Goal: Task Accomplishment & Management: Complete application form

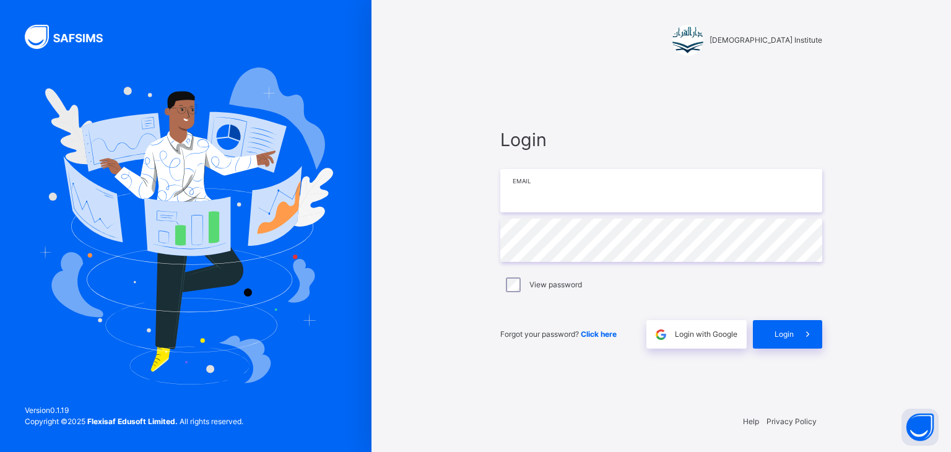
click at [617, 196] on input "email" at bounding box center [661, 190] width 322 height 43
type input "**********"
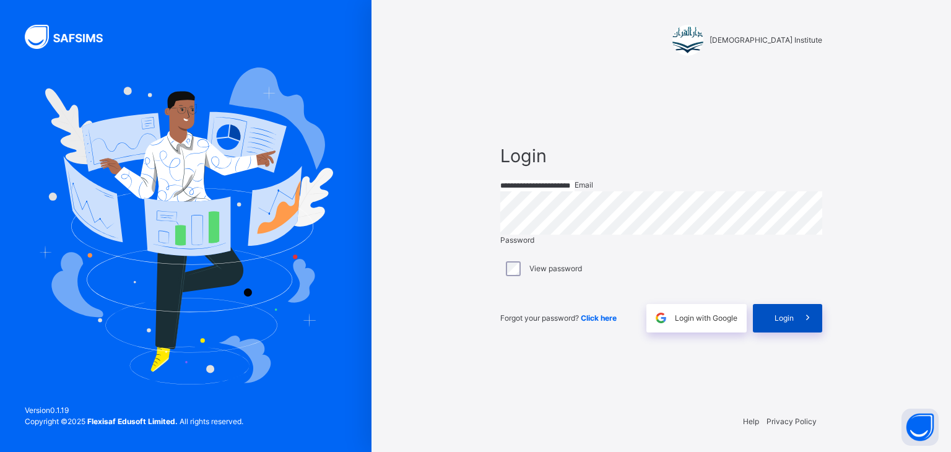
click at [802, 322] on span at bounding box center [808, 318] width 28 height 28
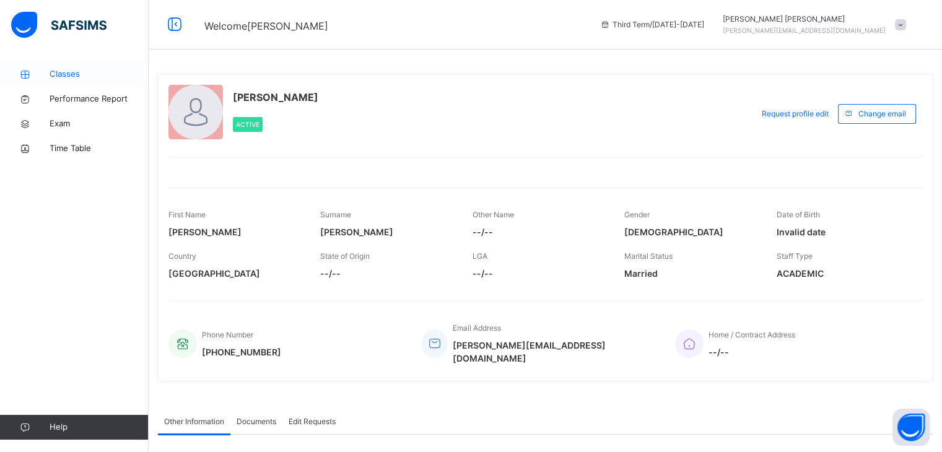
click at [110, 77] on span "Classes" at bounding box center [99, 74] width 99 height 12
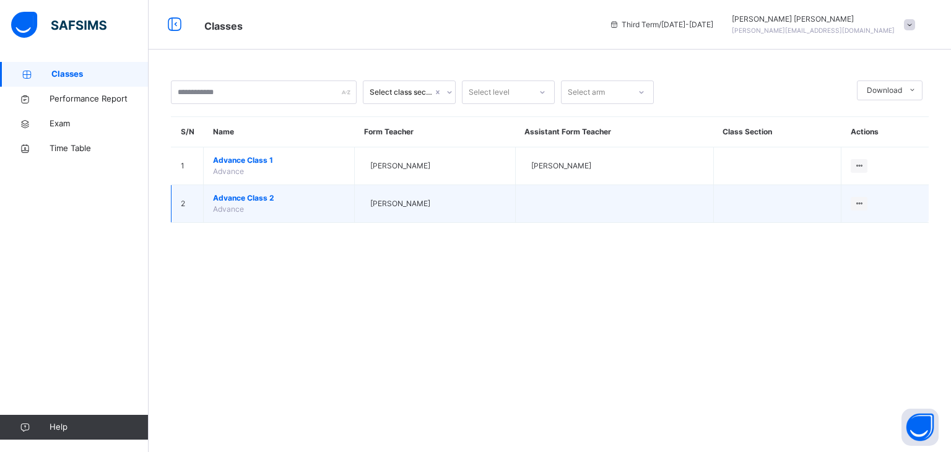
click at [260, 199] on span "Advance Class 2" at bounding box center [279, 198] width 132 height 11
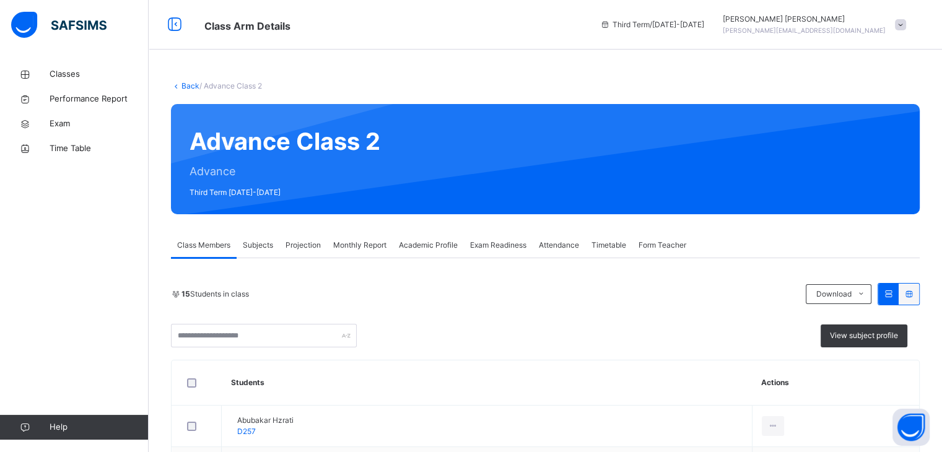
click at [307, 247] on span "Projection" at bounding box center [302, 245] width 35 height 11
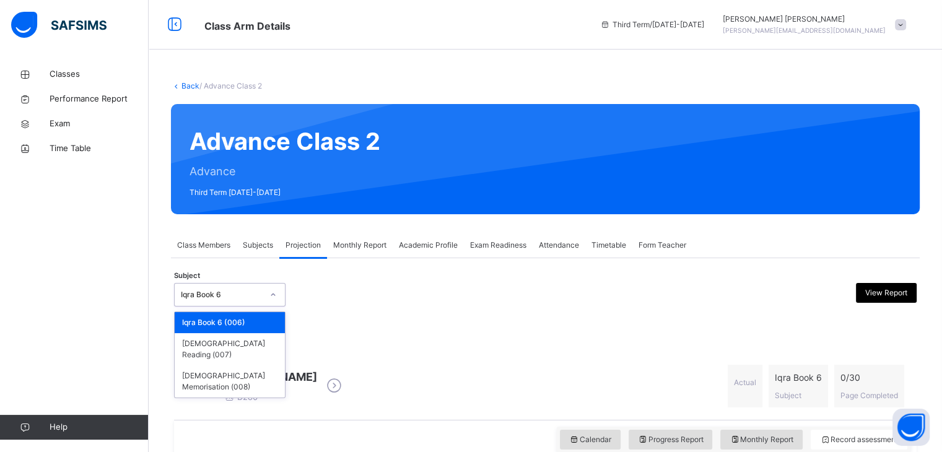
click at [253, 298] on div "Iqra Book 6" at bounding box center [222, 294] width 82 height 11
click at [238, 365] on div "[DEMOGRAPHIC_DATA] Memorisation (008)" at bounding box center [230, 381] width 110 height 32
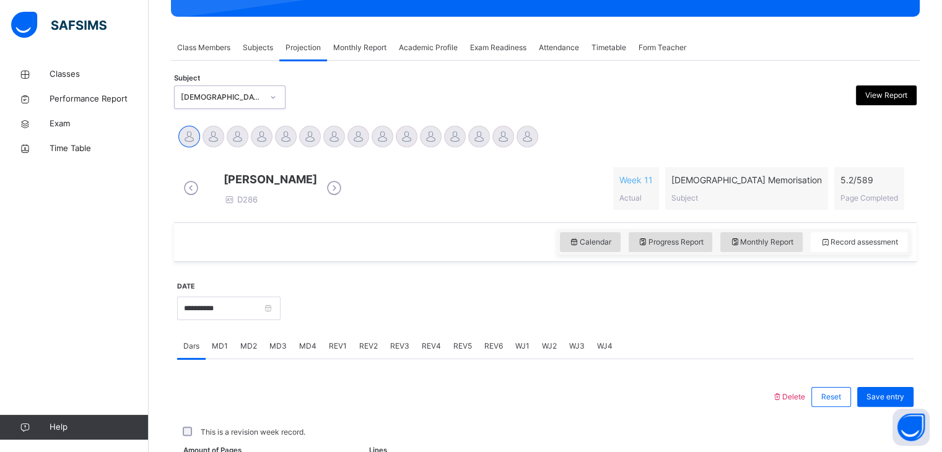
scroll to position [202, 0]
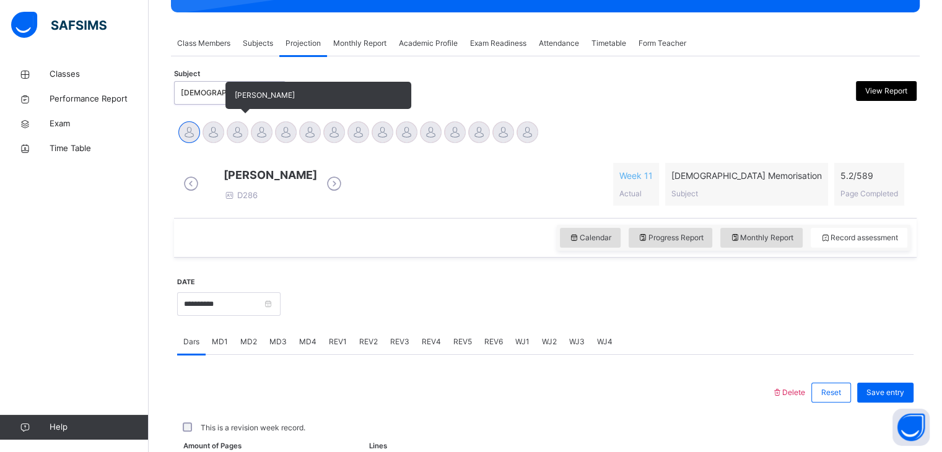
click at [243, 136] on div at bounding box center [238, 132] width 22 height 22
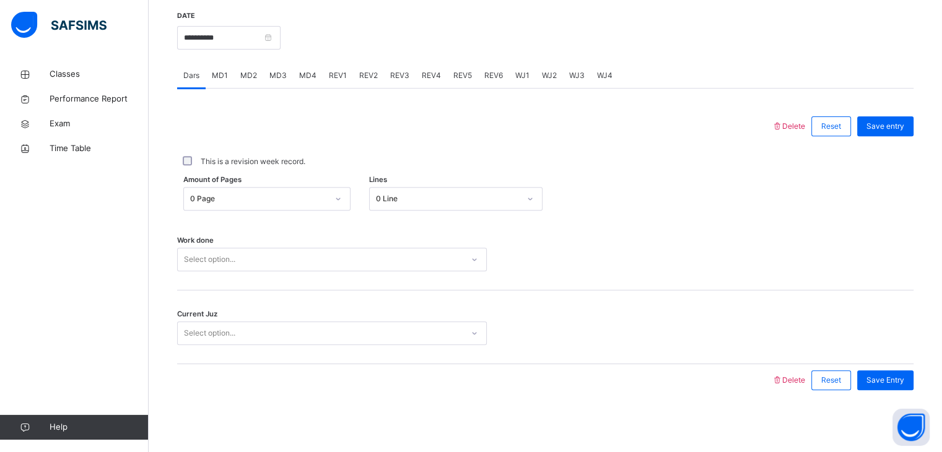
scroll to position [472, 0]
click at [505, 86] on div "REV6" at bounding box center [493, 75] width 31 height 25
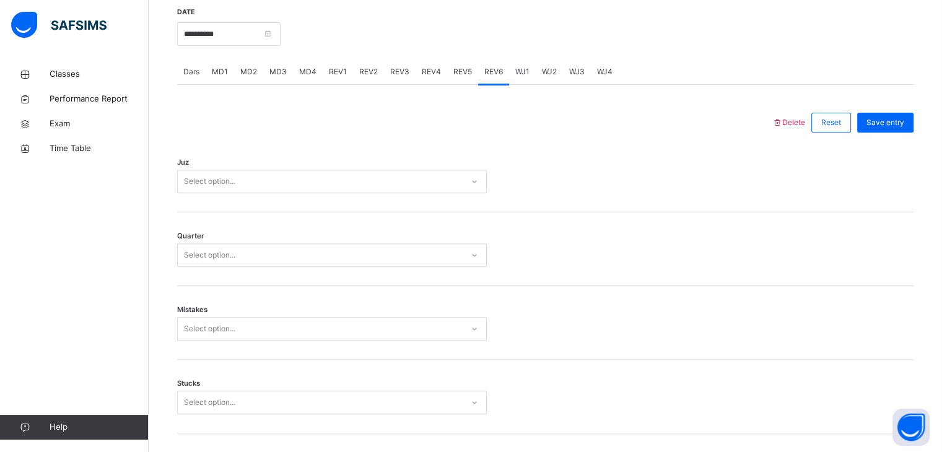
click at [519, 84] on div "WJ1" at bounding box center [522, 71] width 27 height 25
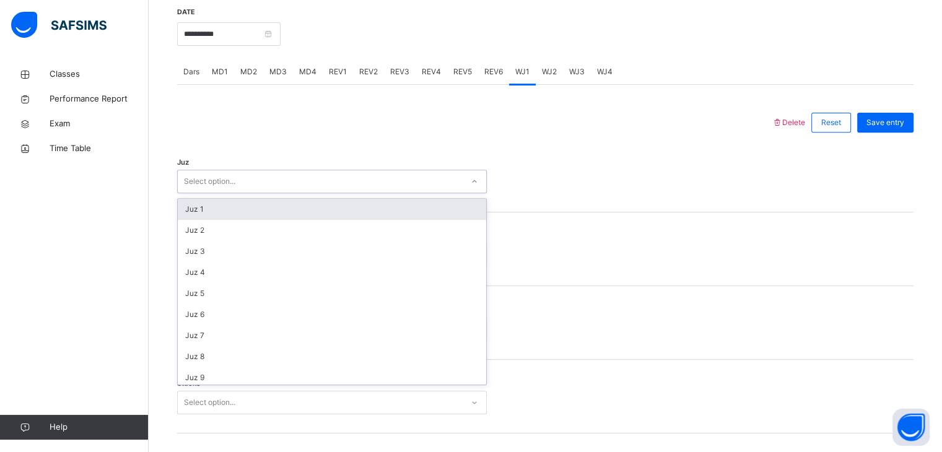
click at [325, 213] on div "Juz 1" at bounding box center [332, 209] width 308 height 21
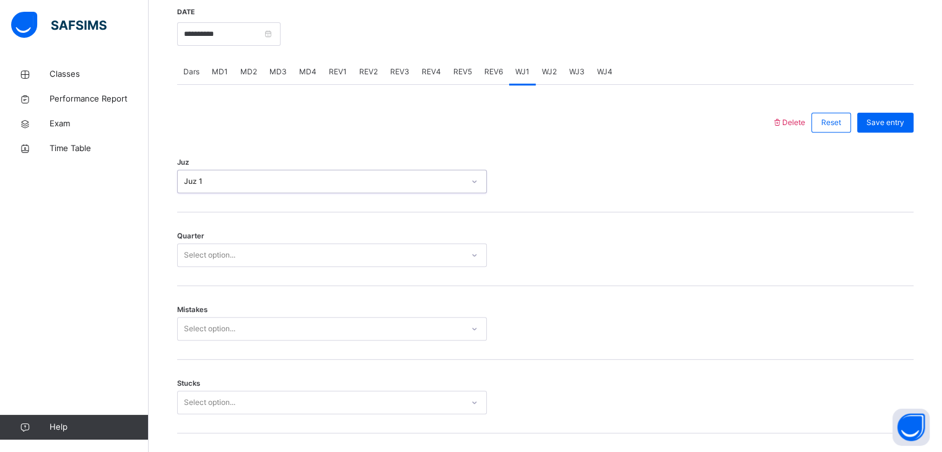
click at [431, 267] on div "Select option..." at bounding box center [332, 255] width 310 height 24
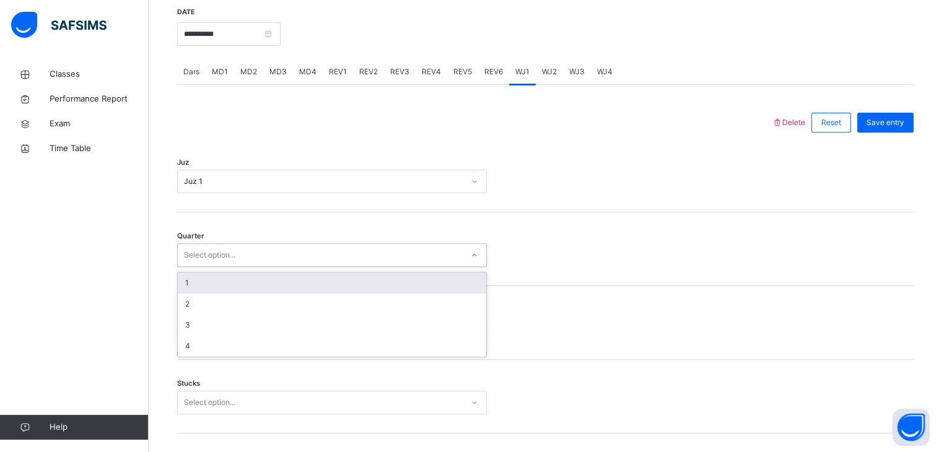
click at [394, 293] on div "1" at bounding box center [332, 282] width 308 height 21
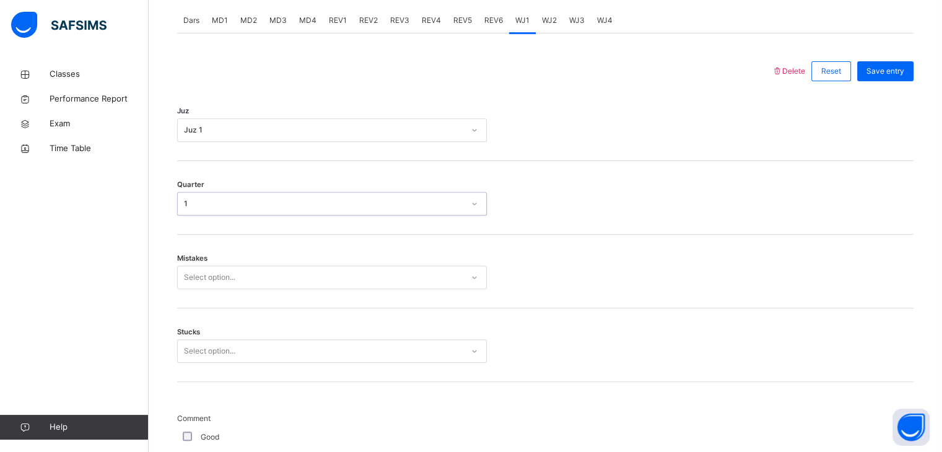
click at [374, 289] on div "Select option..." at bounding box center [332, 278] width 310 height 24
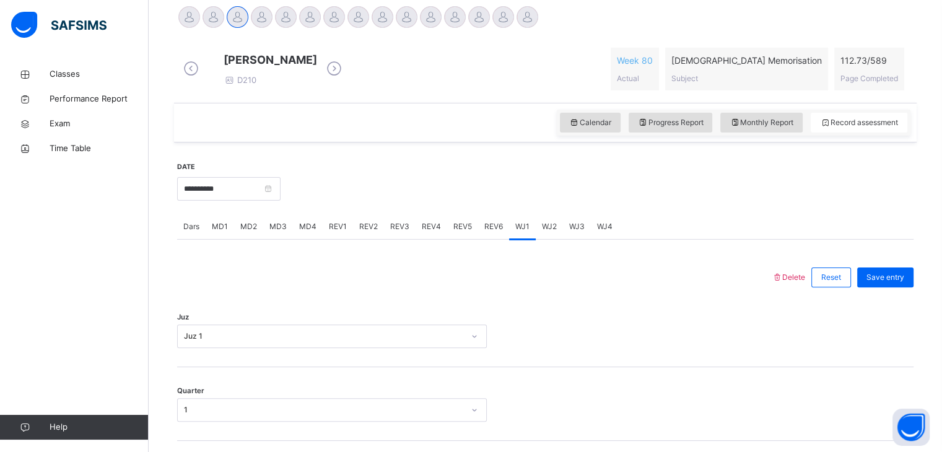
scroll to position [317, 0]
click at [246, 201] on input "**********" at bounding box center [228, 189] width 103 height 24
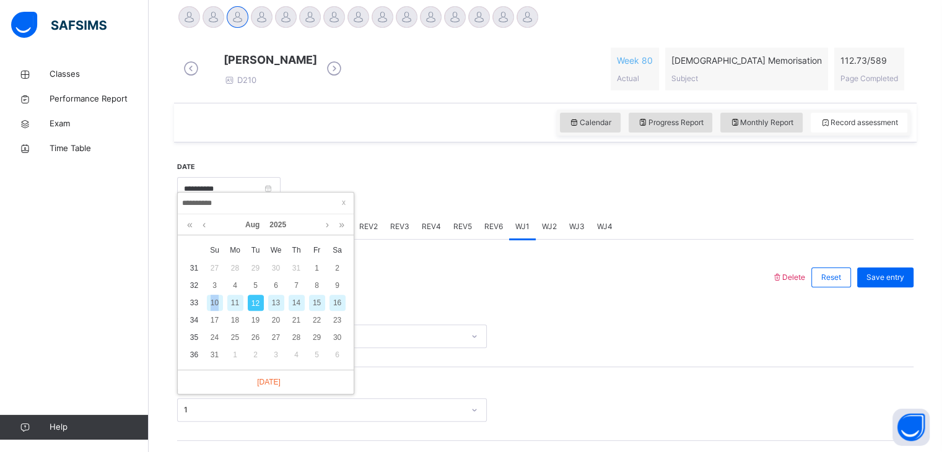
click at [217, 301] on div "10" at bounding box center [215, 303] width 16 height 16
type input "**********"
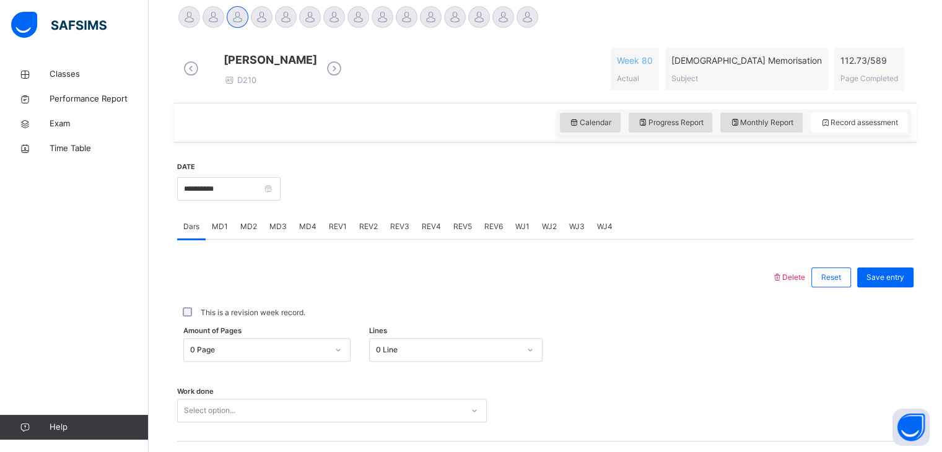
click at [529, 239] on div "WJ1" at bounding box center [522, 226] width 27 height 25
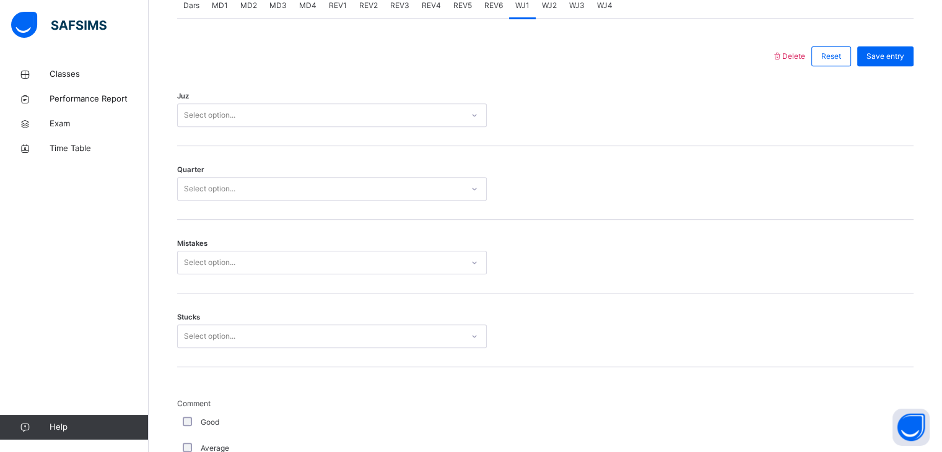
scroll to position [546, 0]
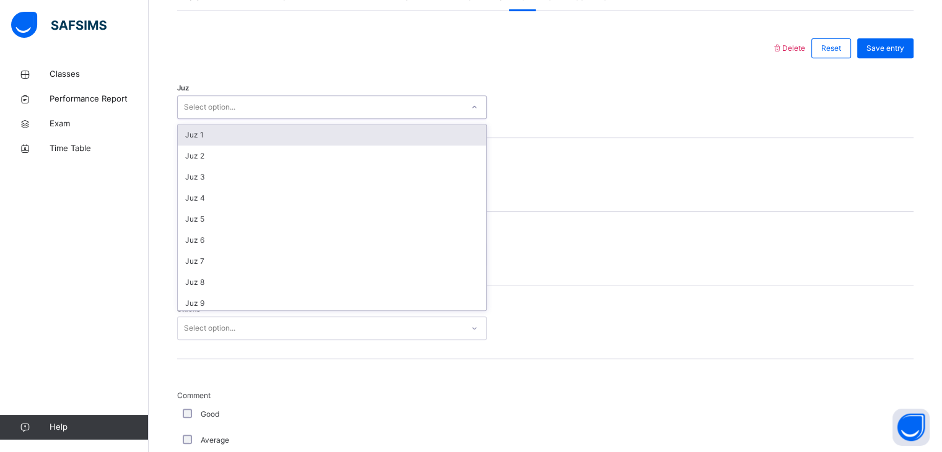
click at [339, 137] on div "Juz 1" at bounding box center [332, 134] width 308 height 21
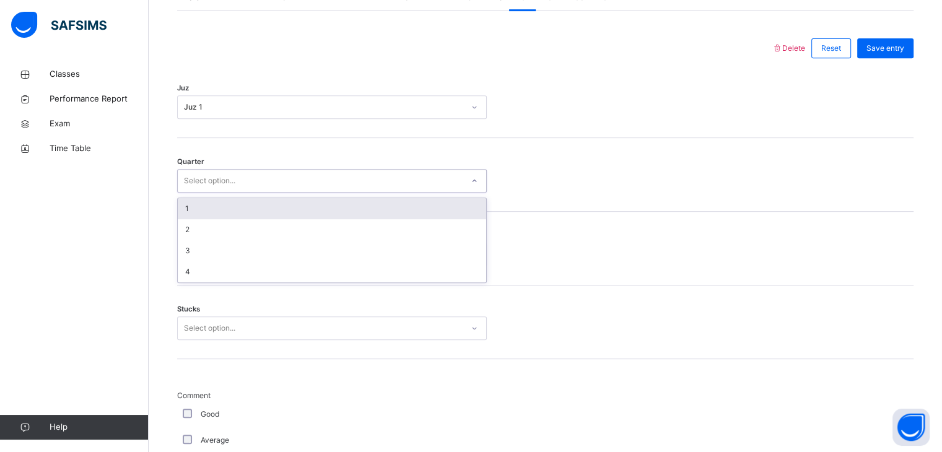
click at [292, 191] on div "Select option..." at bounding box center [320, 180] width 285 height 19
click at [274, 219] on div "1" at bounding box center [332, 208] width 308 height 21
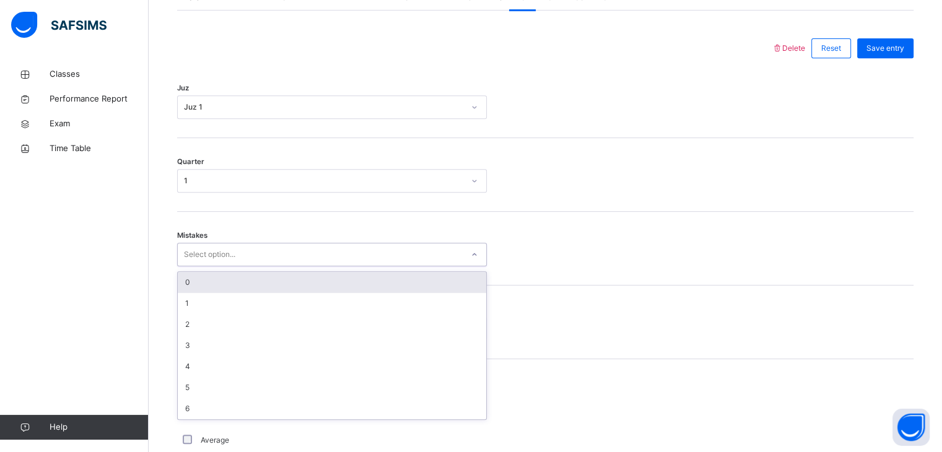
click at [230, 266] on div "Select option..." at bounding box center [209, 255] width 51 height 24
click at [225, 285] on div "0" at bounding box center [332, 282] width 308 height 21
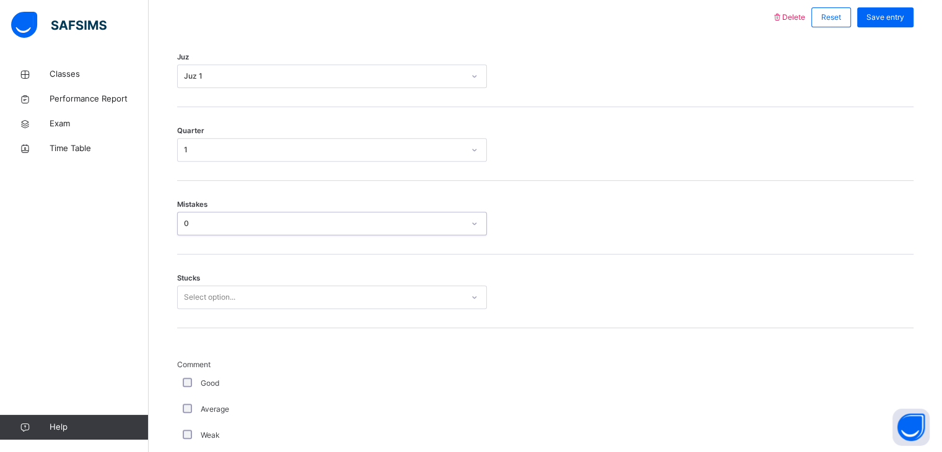
click at [231, 309] on div "Select option..." at bounding box center [332, 297] width 310 height 24
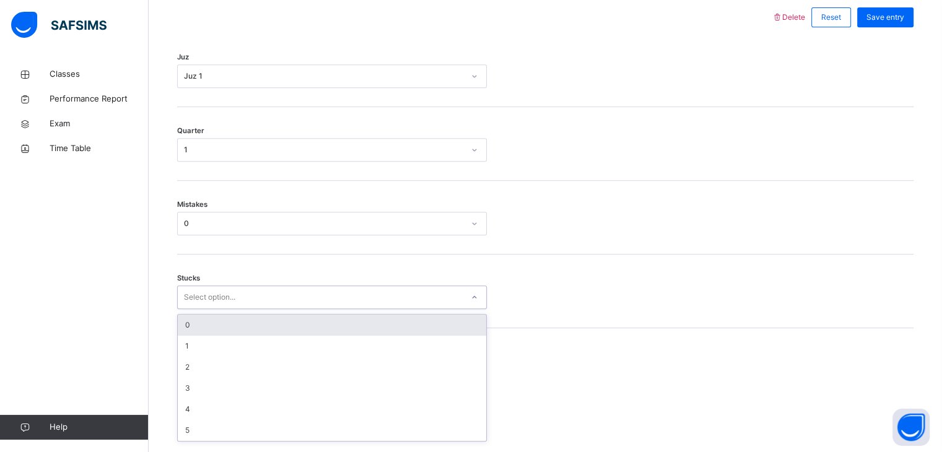
scroll to position [580, 0]
click at [230, 332] on div "0" at bounding box center [332, 321] width 308 height 21
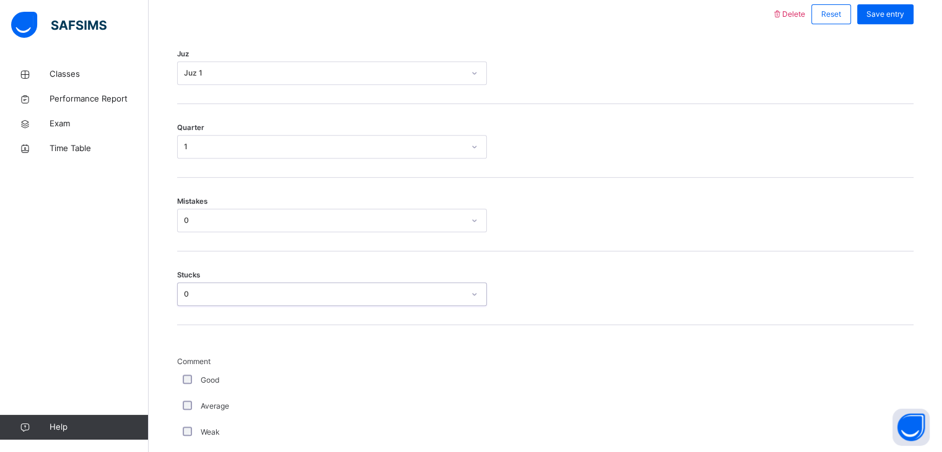
click at [245, 300] on div "0" at bounding box center [324, 293] width 280 height 11
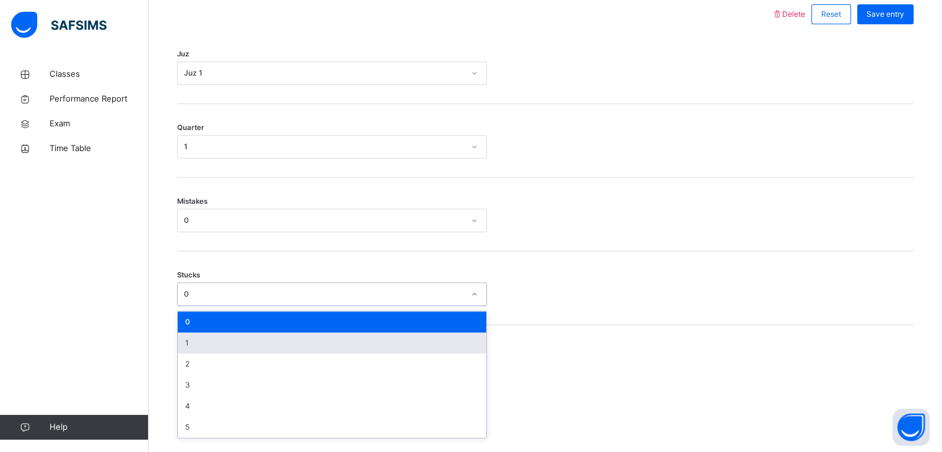
click at [239, 347] on div "1" at bounding box center [332, 342] width 308 height 21
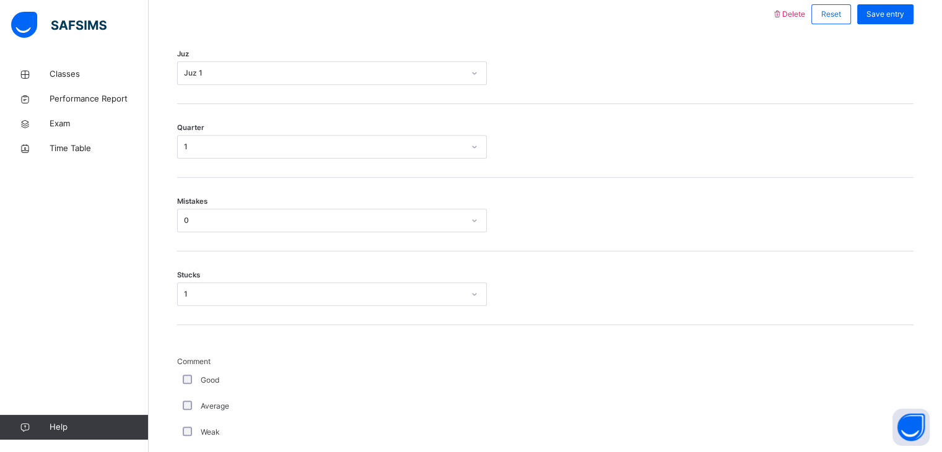
click at [806, 196] on div "Mistakes 0" at bounding box center [545, 215] width 736 height 74
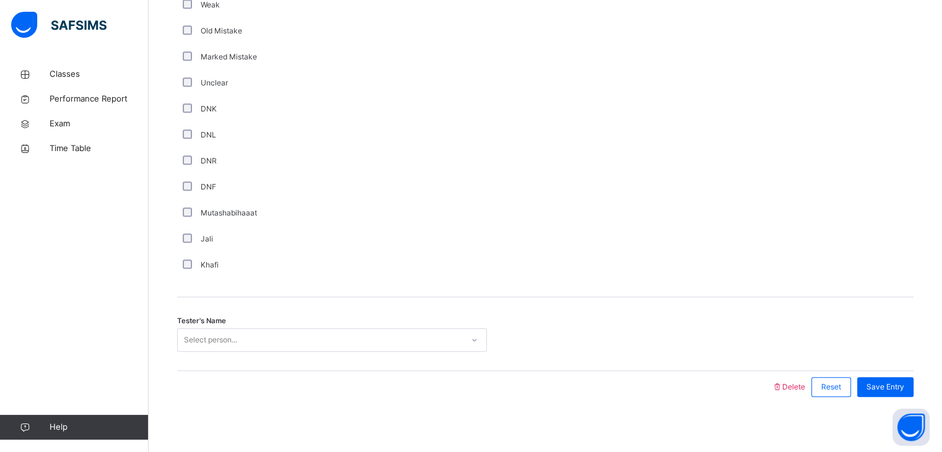
scroll to position [1023, 0]
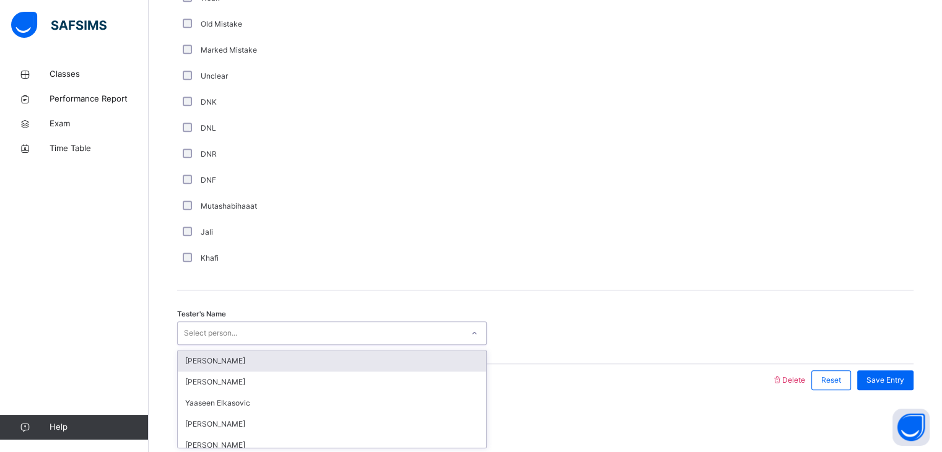
click at [450, 333] on div "Select person..." at bounding box center [320, 333] width 285 height 19
type input "***"
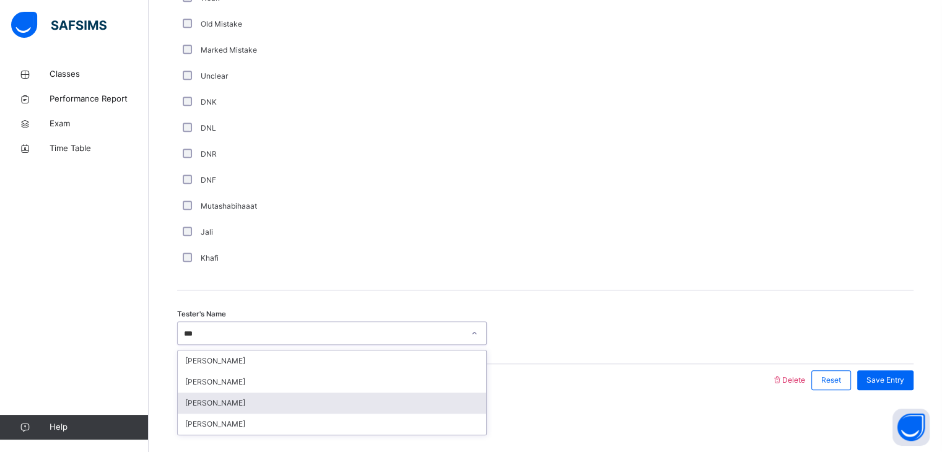
click at [279, 395] on div "[PERSON_NAME]" at bounding box center [332, 402] width 308 height 21
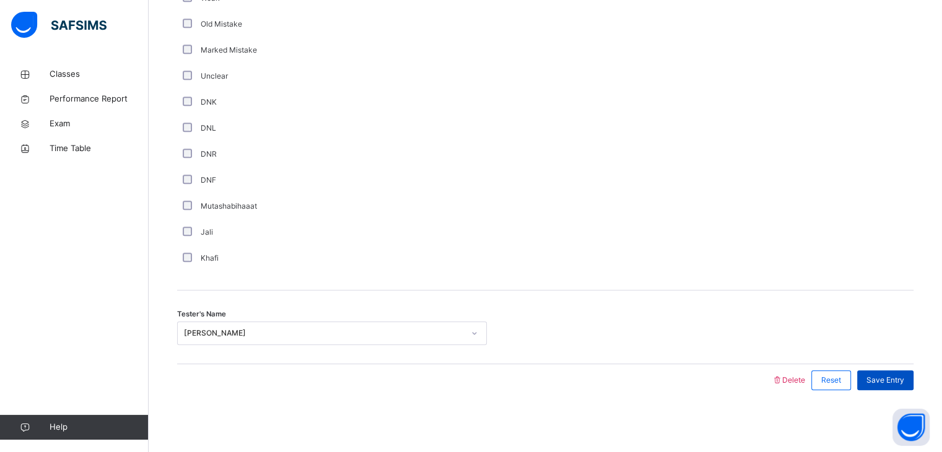
click at [913, 372] on div "Save Entry" at bounding box center [885, 380] width 56 height 20
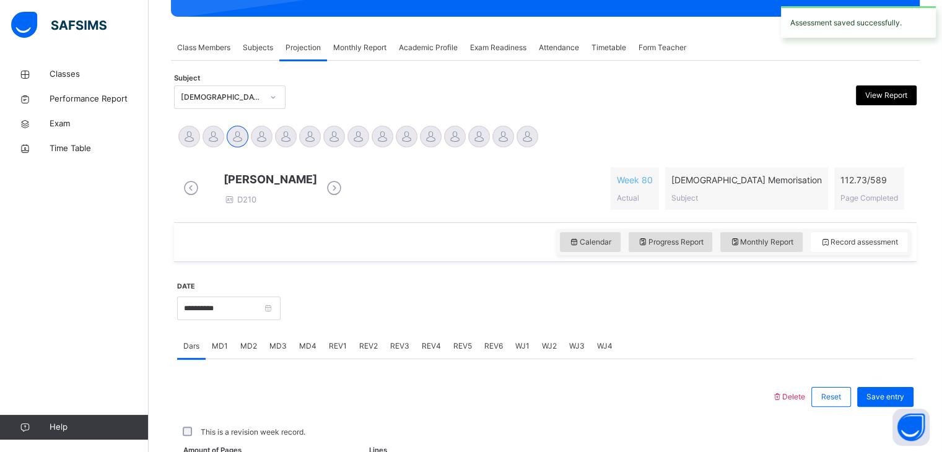
scroll to position [478, 0]
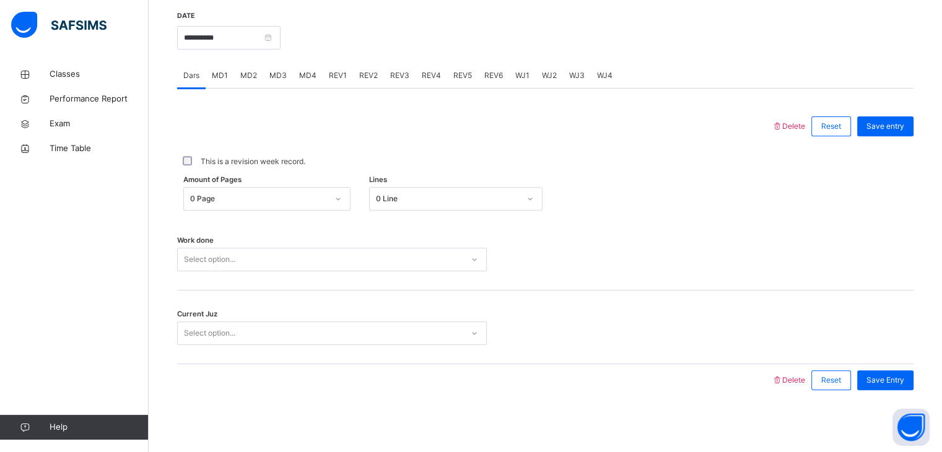
click at [554, 75] on div "WJ2" at bounding box center [548, 75] width 27 height 25
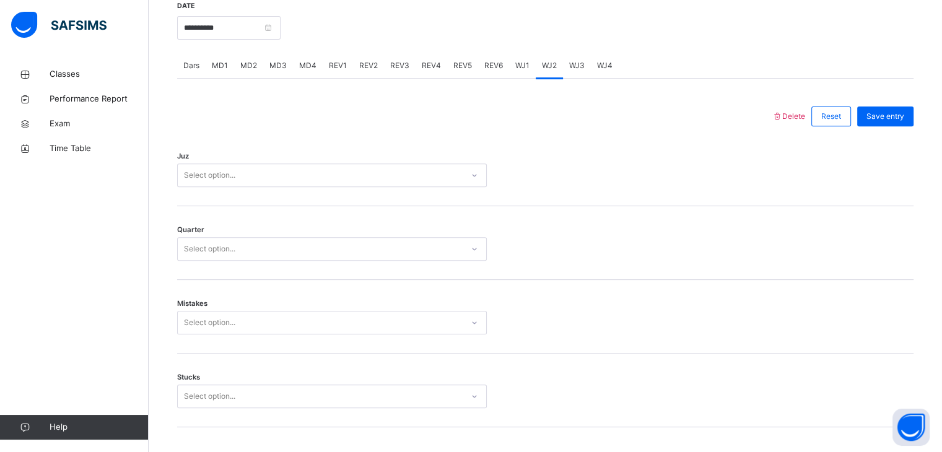
scroll to position [1023, 0]
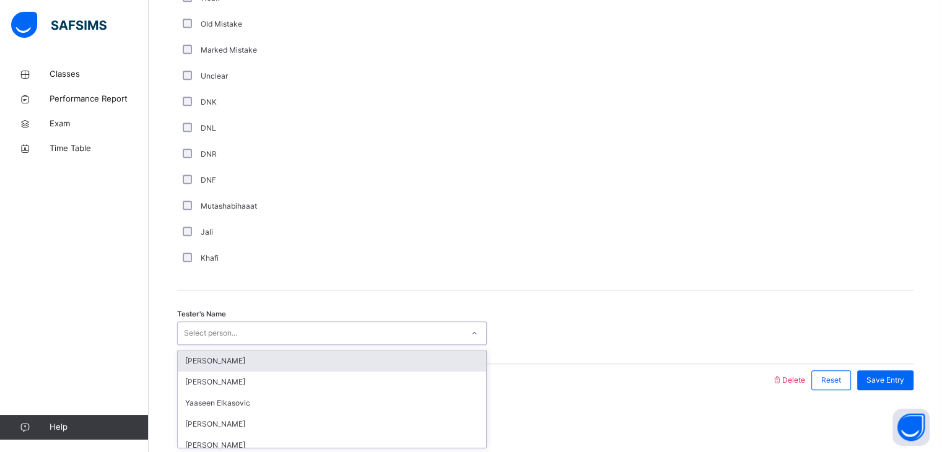
click at [213, 335] on div "Select person..." at bounding box center [210, 333] width 53 height 24
type input "*****"
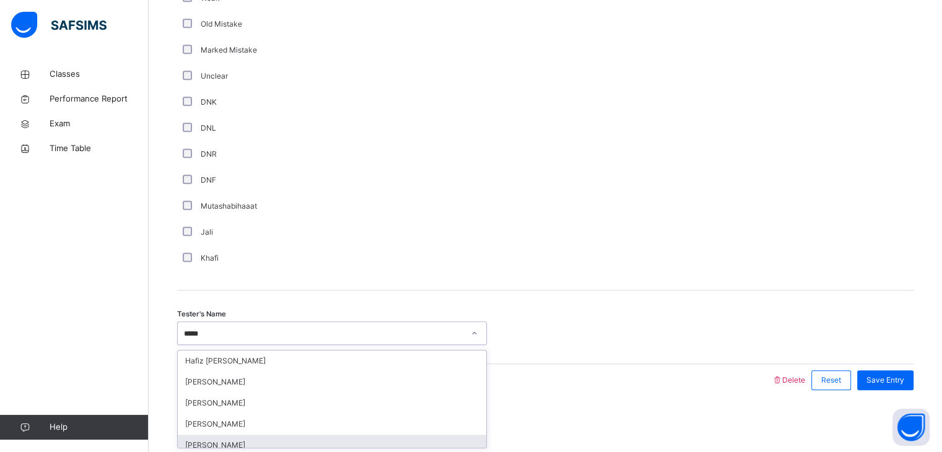
click at [253, 444] on div "[PERSON_NAME]" at bounding box center [332, 445] width 308 height 21
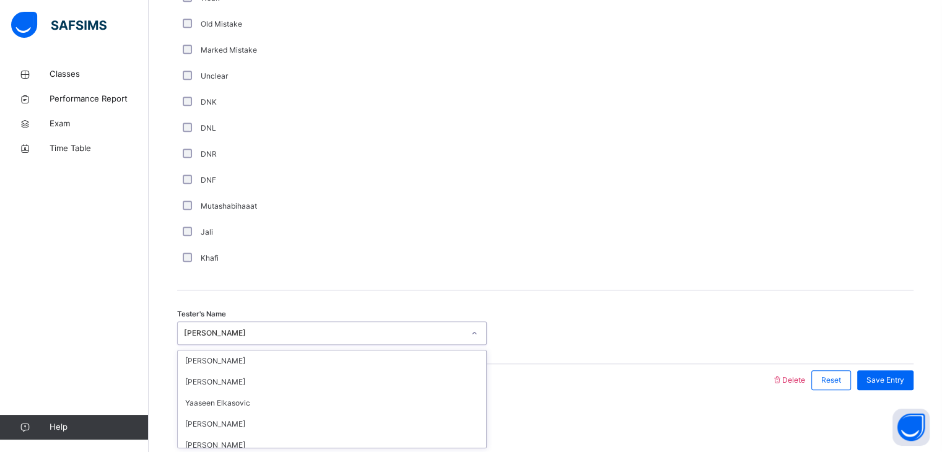
scroll to position [1379, 0]
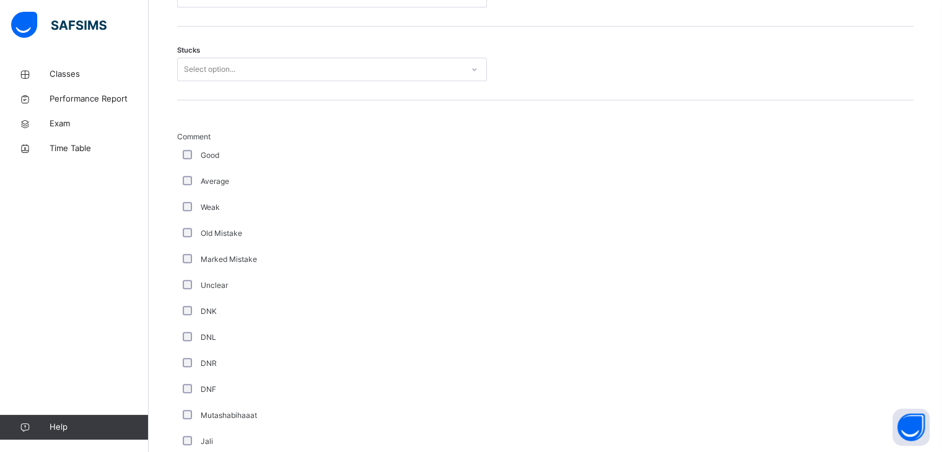
scroll to position [781, 0]
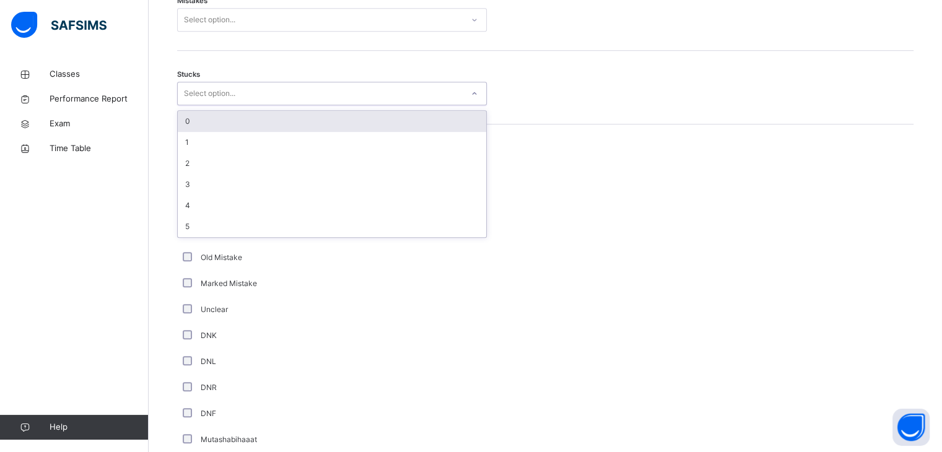
click at [270, 103] on div "Select option..." at bounding box center [320, 93] width 285 height 19
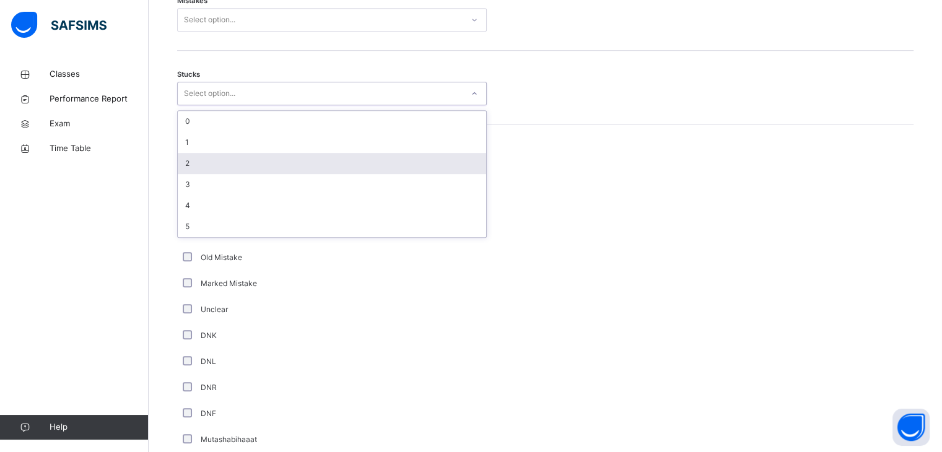
click at [238, 173] on div "2" at bounding box center [332, 163] width 308 height 21
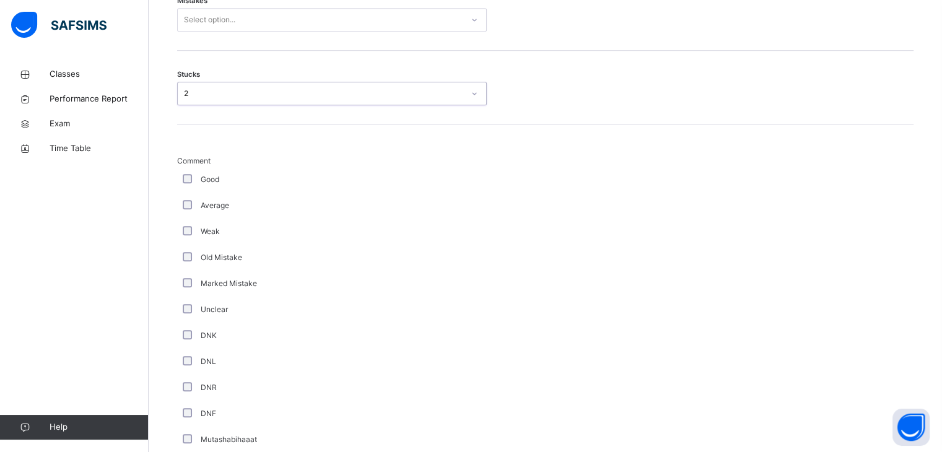
click at [274, 30] on div "Select option..." at bounding box center [320, 20] width 285 height 19
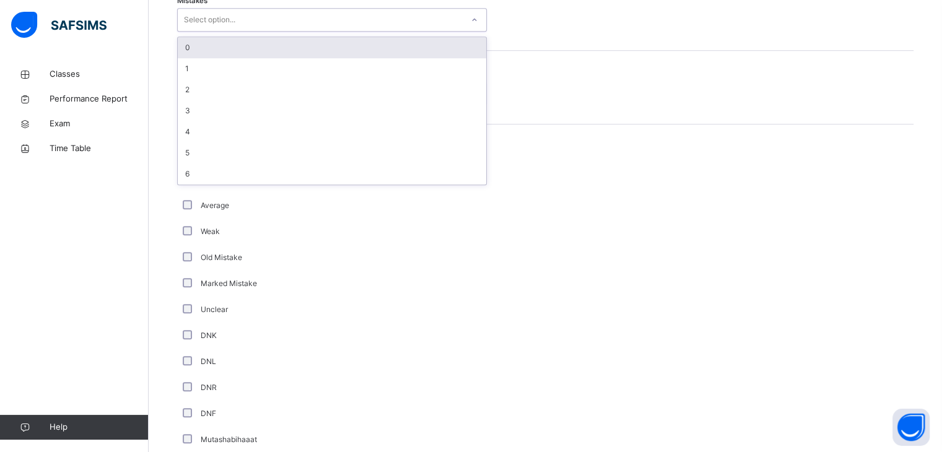
click at [275, 56] on div "0" at bounding box center [332, 47] width 308 height 21
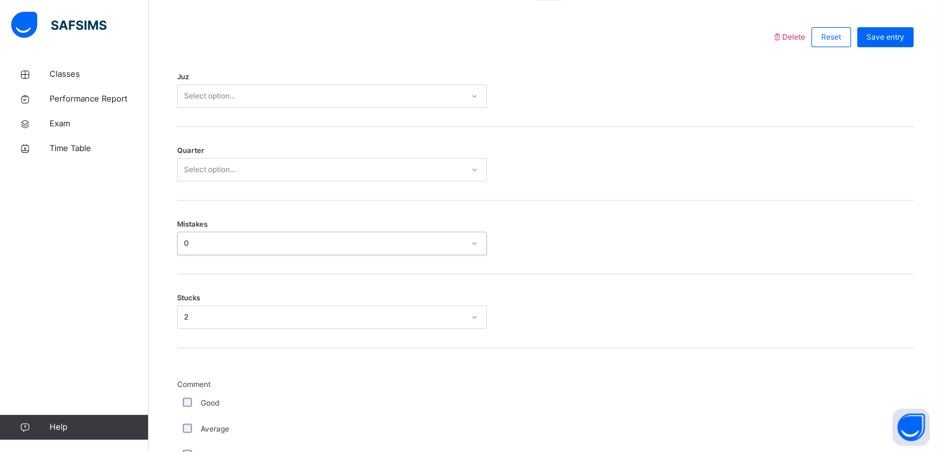
scroll to position [542, 0]
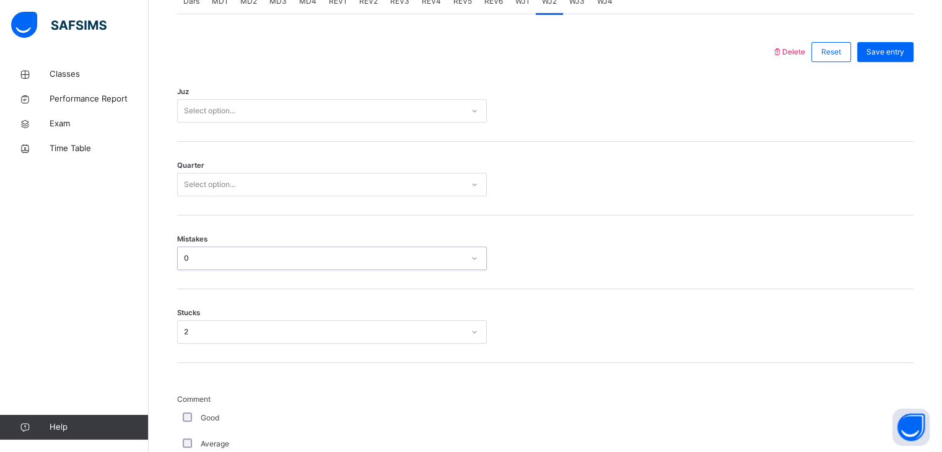
click at [355, 182] on div "Select option..." at bounding box center [332, 185] width 310 height 24
click at [326, 233] on div "2" at bounding box center [332, 233] width 308 height 21
click at [359, 121] on div "Select option..." at bounding box center [320, 111] width 285 height 19
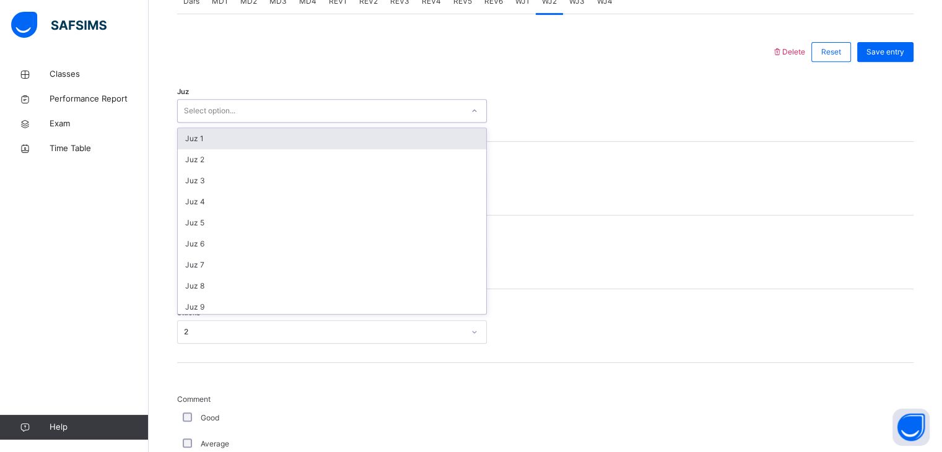
click at [355, 149] on div "Juz 1" at bounding box center [332, 138] width 308 height 21
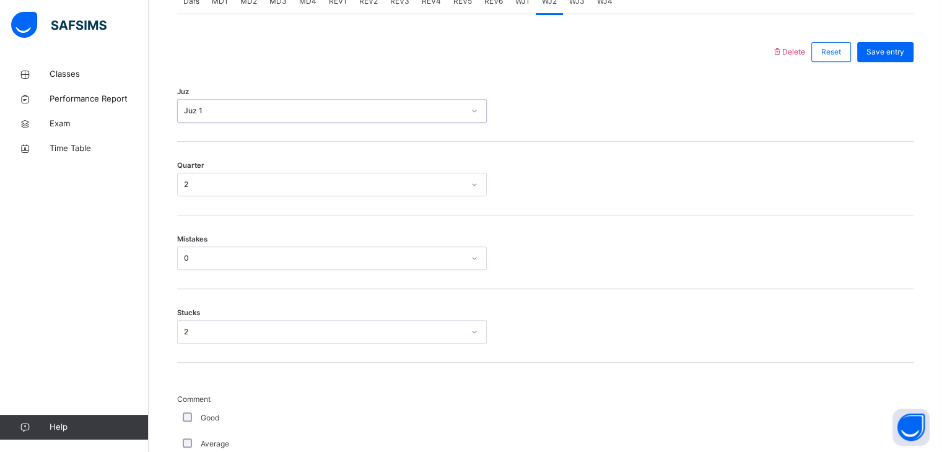
scroll to position [1023, 0]
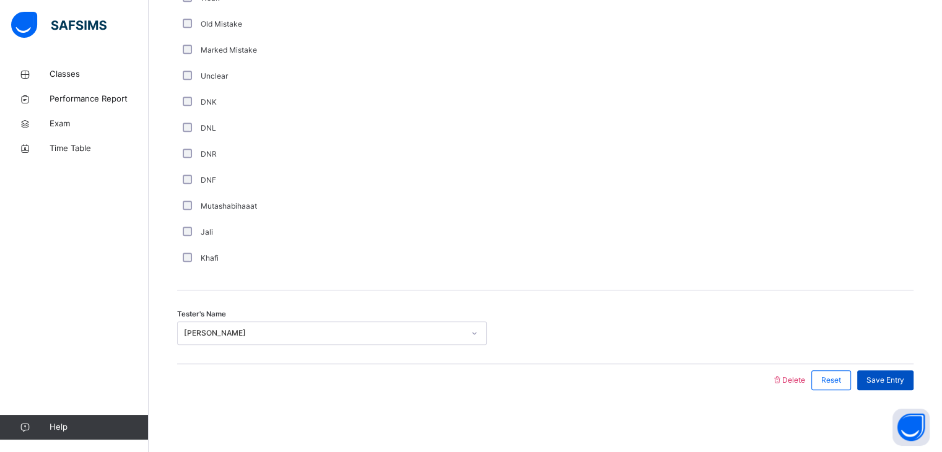
click at [891, 387] on div "Save Entry" at bounding box center [885, 380] width 56 height 20
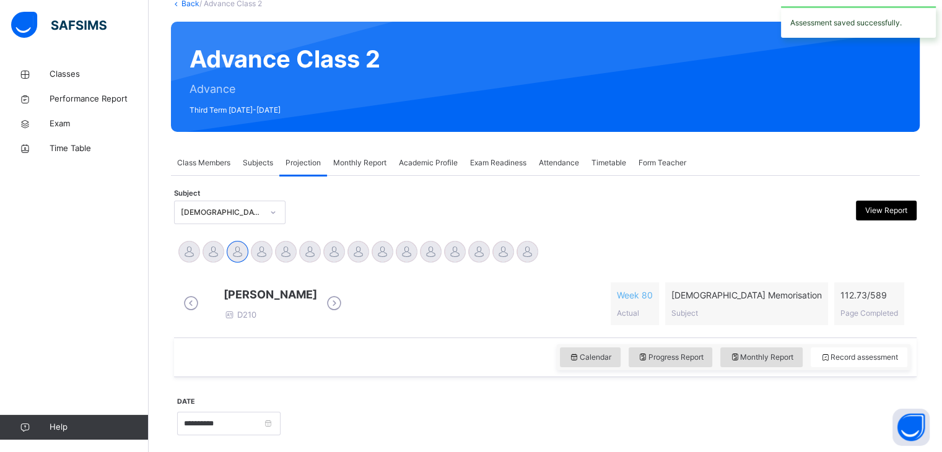
scroll to position [197, 0]
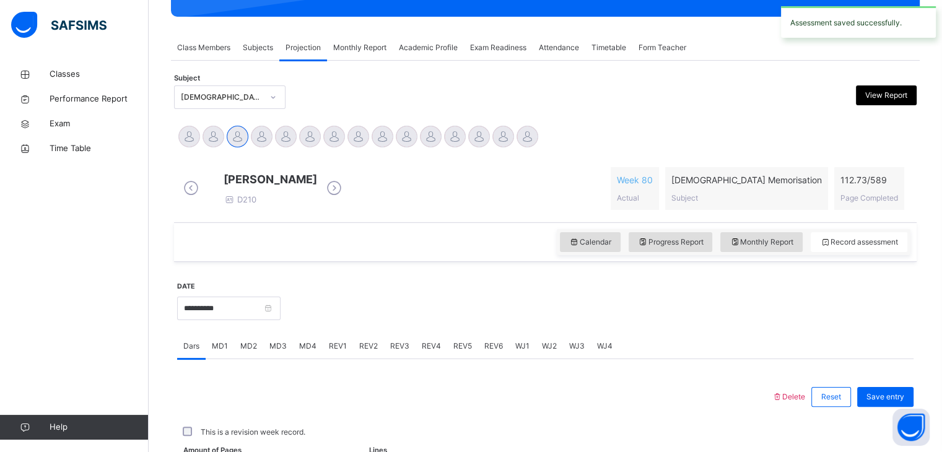
click at [518, 358] on div "WJ1" at bounding box center [522, 346] width 27 height 25
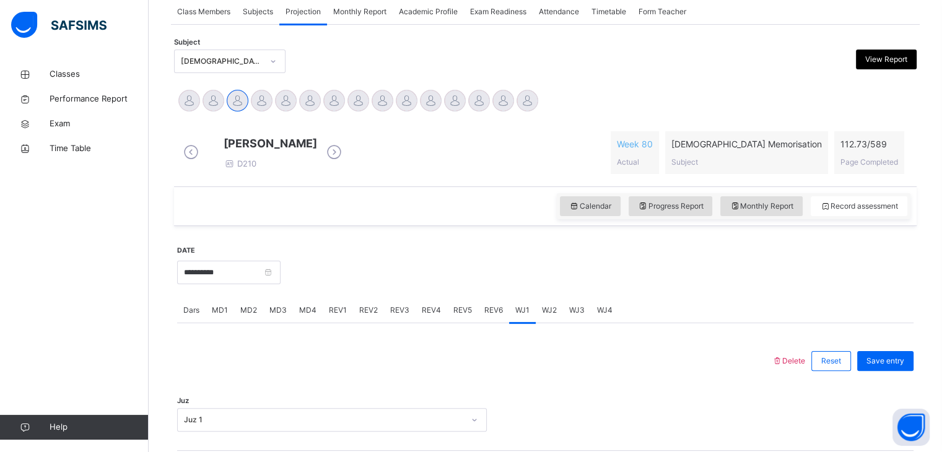
scroll to position [102, 0]
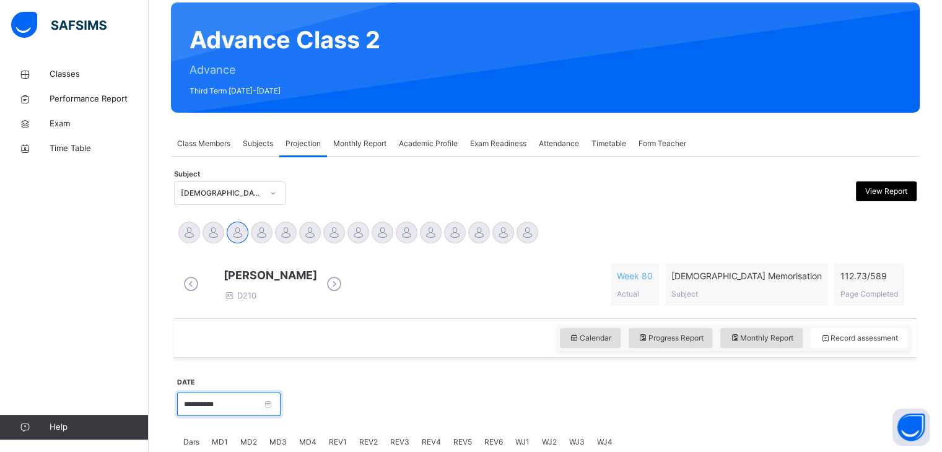
click at [239, 416] on input "**********" at bounding box center [228, 404] width 103 height 24
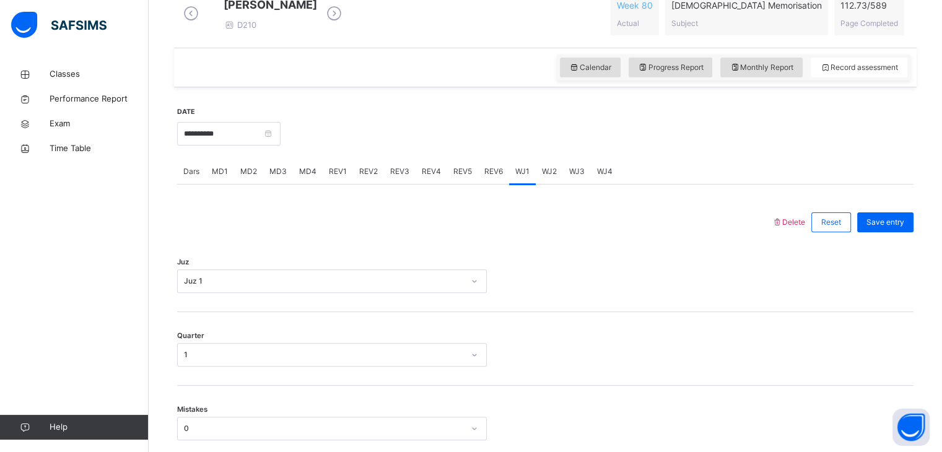
scroll to position [343, 0]
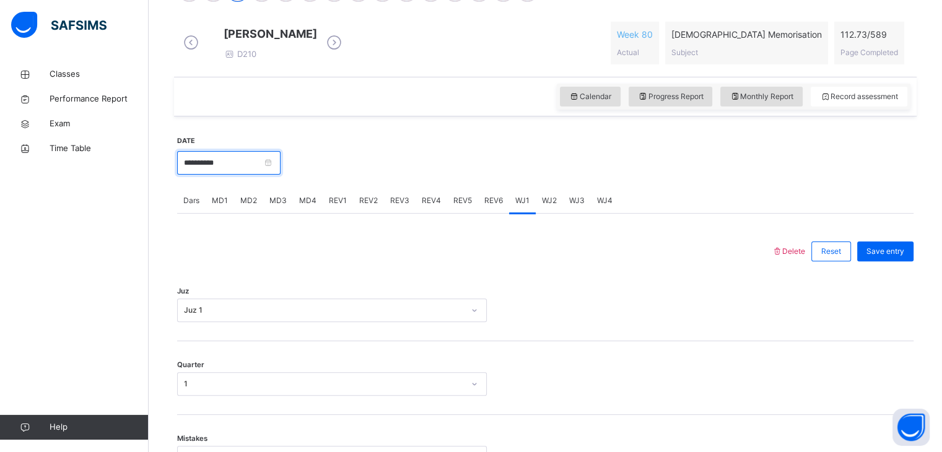
click at [271, 167] on input "**********" at bounding box center [228, 163] width 103 height 24
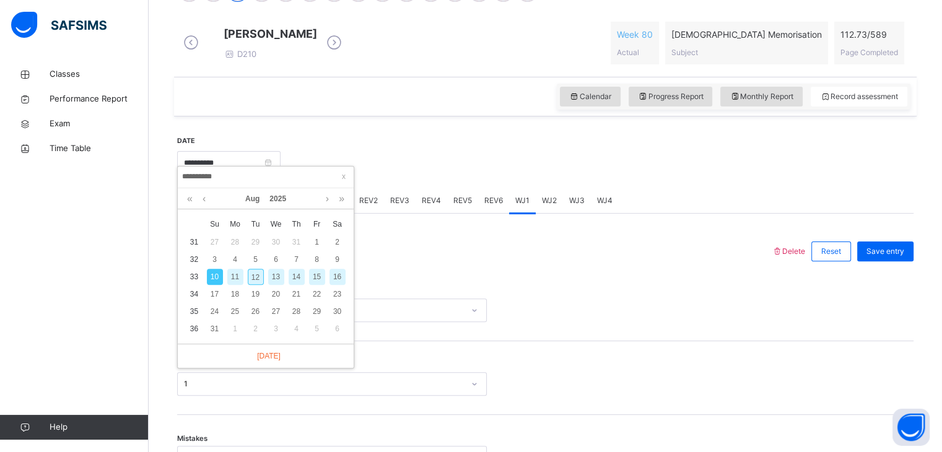
click at [260, 276] on div "12" at bounding box center [256, 277] width 16 height 16
type input "**********"
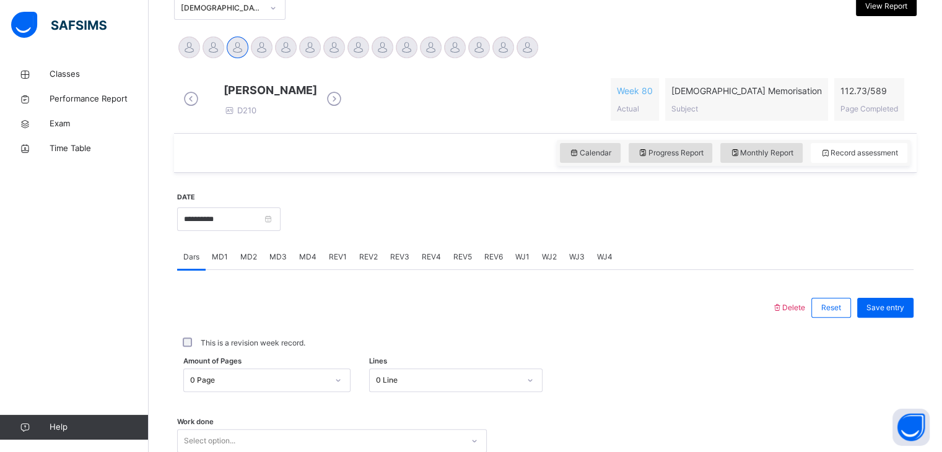
scroll to position [292, 0]
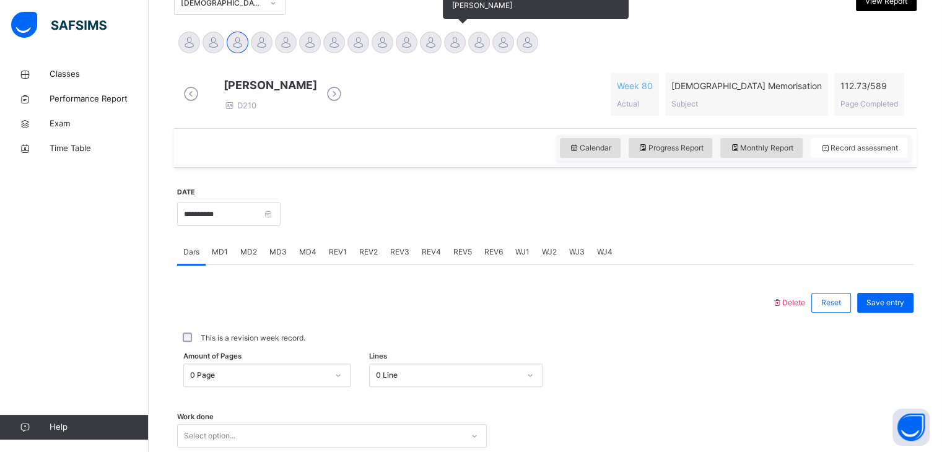
click at [462, 48] on div at bounding box center [455, 43] width 22 height 22
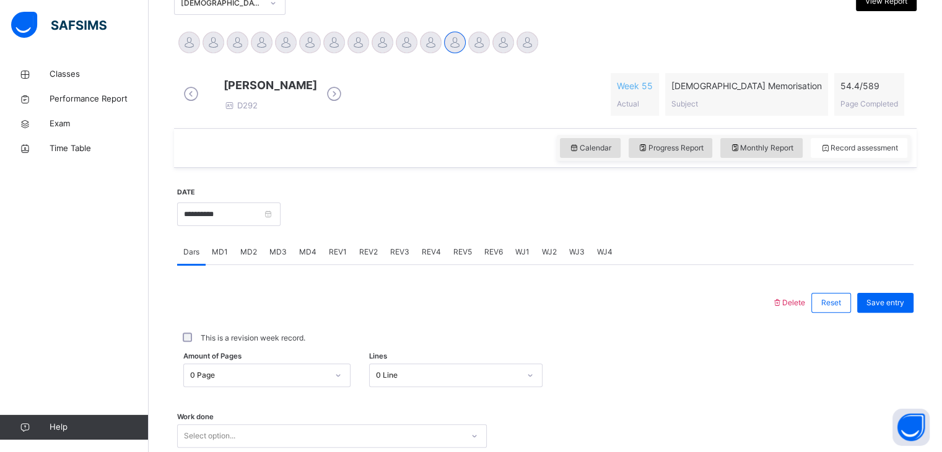
click at [247, 258] on span "MD2" at bounding box center [248, 251] width 17 height 11
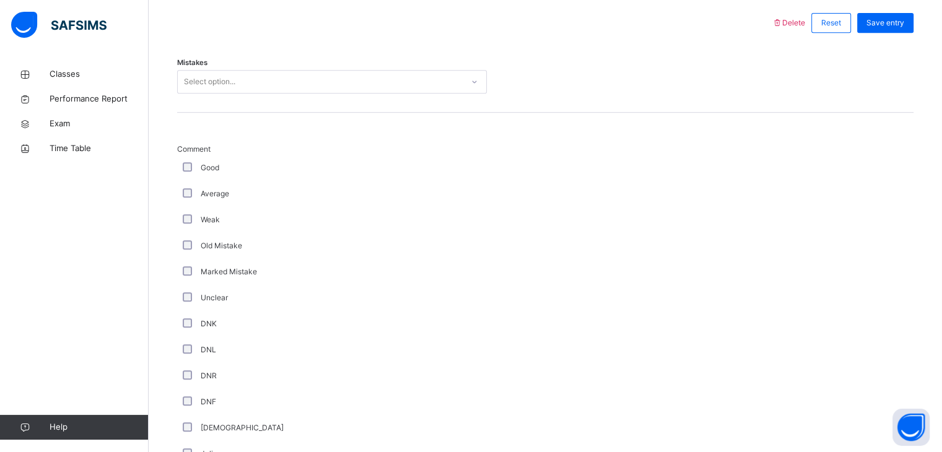
scroll to position [488, 0]
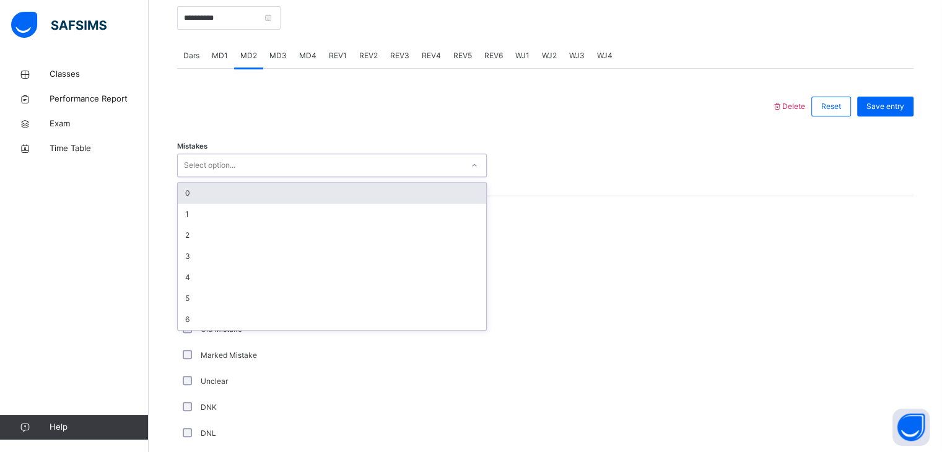
click at [263, 175] on div "Select option..." at bounding box center [320, 165] width 285 height 19
click at [263, 202] on div "0" at bounding box center [332, 193] width 308 height 21
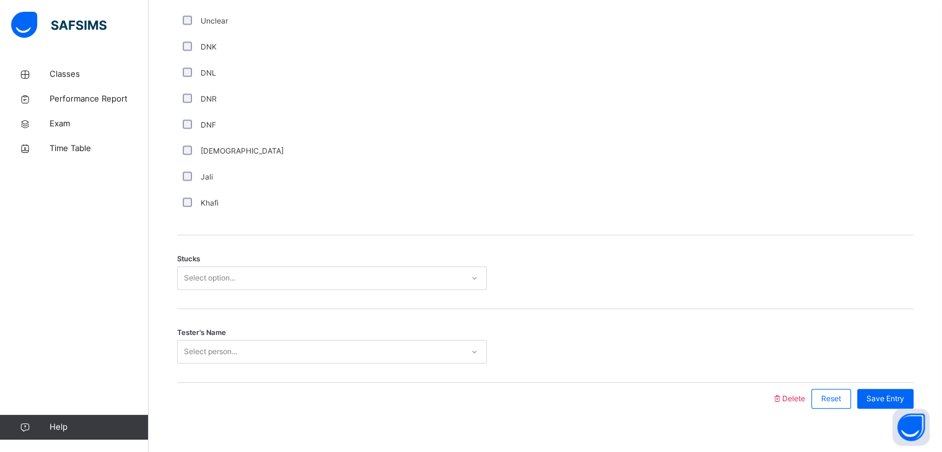
scroll to position [876, 0]
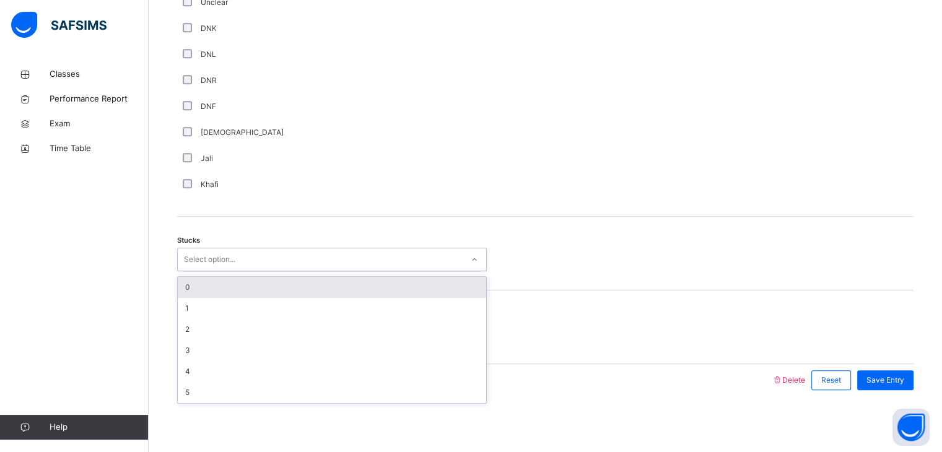
click at [261, 261] on div "Select option..." at bounding box center [320, 259] width 285 height 19
click at [267, 280] on div "0" at bounding box center [332, 287] width 308 height 21
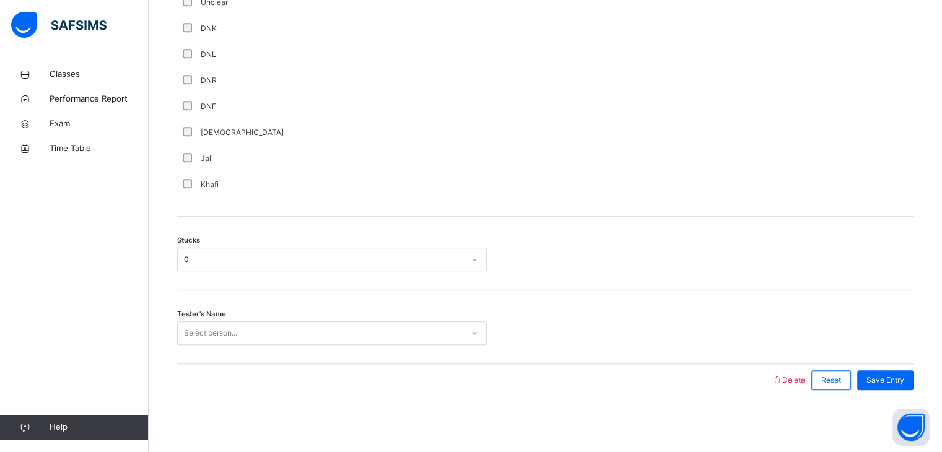
click at [274, 318] on div "Tester's Name Select person..." at bounding box center [545, 327] width 736 height 74
click at [275, 325] on div "Select person..." at bounding box center [320, 333] width 285 height 19
type input "*"
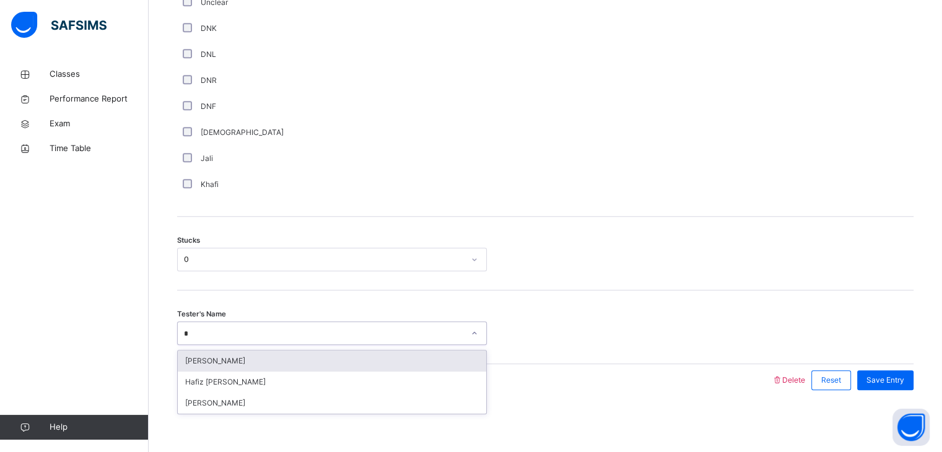
click at [263, 358] on div "[PERSON_NAME]" at bounding box center [332, 360] width 308 height 21
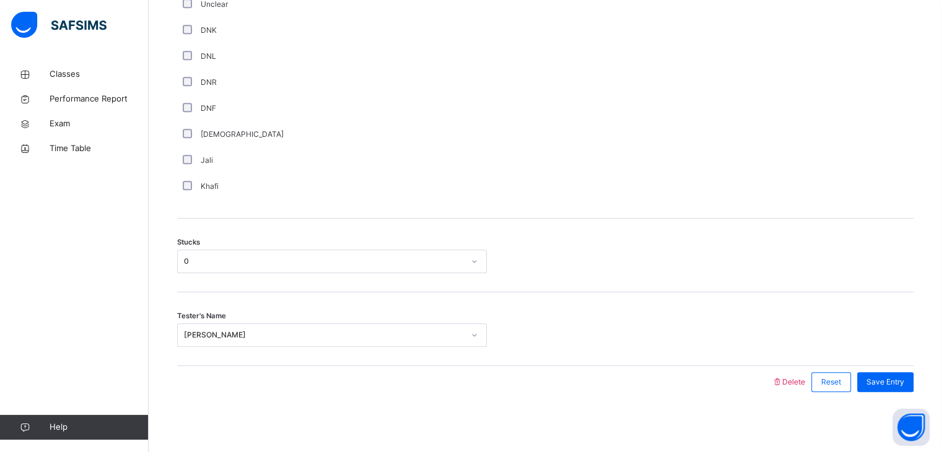
scroll to position [865, 0]
click at [254, 271] on div "0" at bounding box center [320, 260] width 285 height 19
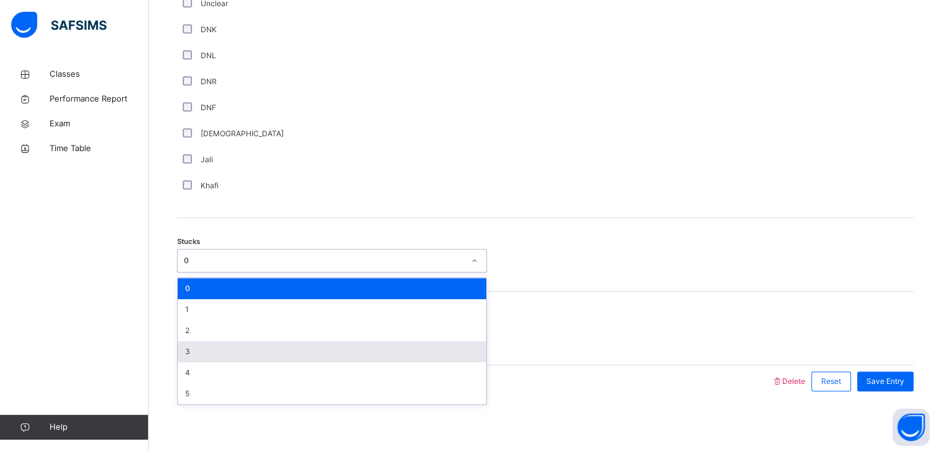
click at [243, 362] on div "3" at bounding box center [332, 351] width 308 height 21
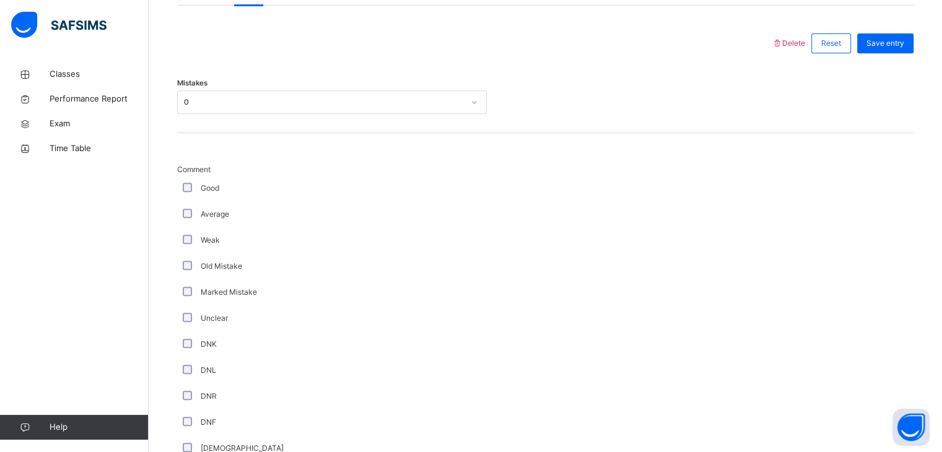
scroll to position [876, 0]
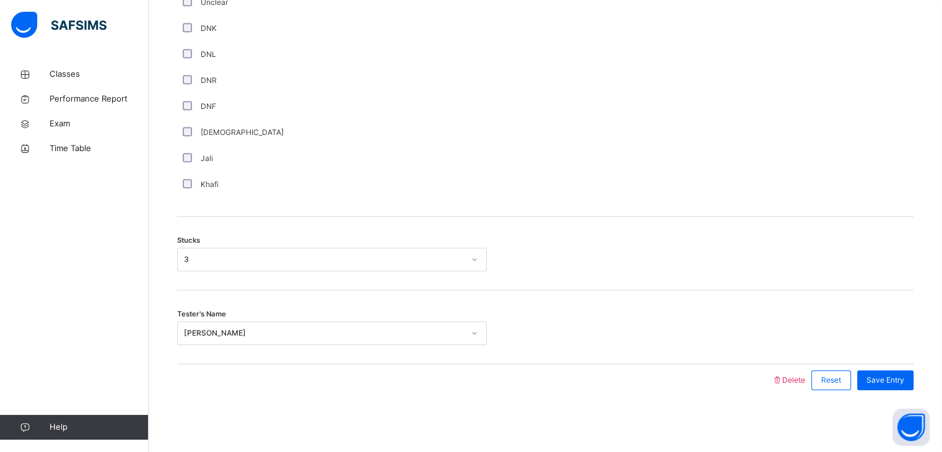
click at [260, 329] on div "[PERSON_NAME]" at bounding box center [324, 332] width 280 height 11
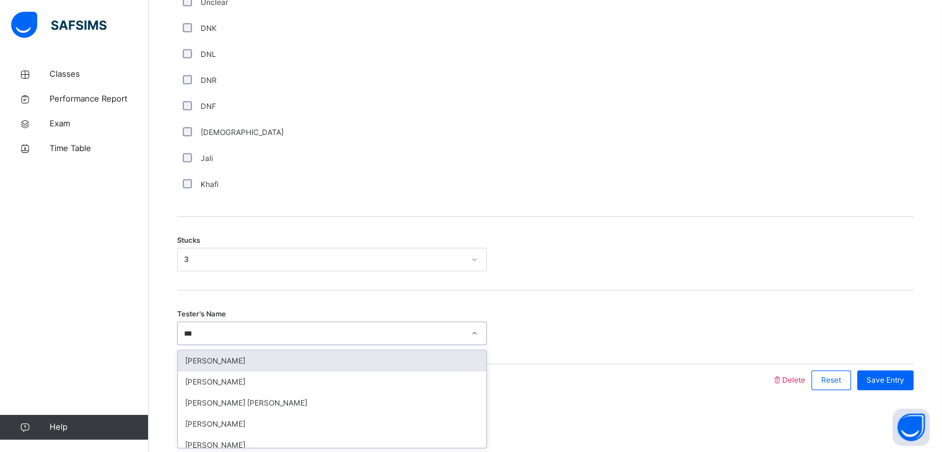
type input "****"
click at [279, 362] on div "[PERSON_NAME]" at bounding box center [332, 360] width 308 height 21
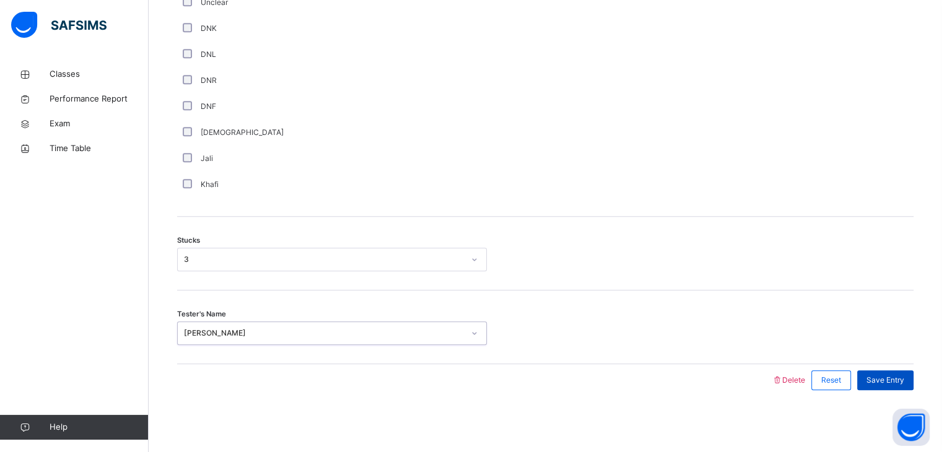
click at [894, 386] on div "Save Entry" at bounding box center [885, 380] width 56 height 20
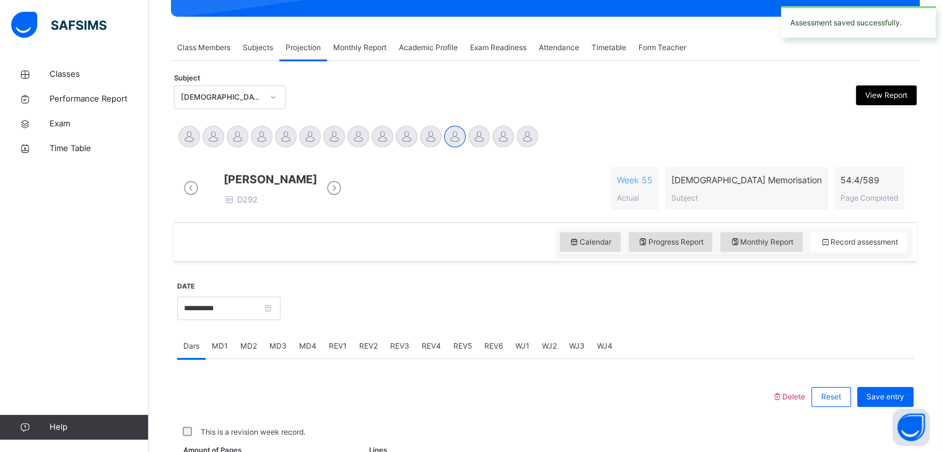
scroll to position [478, 0]
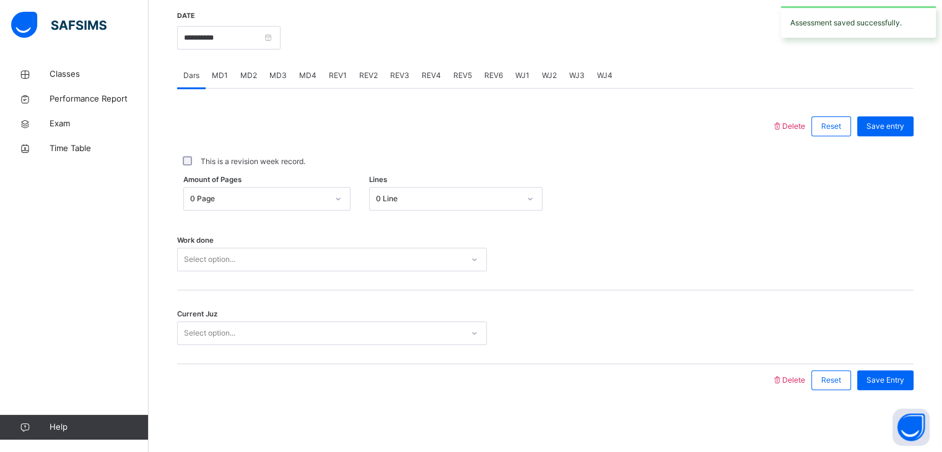
click at [306, 70] on span "MD4" at bounding box center [307, 75] width 17 height 11
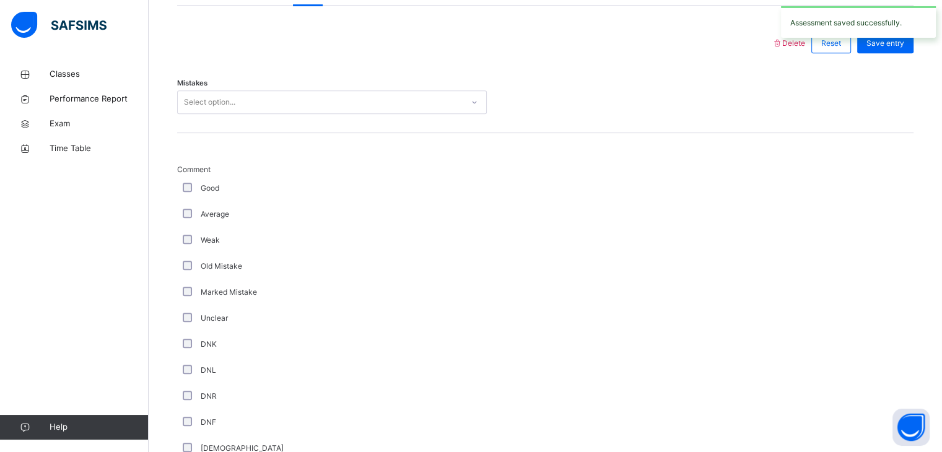
scroll to position [550, 0]
click at [269, 113] on div "Select option..." at bounding box center [320, 102] width 285 height 19
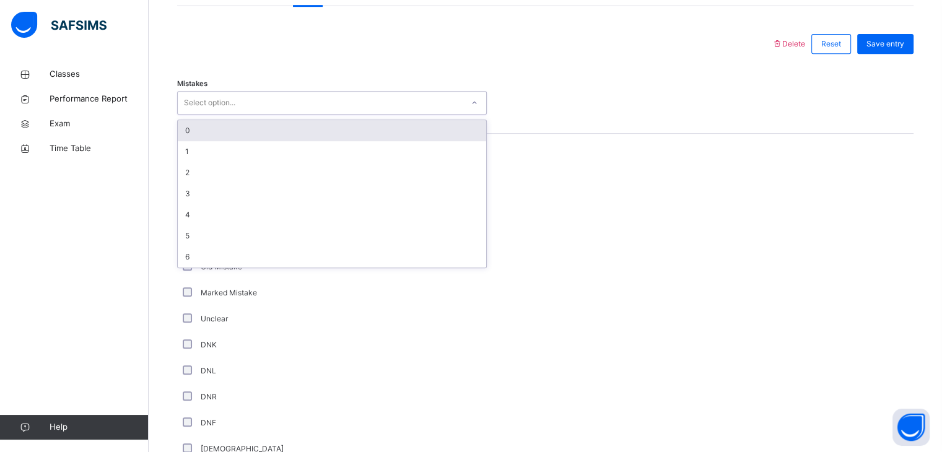
click at [267, 137] on div "0" at bounding box center [332, 130] width 308 height 21
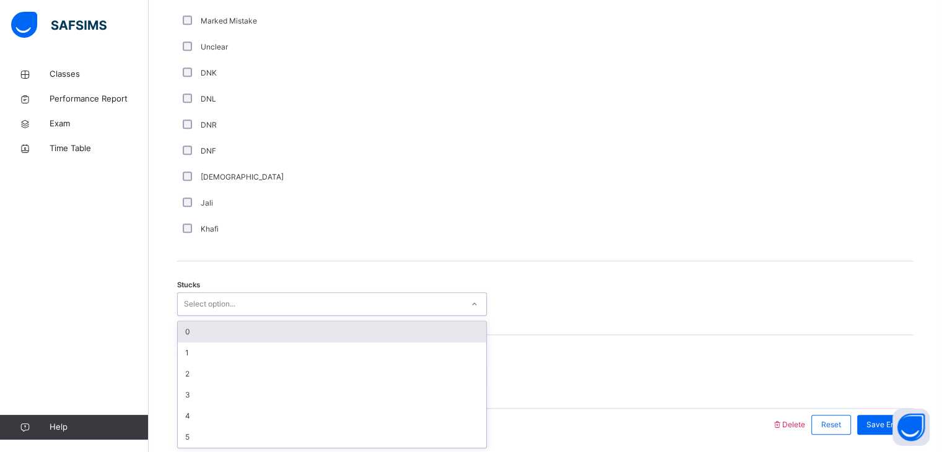
click at [233, 316] on div "option 0 focused, 1 of 6. 6 results available. Use Up and Down to choose option…" at bounding box center [332, 304] width 310 height 24
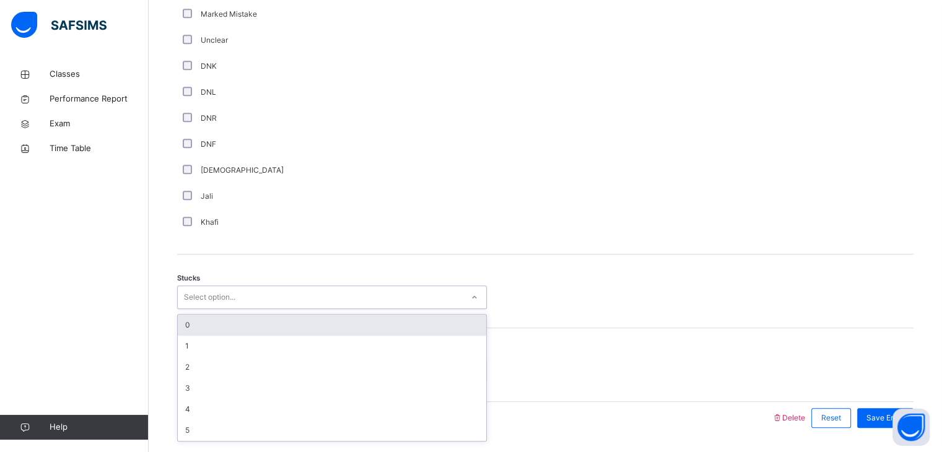
scroll to position [832, 0]
click at [233, 332] on div "0" at bounding box center [332, 321] width 308 height 21
click at [233, 334] on div "Tester's Name Select person..." at bounding box center [545, 362] width 736 height 74
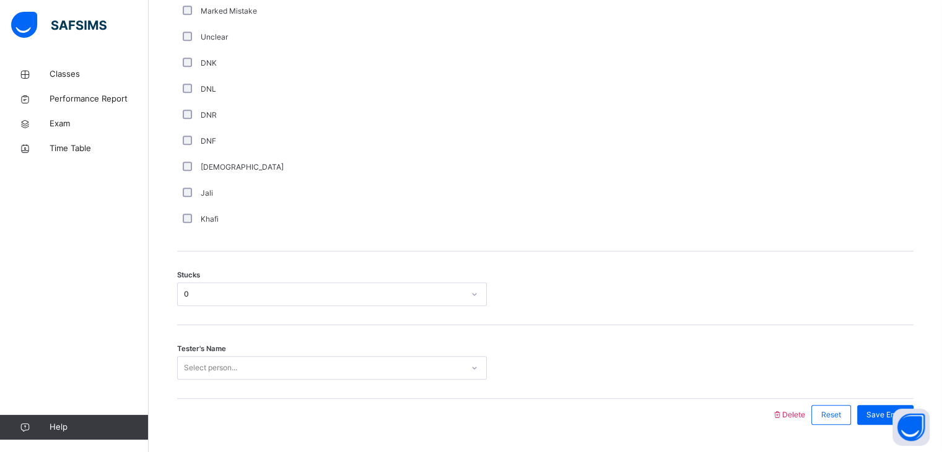
click at [238, 362] on div "Tester's Name Select person..." at bounding box center [545, 362] width 736 height 74
click at [238, 372] on div "Select person..." at bounding box center [332, 368] width 310 height 24
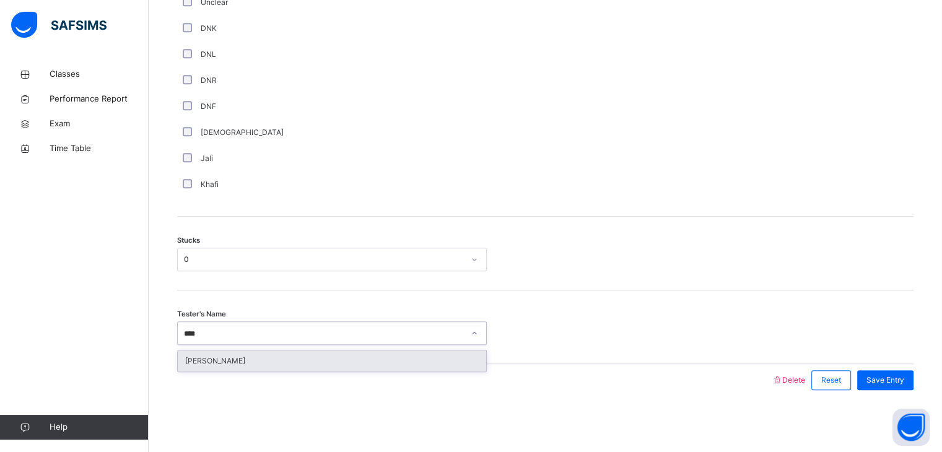
type input "****"
click at [238, 372] on div at bounding box center [474, 380] width 582 height 32
click at [362, 340] on div "Select person..." at bounding box center [320, 333] width 285 height 19
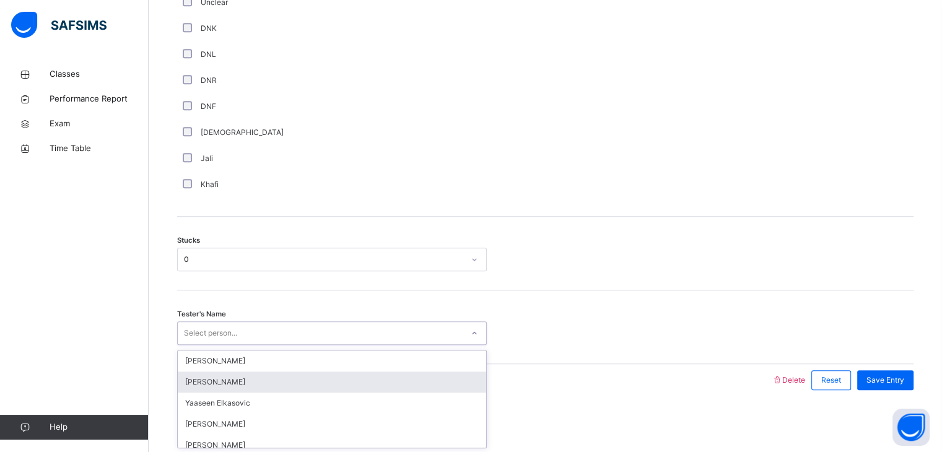
click at [362, 379] on div "[PERSON_NAME]" at bounding box center [332, 381] width 308 height 21
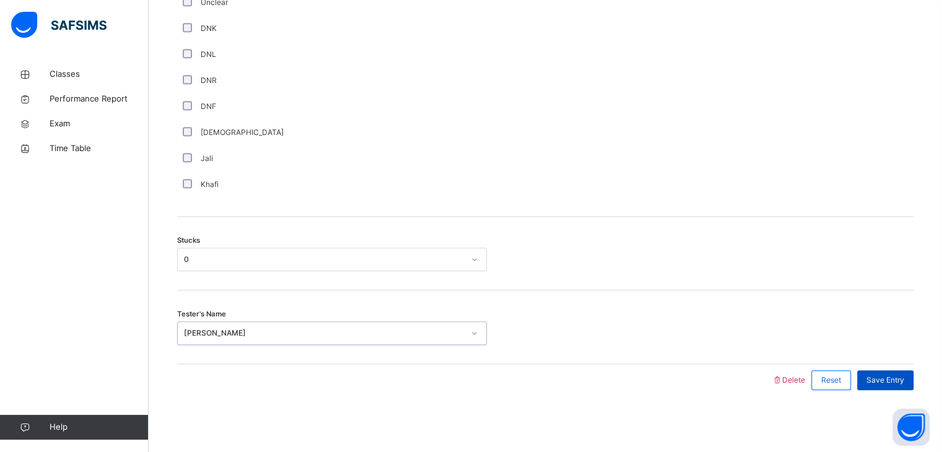
click at [904, 379] on span "Save Entry" at bounding box center [885, 380] width 38 height 11
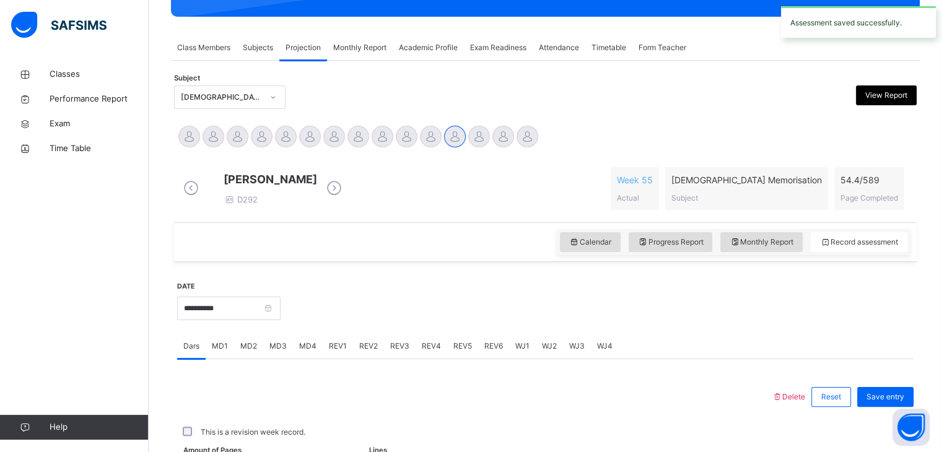
scroll to position [478, 0]
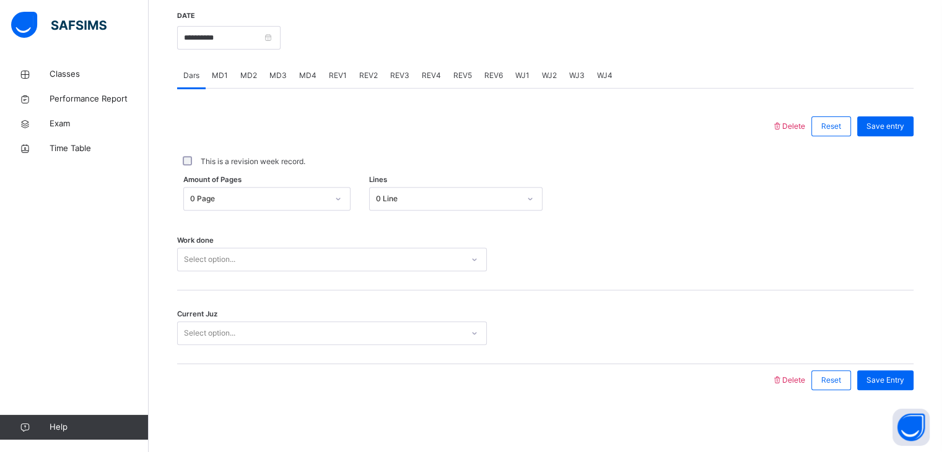
click at [256, 71] on div "MD2" at bounding box center [248, 75] width 29 height 25
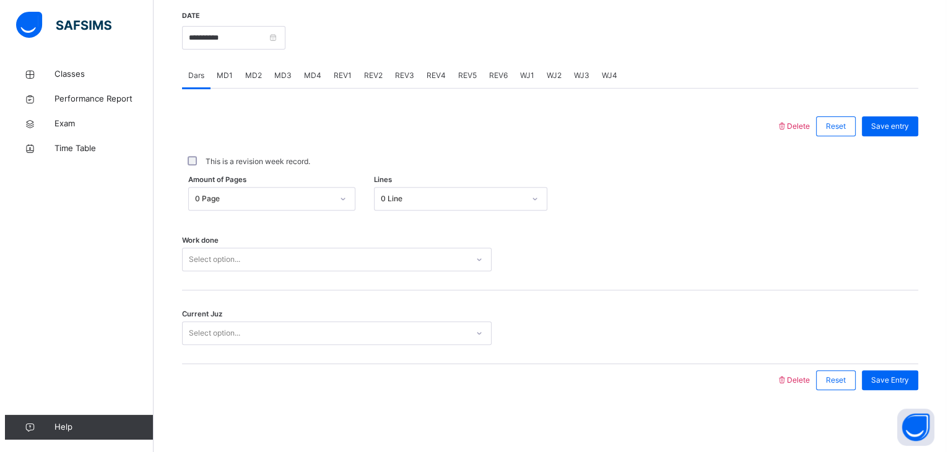
scroll to position [876, 0]
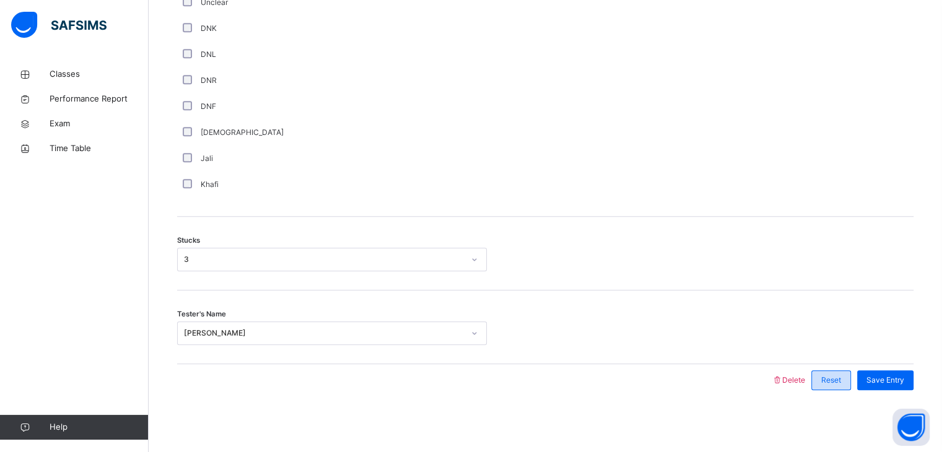
click at [834, 382] on span "Reset" at bounding box center [831, 380] width 20 height 11
click at [801, 375] on span "Delete" at bounding box center [787, 379] width 33 height 9
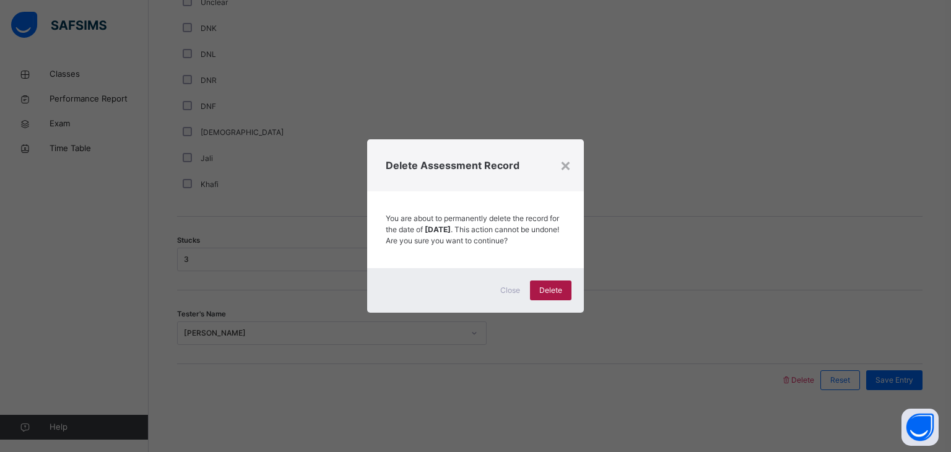
click at [560, 288] on div "Delete" at bounding box center [550, 290] width 41 height 20
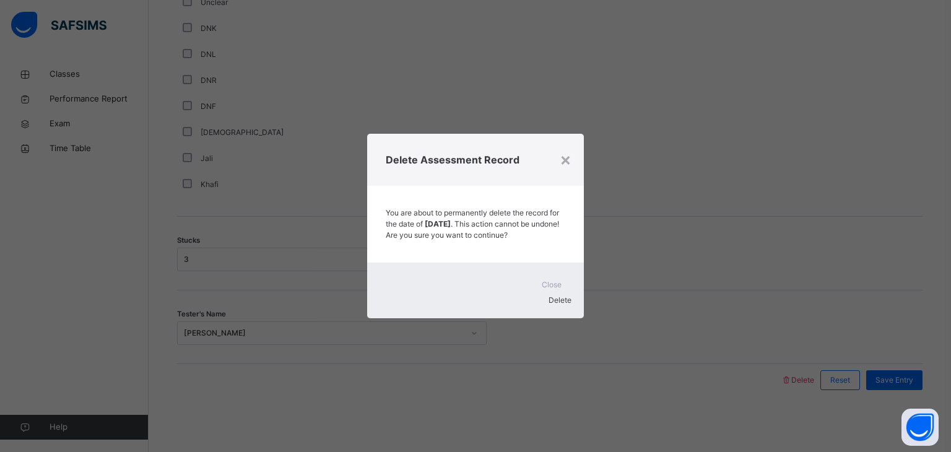
click at [560, 295] on div "Delete" at bounding box center [475, 300] width 192 height 11
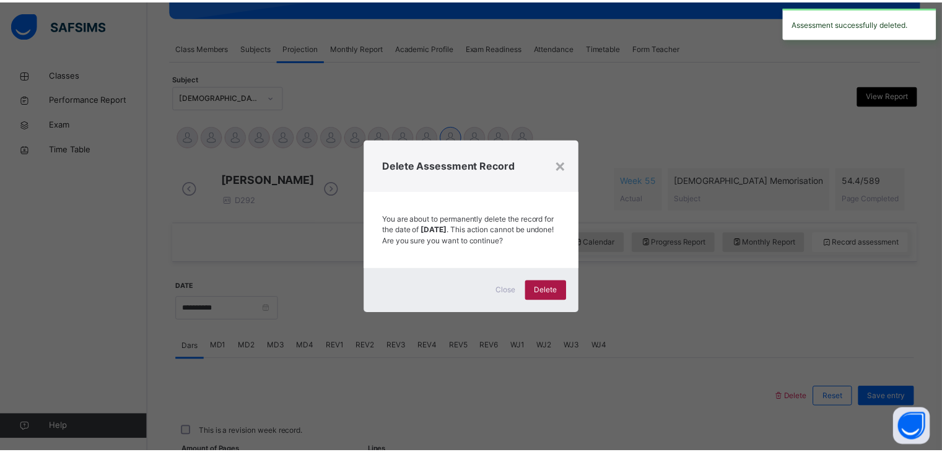
scroll to position [478, 0]
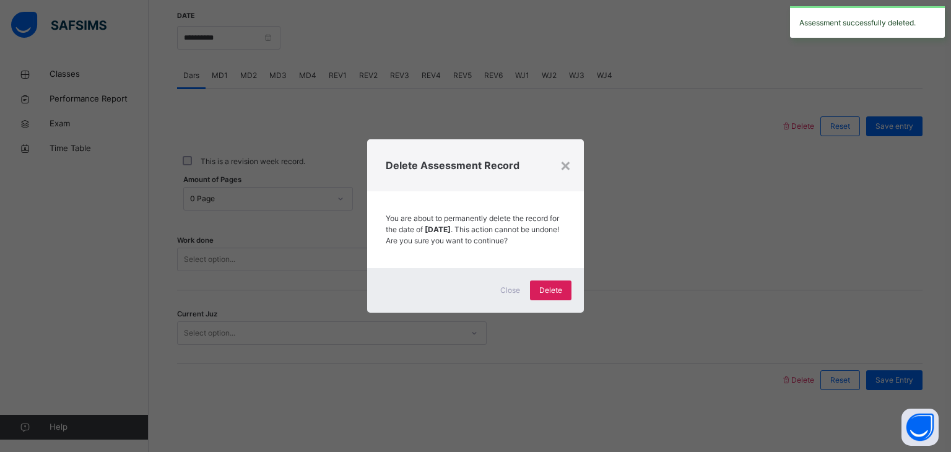
drag, startPoint x: 560, startPoint y: 288, endPoint x: 647, endPoint y: 176, distance: 141.9
click at [647, 176] on div "× Delete Assessment Record You are about to permanently delete the record for t…" at bounding box center [475, 226] width 951 height 452
click at [548, 285] on div "Delete" at bounding box center [550, 290] width 41 height 20
click at [568, 157] on div "×" at bounding box center [566, 165] width 12 height 26
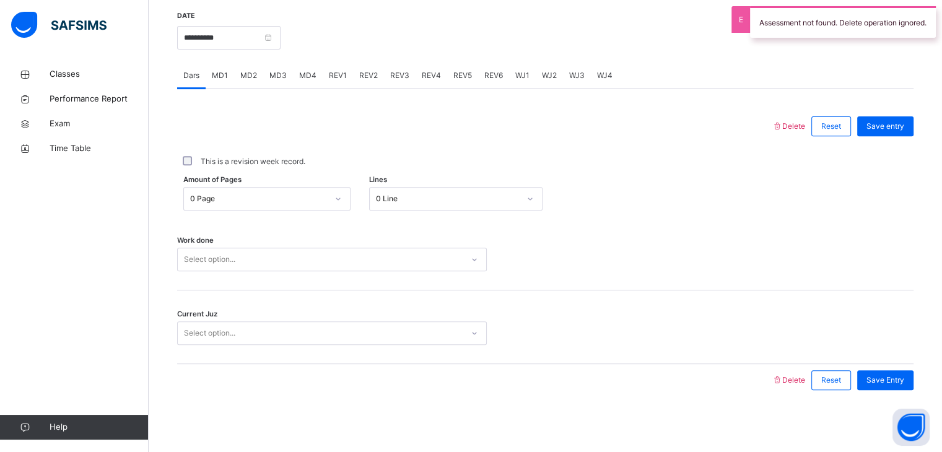
click at [302, 73] on span "MD4" at bounding box center [307, 75] width 17 height 11
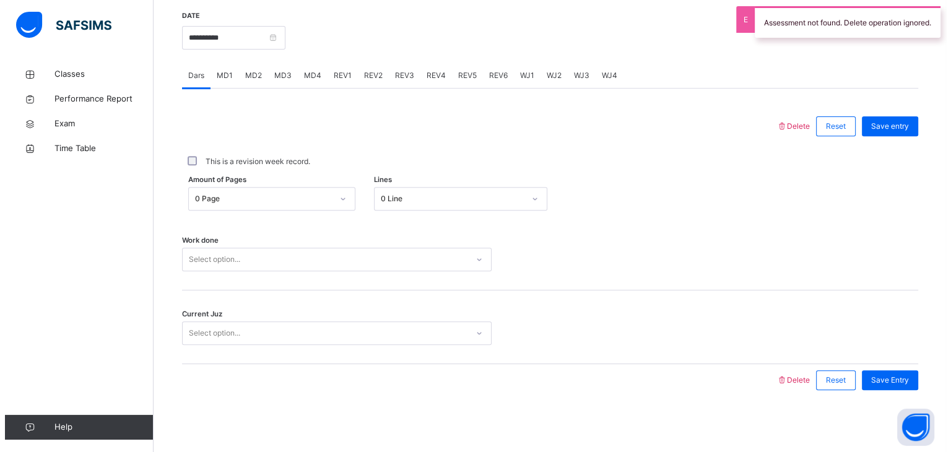
scroll to position [876, 0]
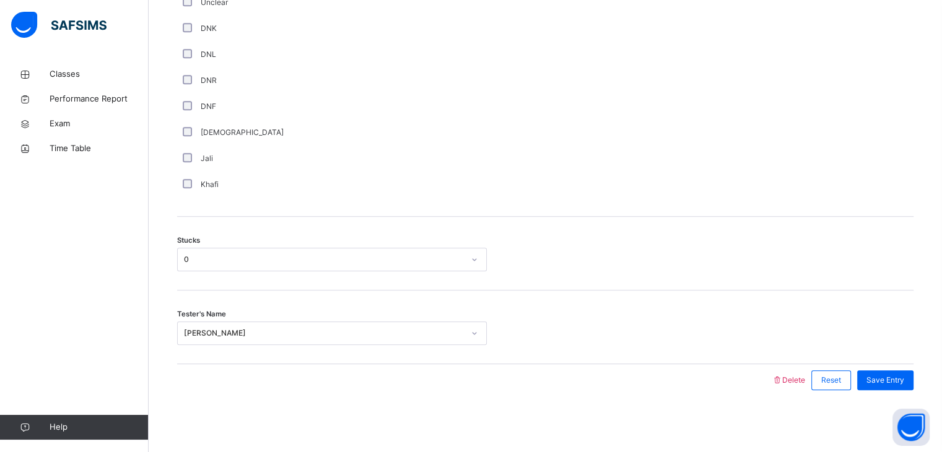
click at [795, 378] on span "Delete" at bounding box center [787, 379] width 33 height 9
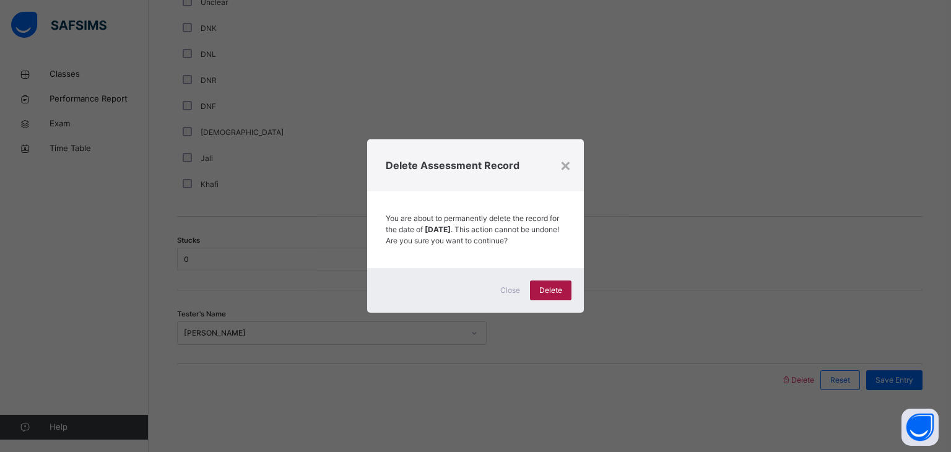
click at [567, 289] on div "Delete" at bounding box center [550, 290] width 41 height 20
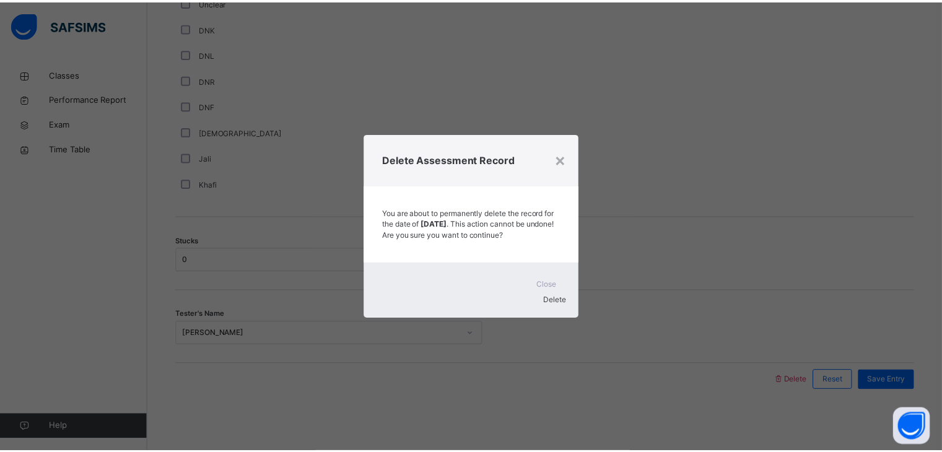
scroll to position [197, 0]
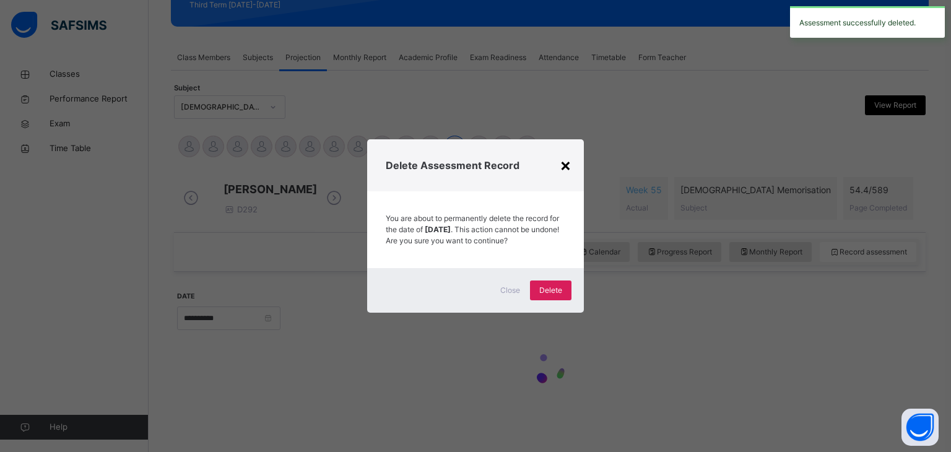
click at [567, 155] on div "×" at bounding box center [566, 165] width 12 height 26
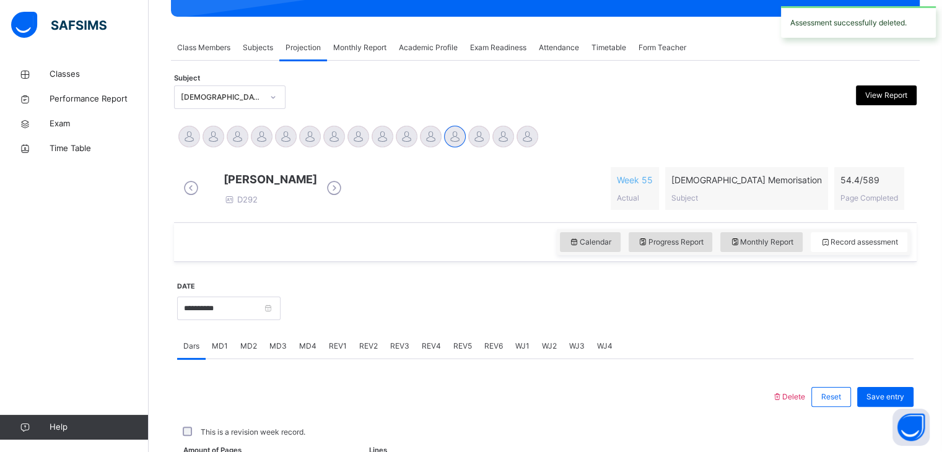
scroll to position [478, 0]
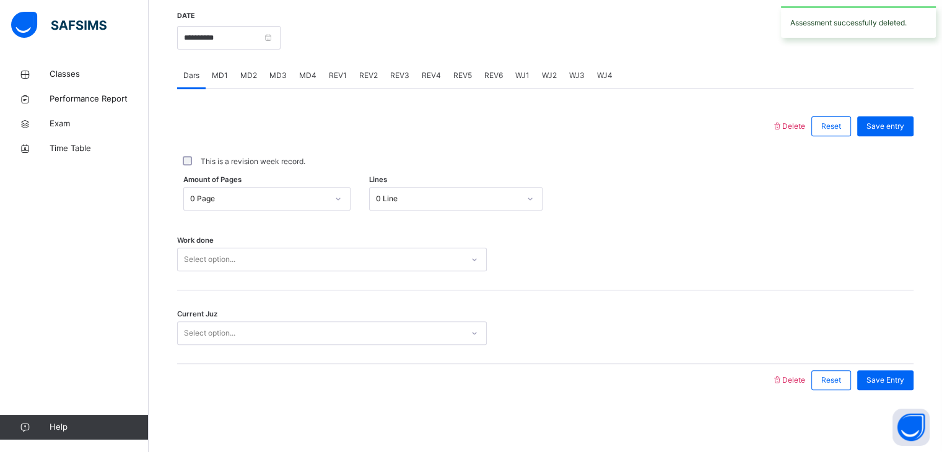
click at [243, 82] on div "MD2" at bounding box center [248, 75] width 29 height 25
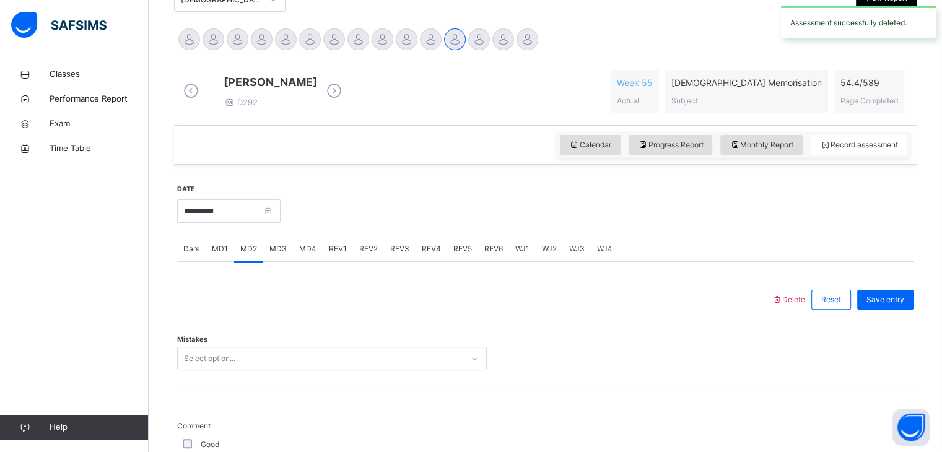
scroll to position [294, 0]
click at [241, 216] on input "**********" at bounding box center [228, 212] width 103 height 24
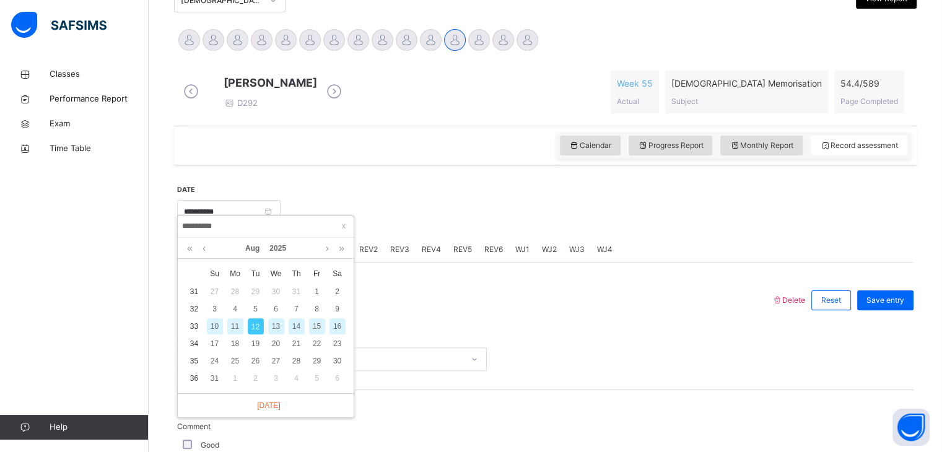
click at [209, 327] on div "10" at bounding box center [215, 326] width 16 height 16
type input "**********"
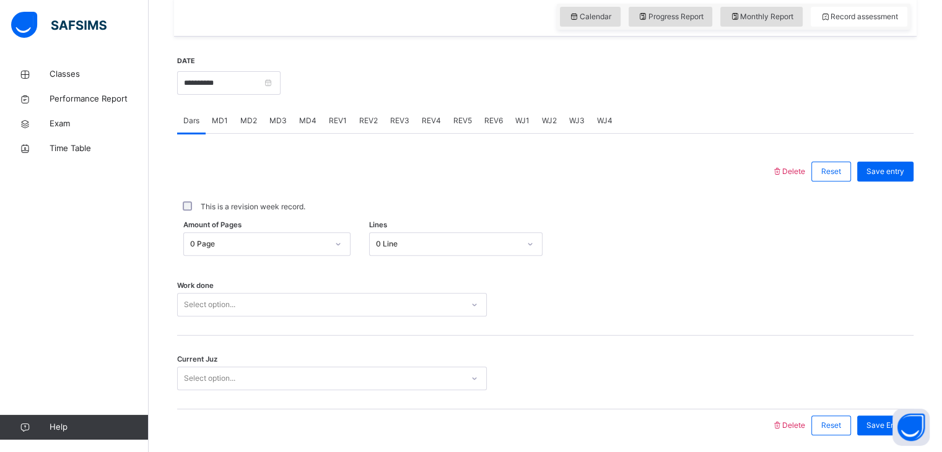
scroll to position [443, 0]
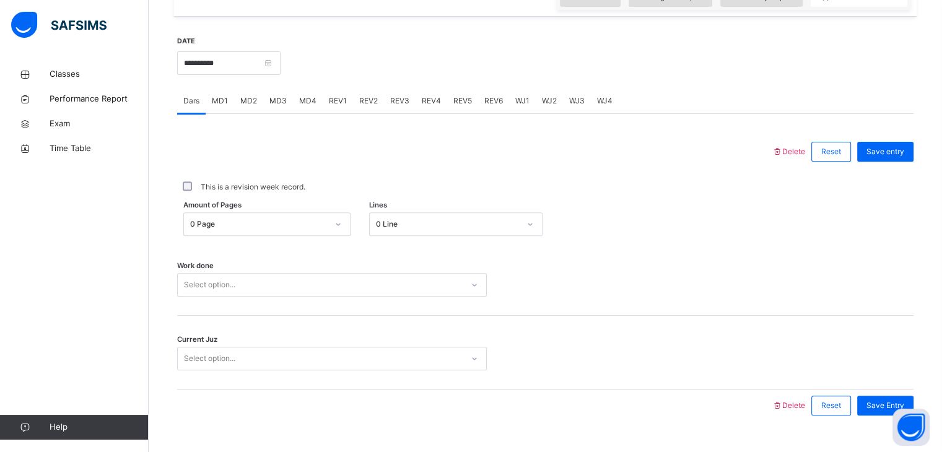
click at [287, 293] on div "Select option..." at bounding box center [332, 285] width 310 height 24
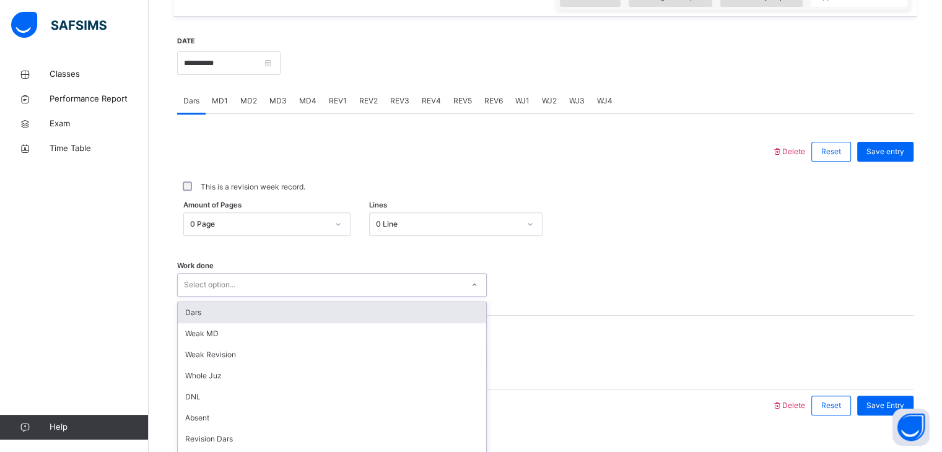
scroll to position [478, 0]
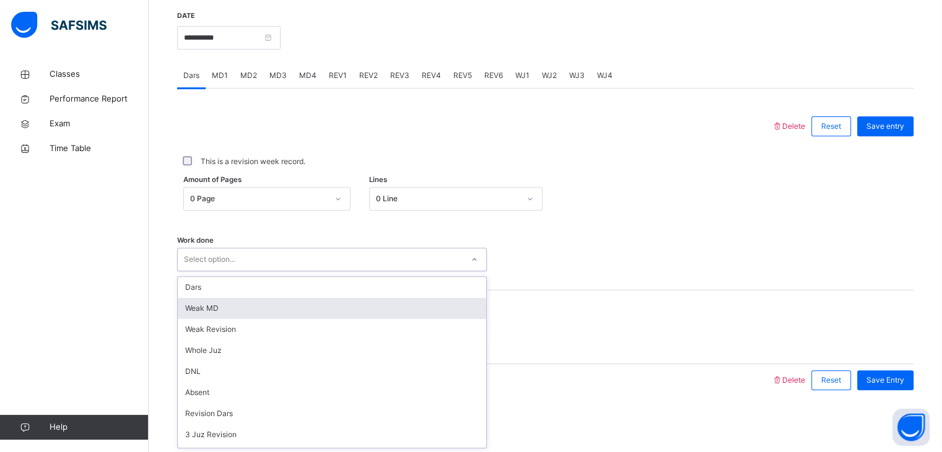
click at [291, 317] on div "Weak MD" at bounding box center [332, 308] width 308 height 21
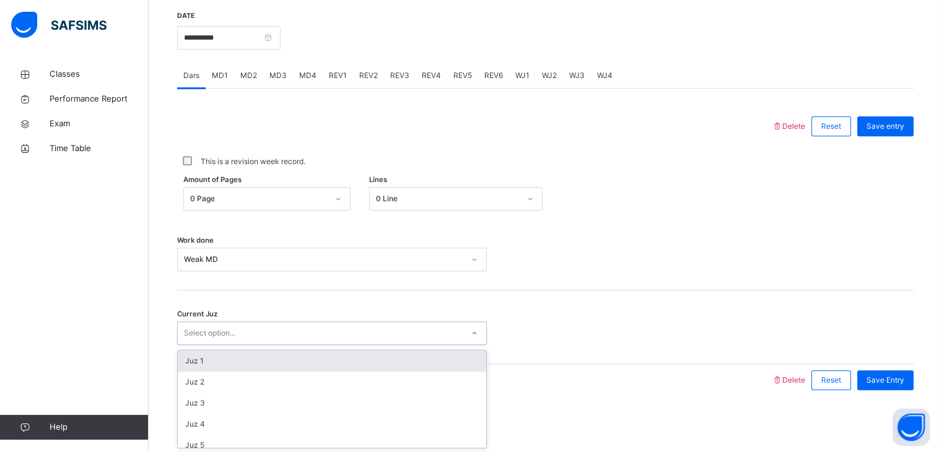
click at [291, 324] on div "Select option..." at bounding box center [320, 333] width 285 height 19
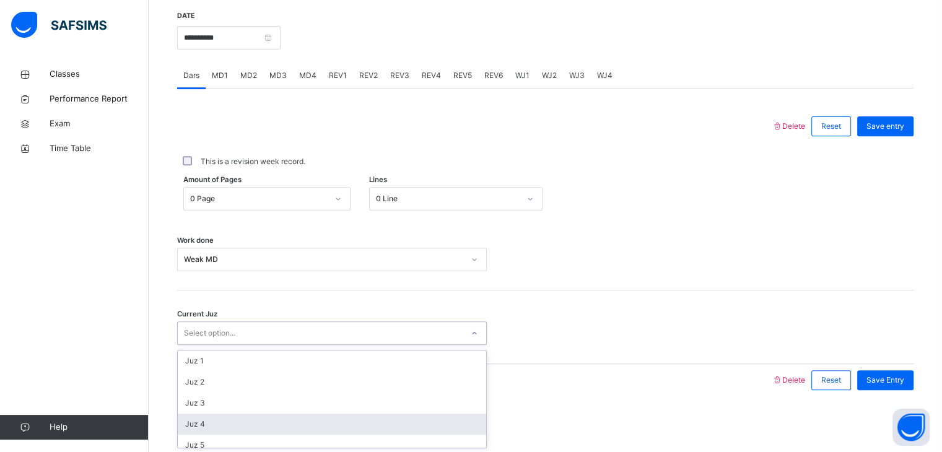
scroll to position [534, 0]
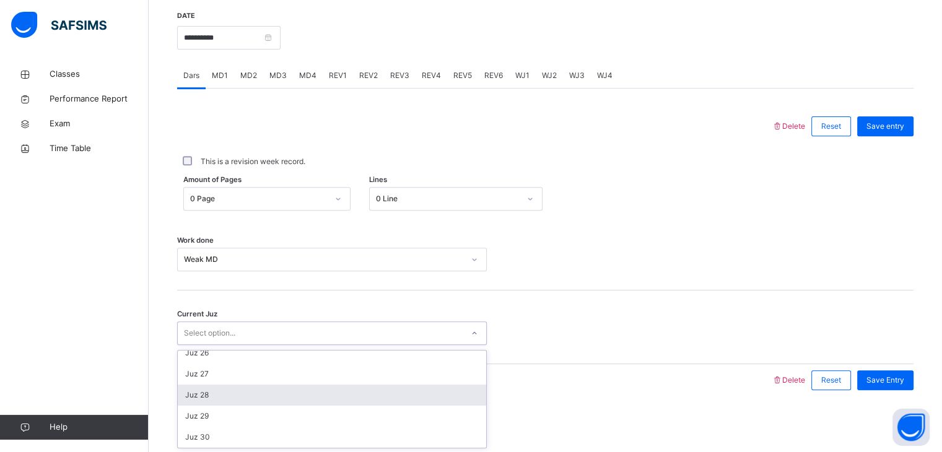
click at [259, 399] on div "Juz 28" at bounding box center [332, 394] width 308 height 21
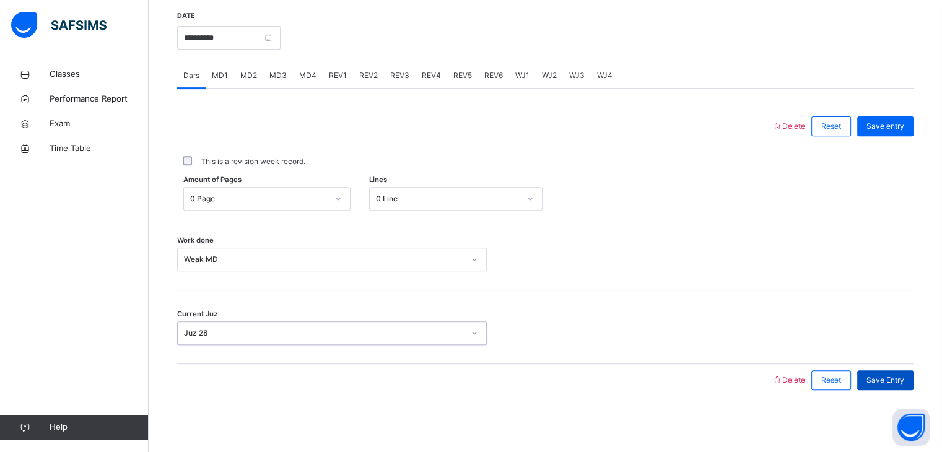
click at [873, 371] on div "Save Entry" at bounding box center [885, 380] width 56 height 20
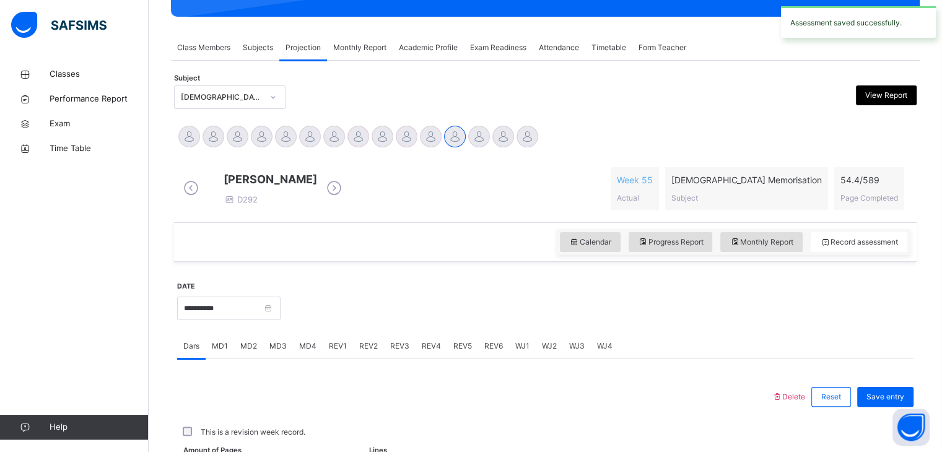
scroll to position [478, 0]
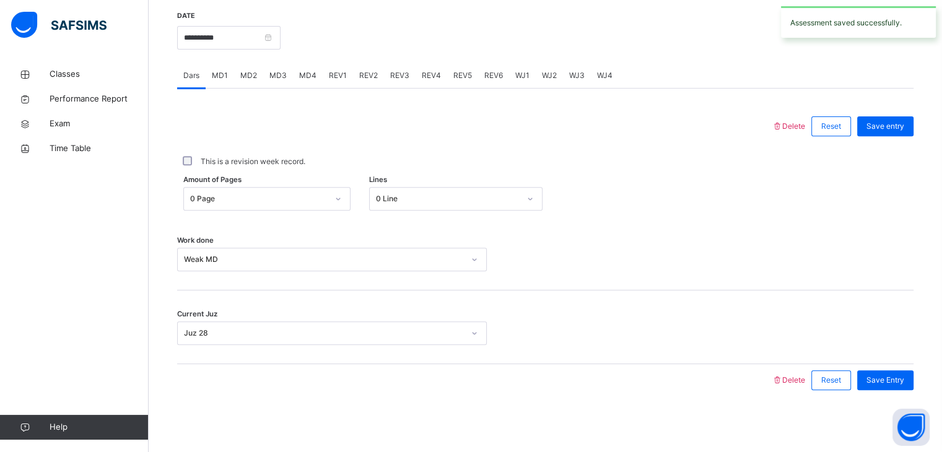
click at [253, 71] on span "MD2" at bounding box center [248, 75] width 17 height 11
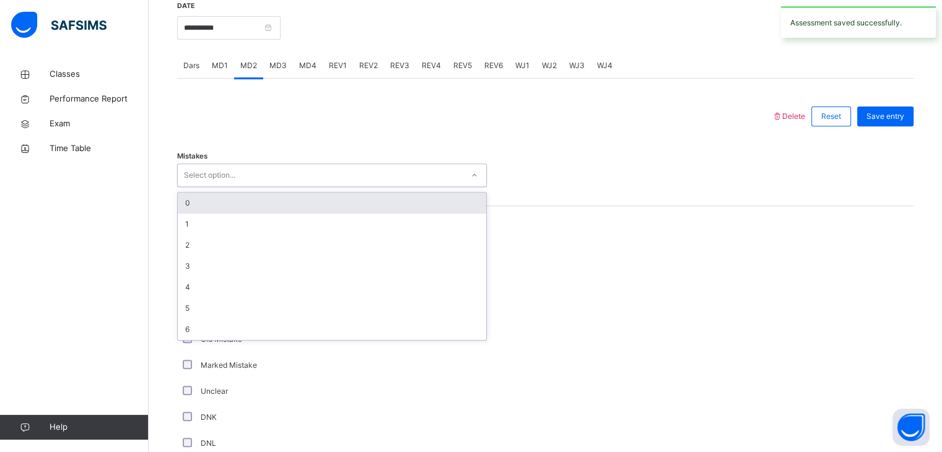
click at [261, 187] on div "Select option..." at bounding box center [332, 175] width 310 height 24
click at [254, 214] on div "0" at bounding box center [332, 203] width 308 height 21
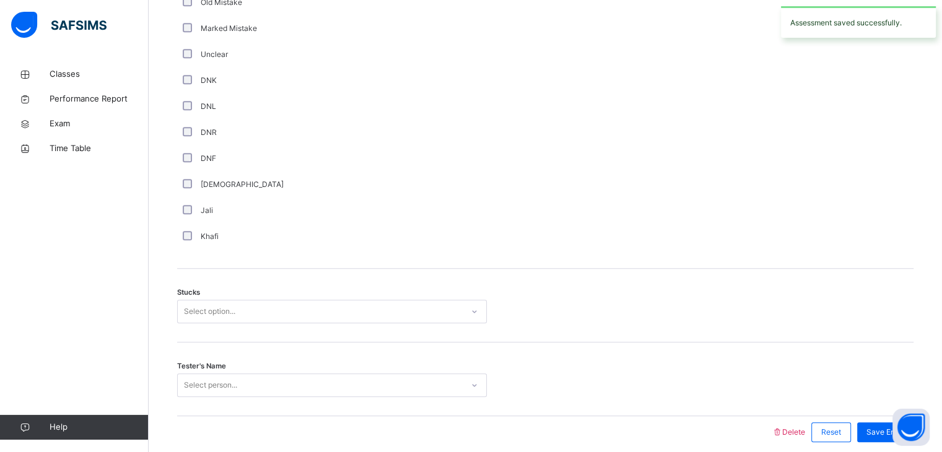
scroll to position [876, 0]
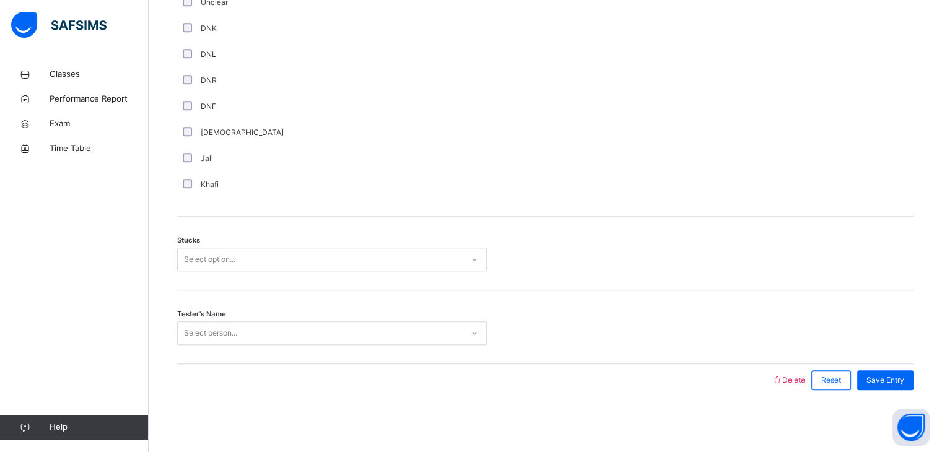
click at [248, 251] on div "Select option..." at bounding box center [320, 259] width 285 height 19
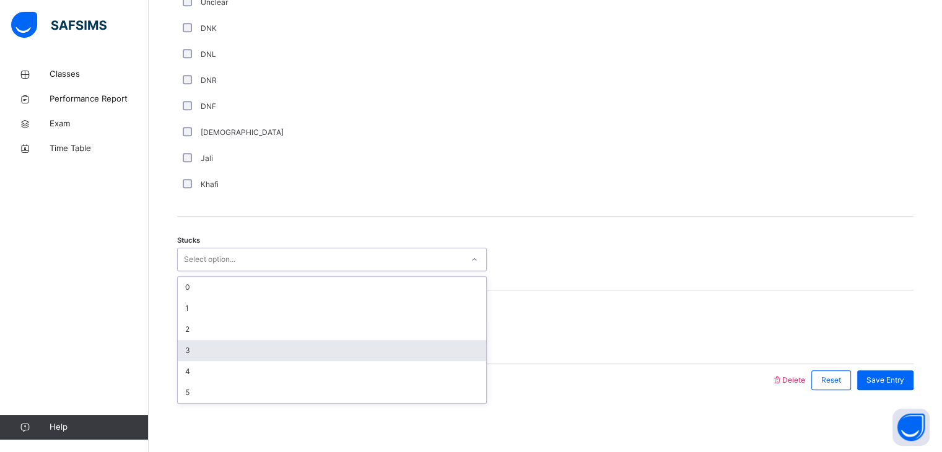
click at [223, 344] on div "3" at bounding box center [332, 350] width 308 height 21
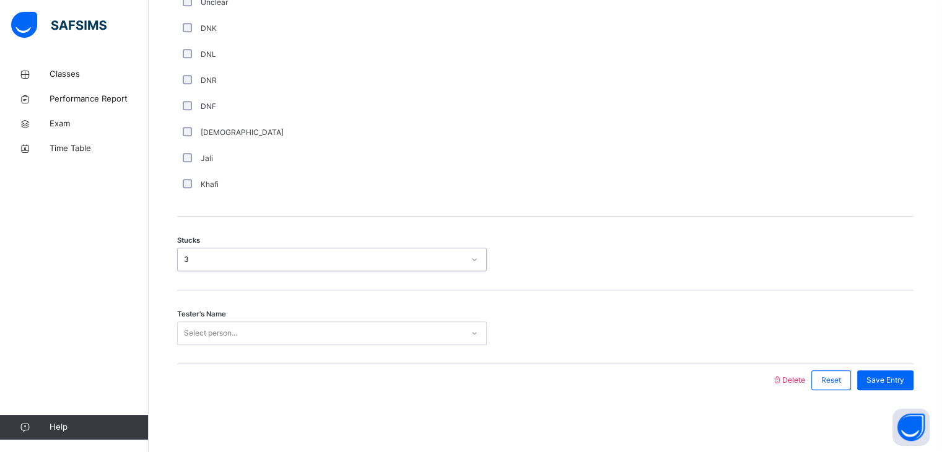
click at [222, 337] on div "Select person..." at bounding box center [210, 333] width 53 height 24
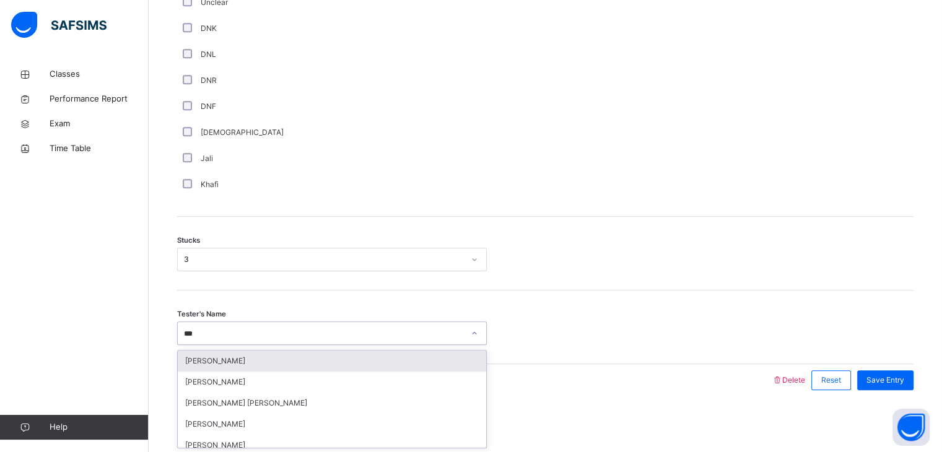
type input "****"
click at [233, 355] on div "[PERSON_NAME]" at bounding box center [332, 360] width 308 height 21
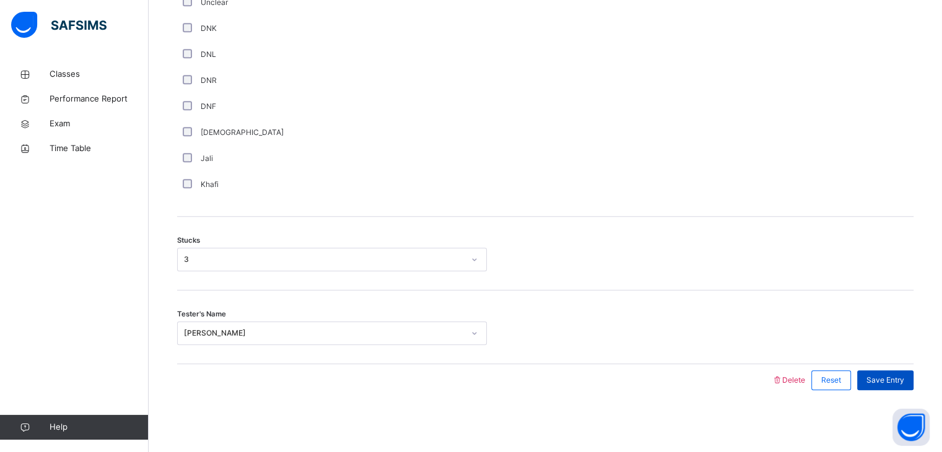
click at [872, 379] on div "Save Entry" at bounding box center [885, 380] width 56 height 20
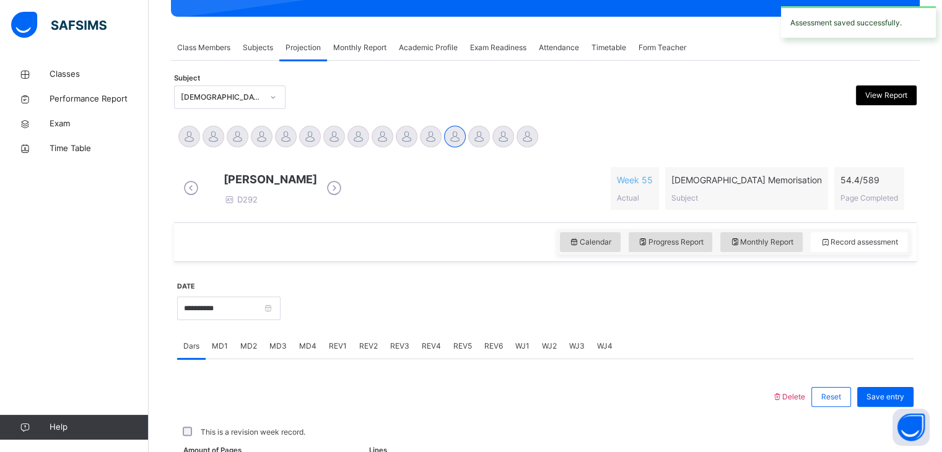
scroll to position [478, 0]
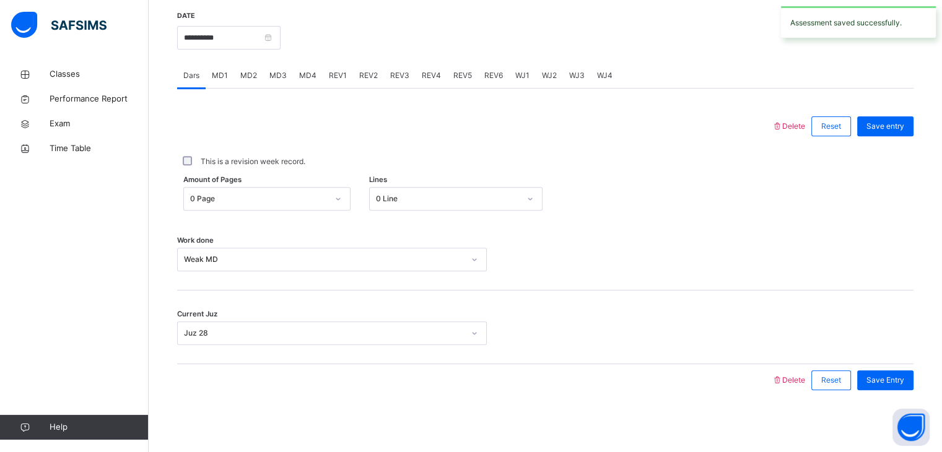
click at [323, 68] on div "REV1" at bounding box center [338, 75] width 30 height 25
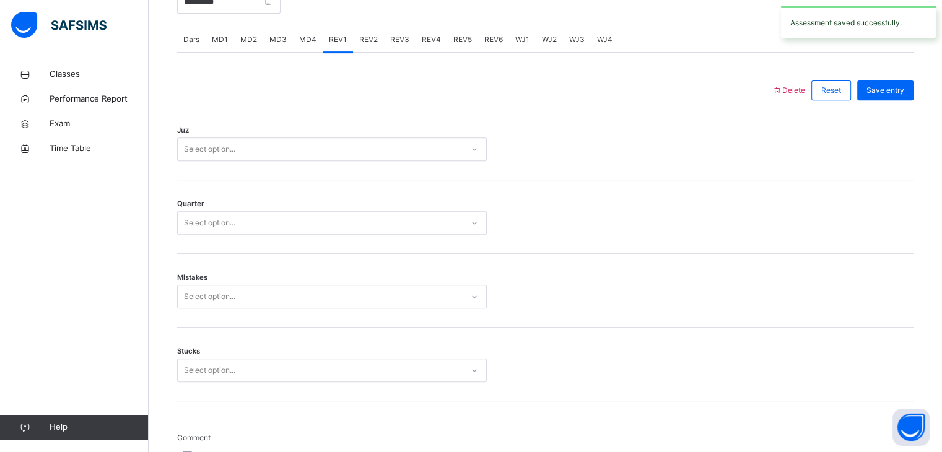
scroll to position [454, 0]
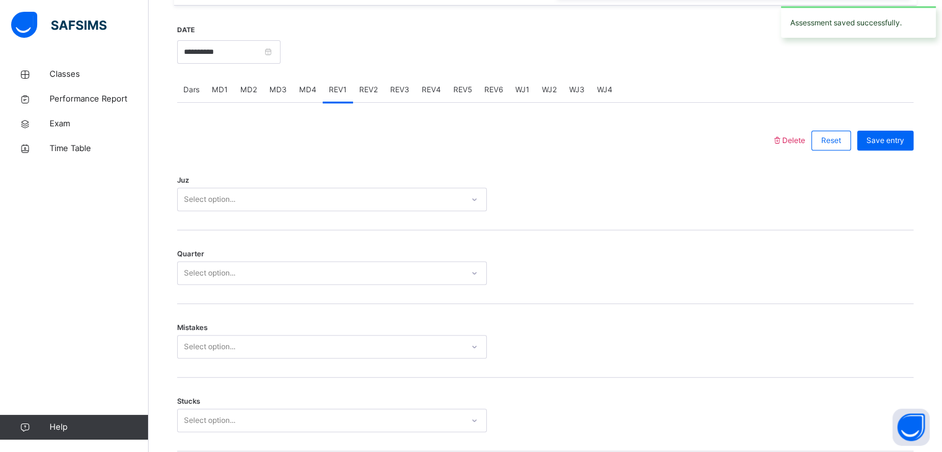
click at [306, 95] on span "MD4" at bounding box center [307, 89] width 17 height 11
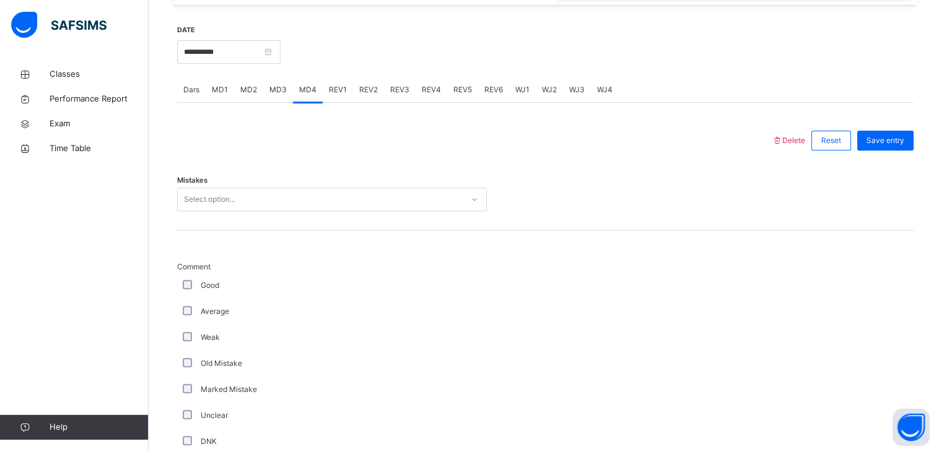
click at [273, 209] on div "Select option..." at bounding box center [320, 199] width 285 height 19
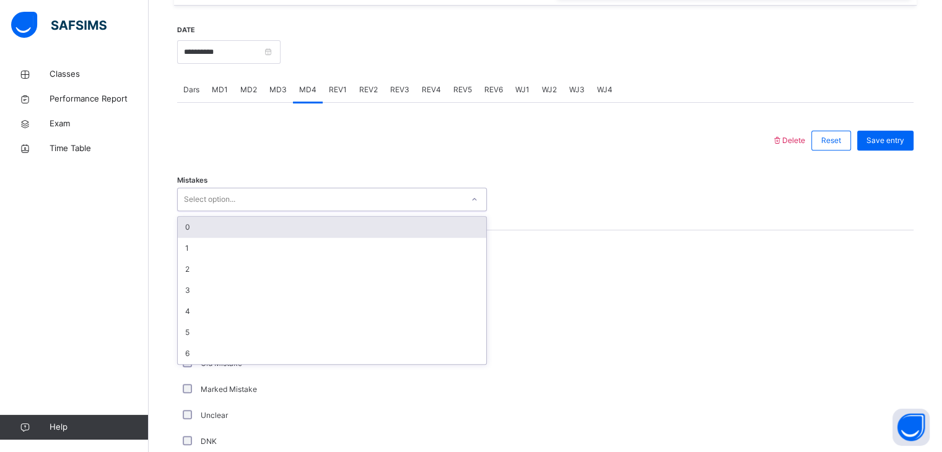
click at [261, 238] on div "0" at bounding box center [332, 227] width 308 height 21
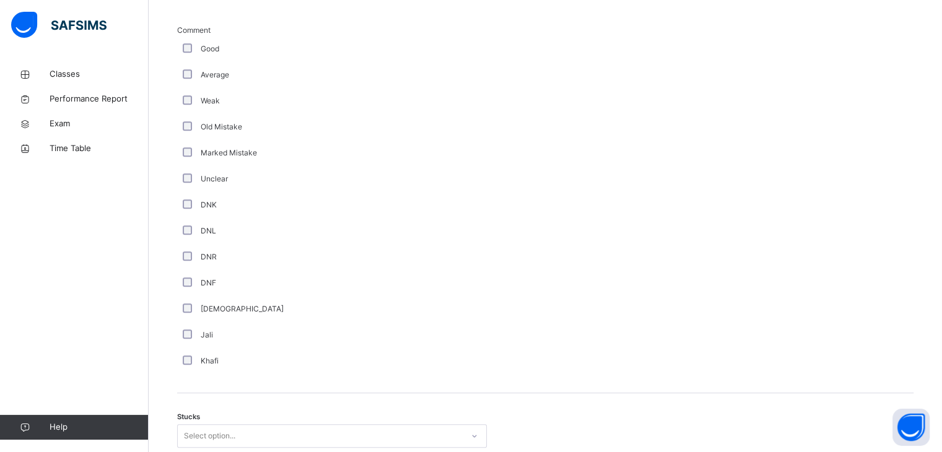
scroll to position [876, 0]
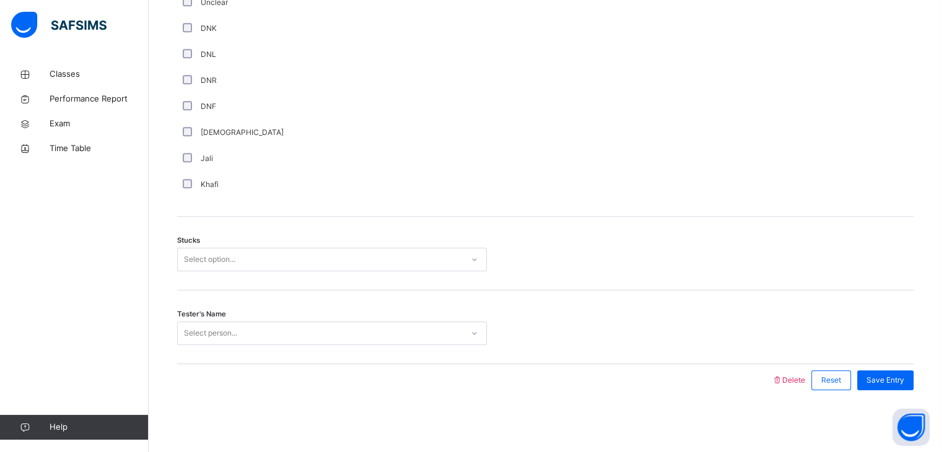
click at [261, 259] on div "Select option..." at bounding box center [320, 259] width 285 height 19
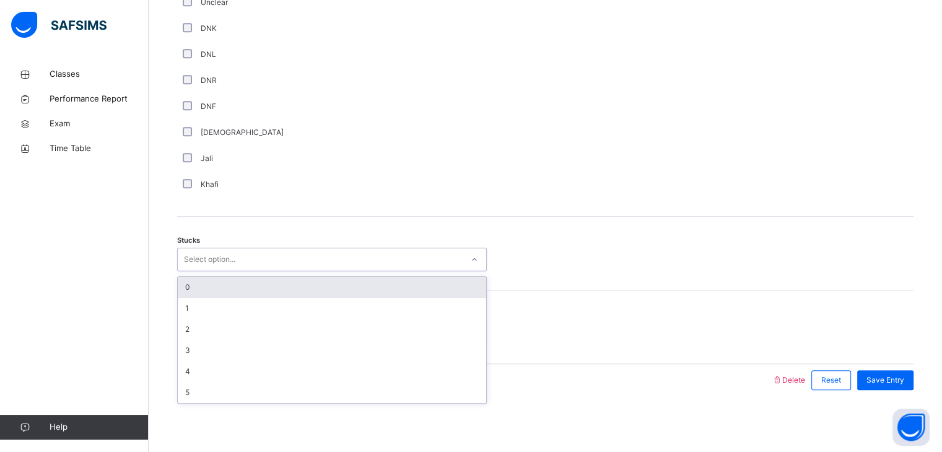
click at [261, 283] on div "0" at bounding box center [332, 287] width 308 height 21
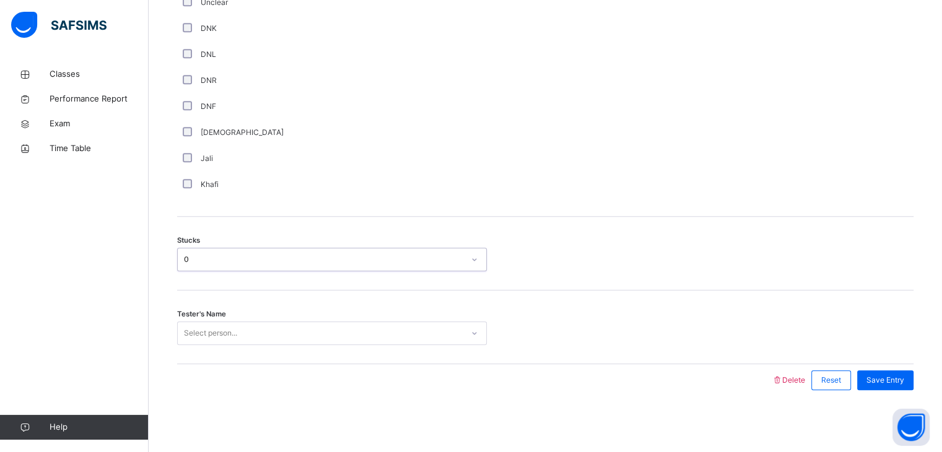
click at [262, 332] on div "Select person..." at bounding box center [320, 333] width 285 height 19
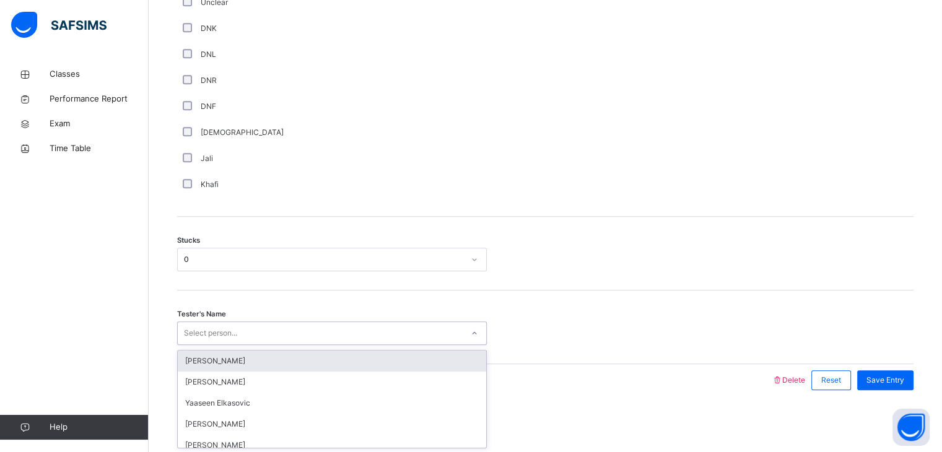
type input "*"
click at [302, 370] on div "[PERSON_NAME]" at bounding box center [332, 360] width 308 height 21
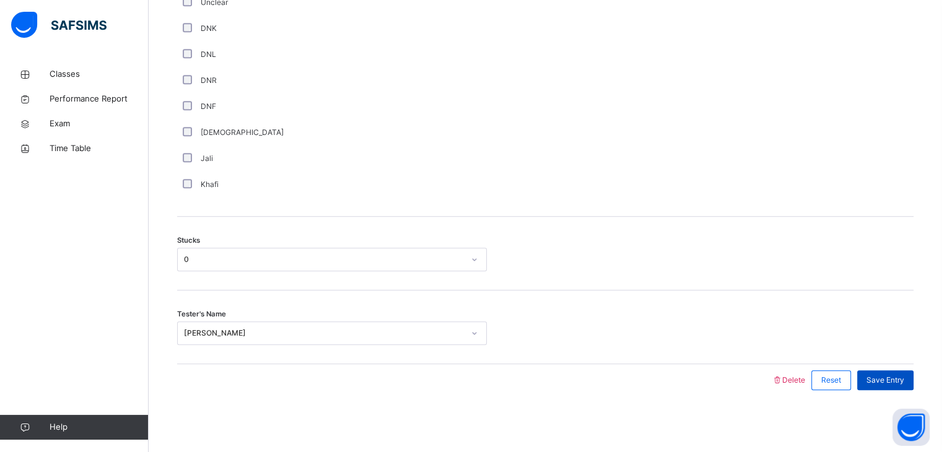
click at [903, 370] on div "Save Entry" at bounding box center [885, 380] width 56 height 20
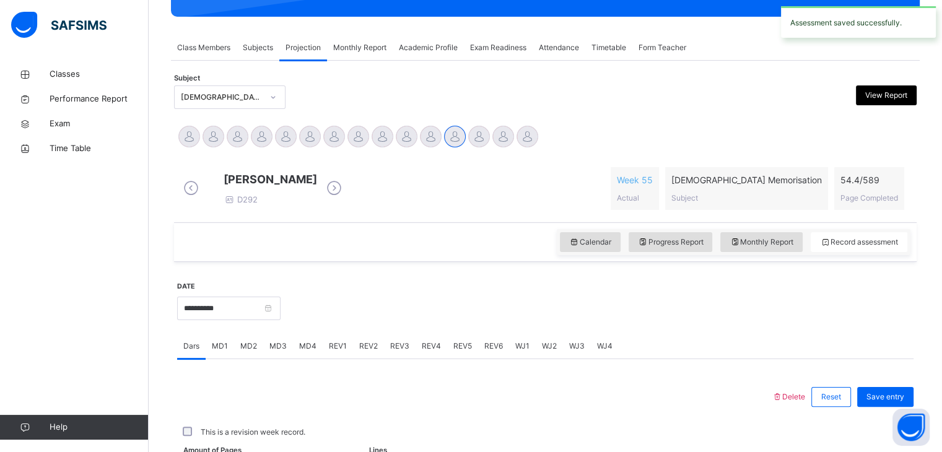
scroll to position [478, 0]
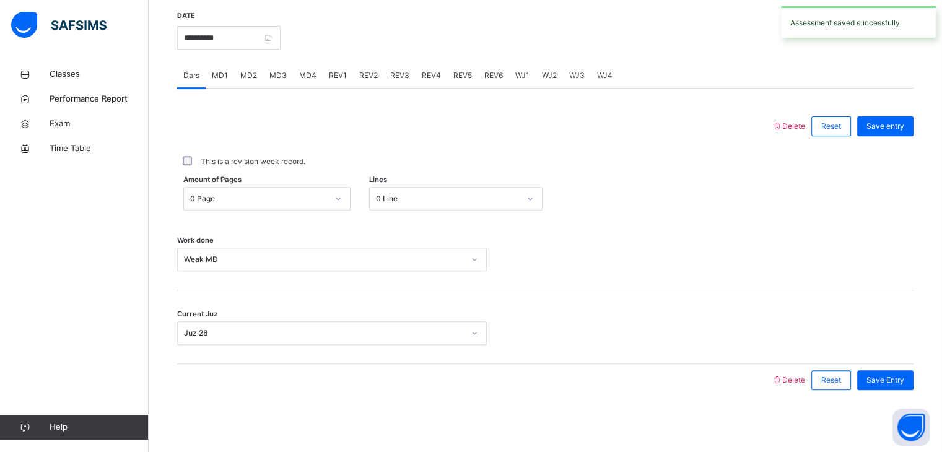
click at [340, 72] on span "REV1" at bounding box center [338, 75] width 18 height 11
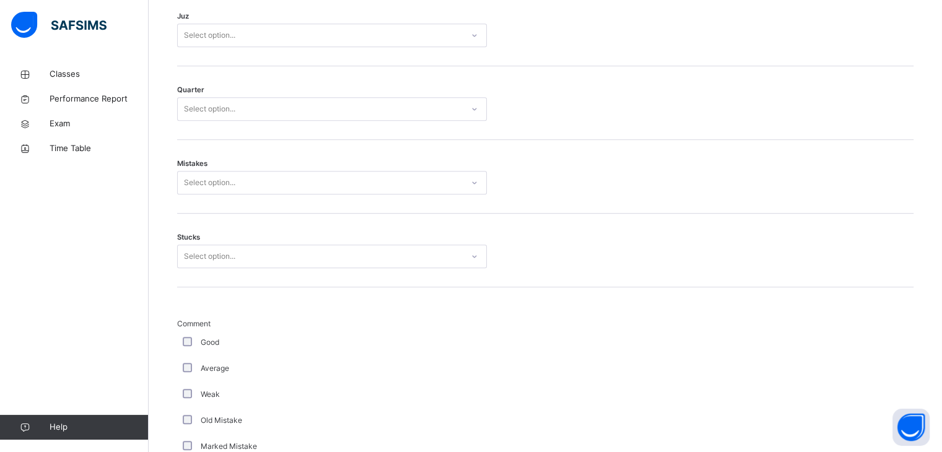
scroll to position [611, 0]
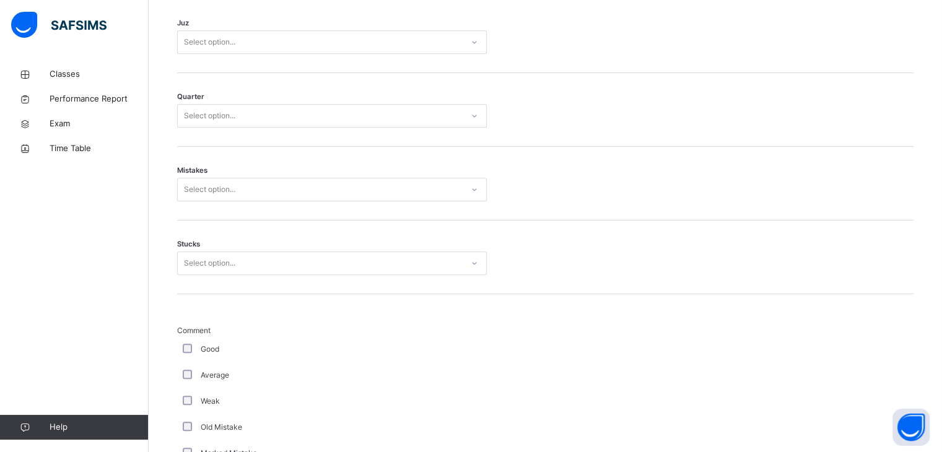
click at [221, 53] on div "Select option..." at bounding box center [209, 42] width 51 height 24
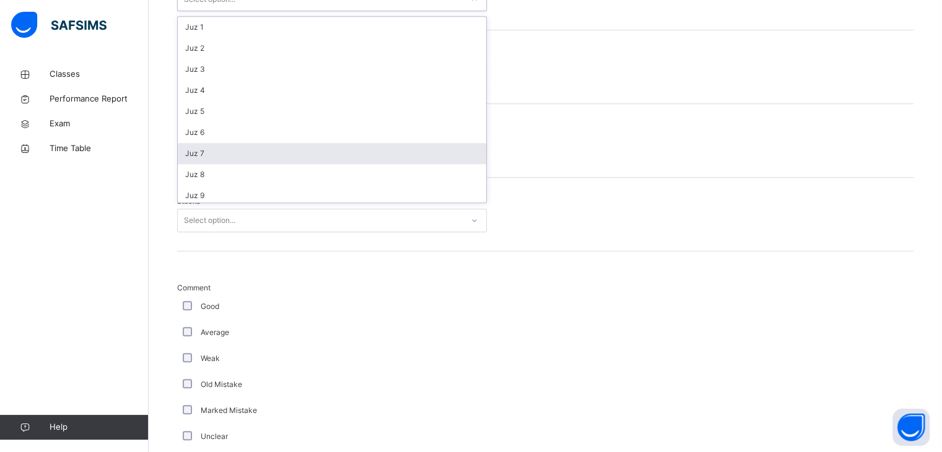
scroll to position [446, 0]
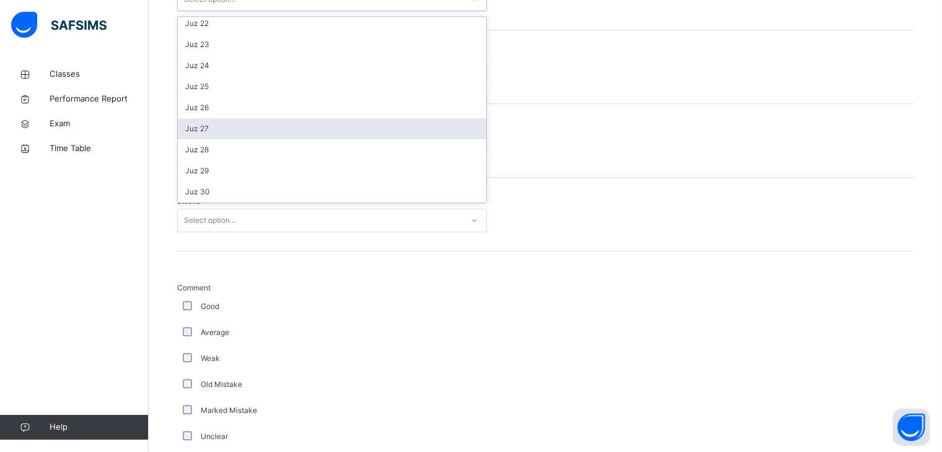
click at [252, 139] on div "Juz 27" at bounding box center [332, 128] width 308 height 21
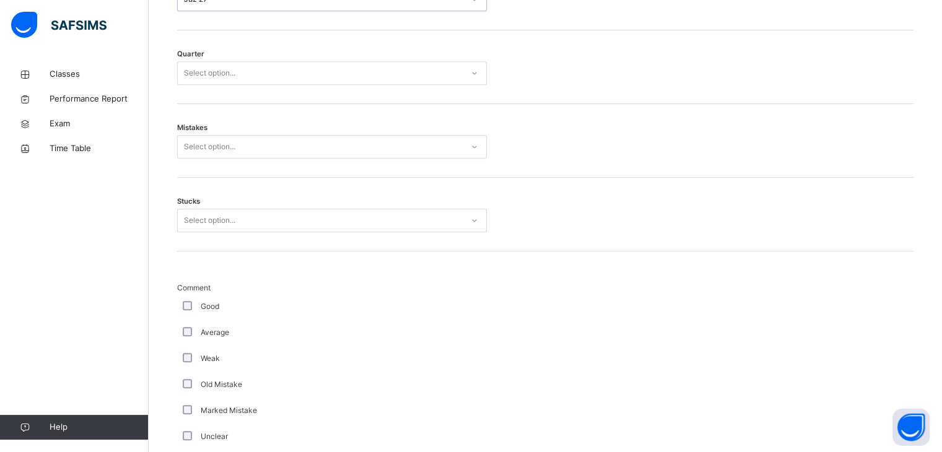
scroll to position [582, 0]
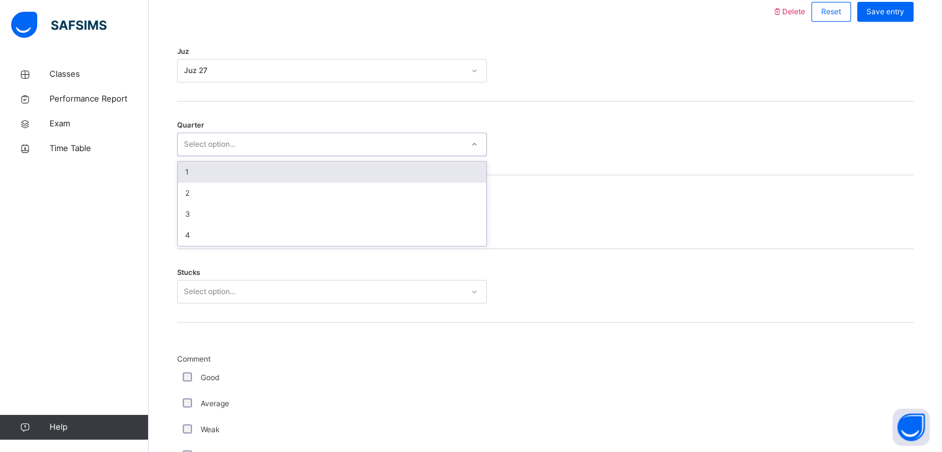
click at [250, 146] on div "Select option..." at bounding box center [320, 144] width 285 height 19
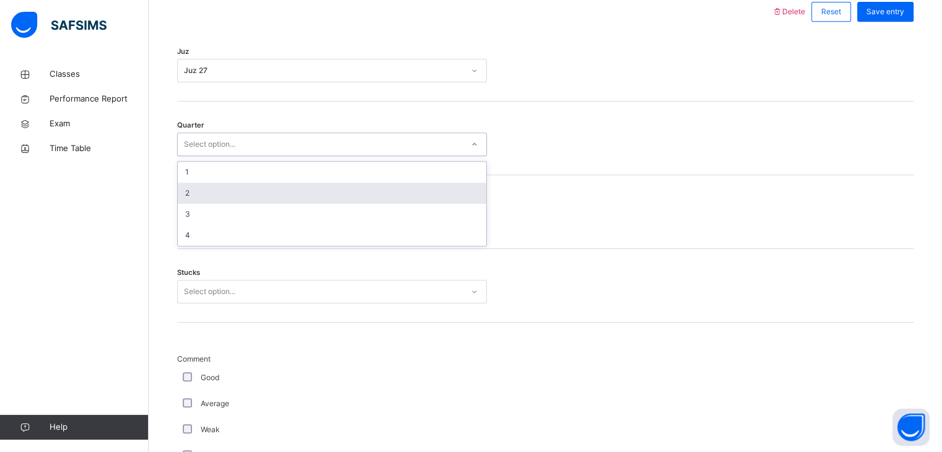
click at [245, 199] on div "2" at bounding box center [332, 193] width 308 height 21
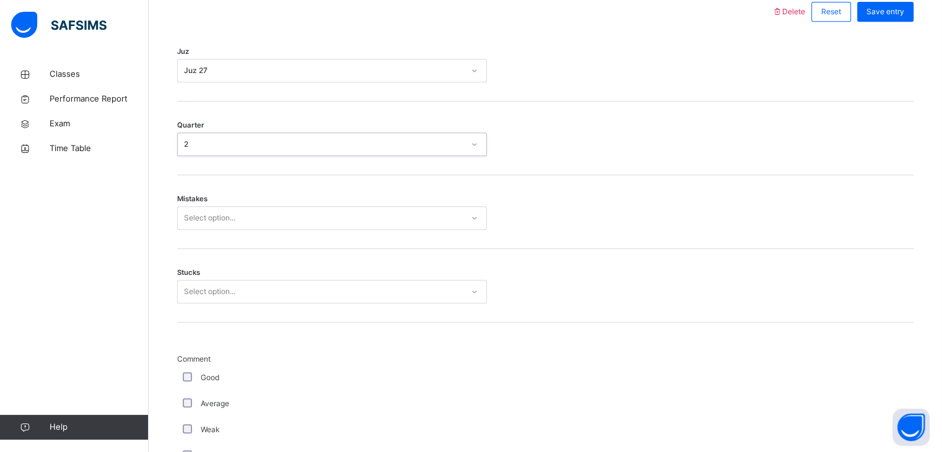
click at [246, 226] on div "Select option..." at bounding box center [320, 218] width 285 height 19
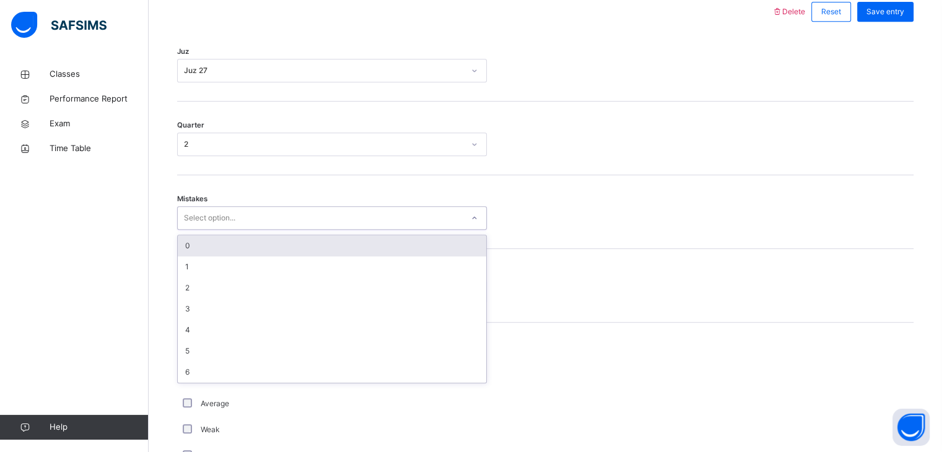
click at [260, 256] on div "0" at bounding box center [332, 245] width 308 height 21
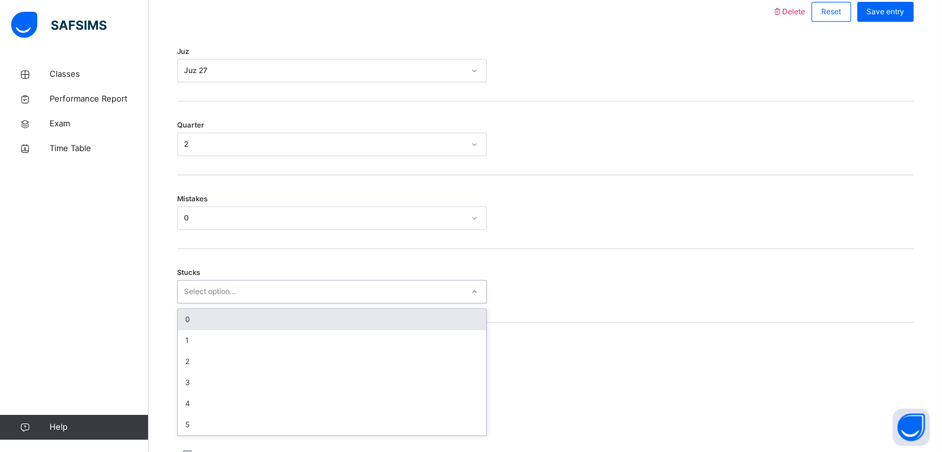
click at [260, 298] on div "Select option..." at bounding box center [320, 291] width 285 height 19
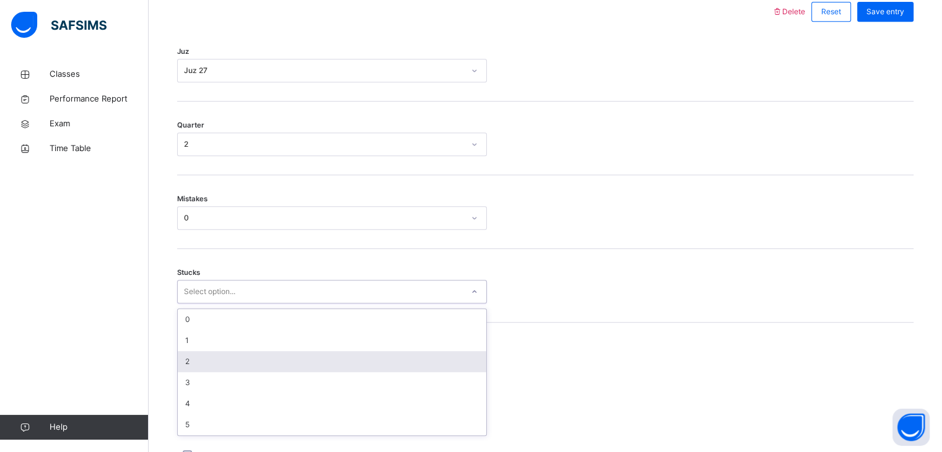
click at [257, 372] on div "2" at bounding box center [332, 361] width 308 height 21
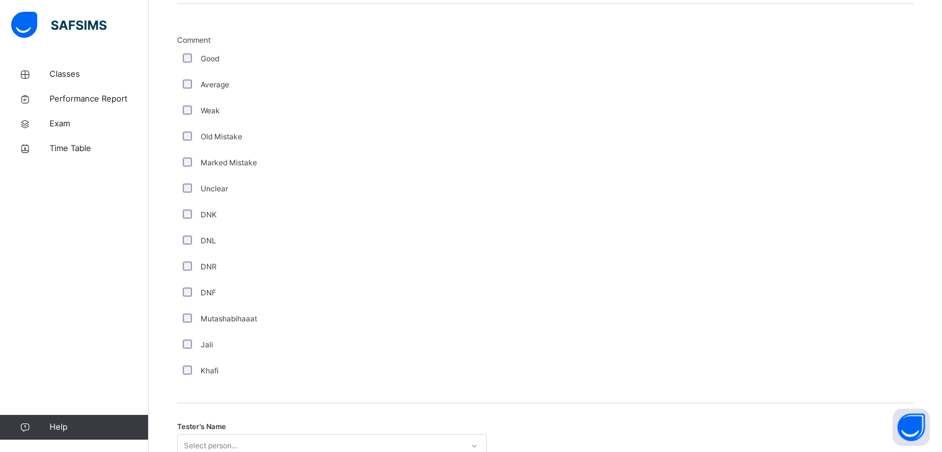
scroll to position [1023, 0]
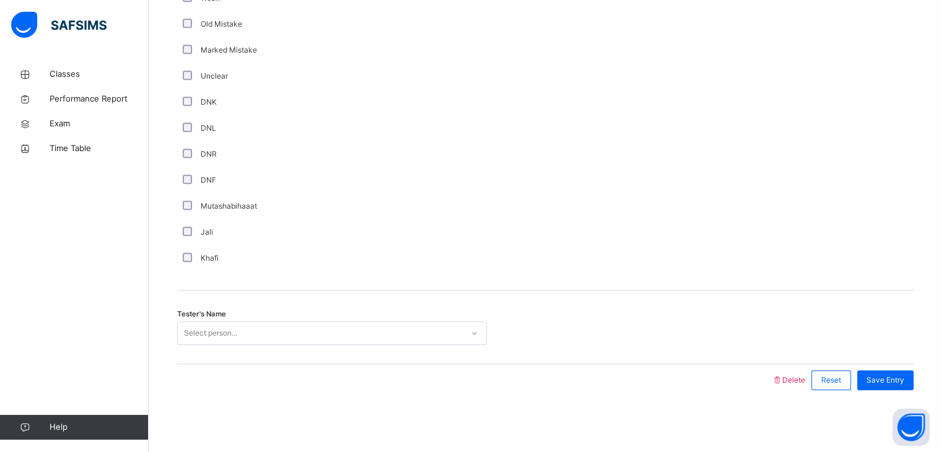
click at [253, 323] on div "Select person..." at bounding box center [332, 333] width 310 height 24
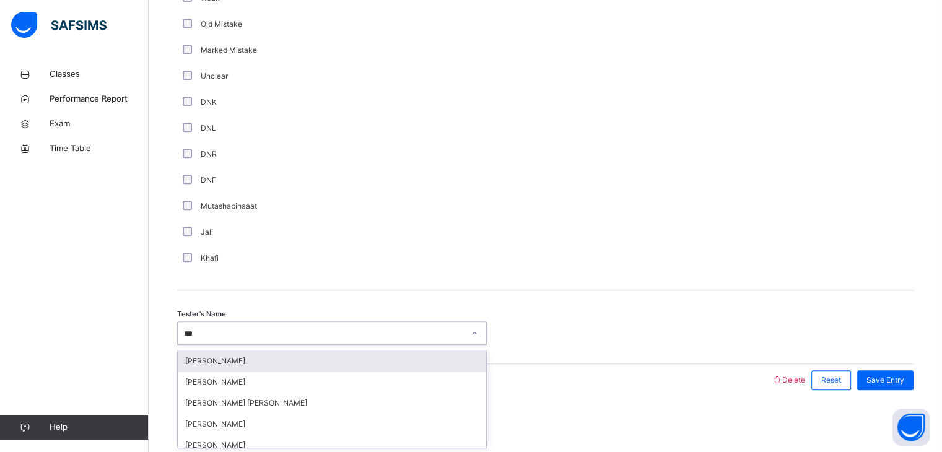
type input "****"
click at [285, 357] on div "[PERSON_NAME]" at bounding box center [332, 360] width 308 height 21
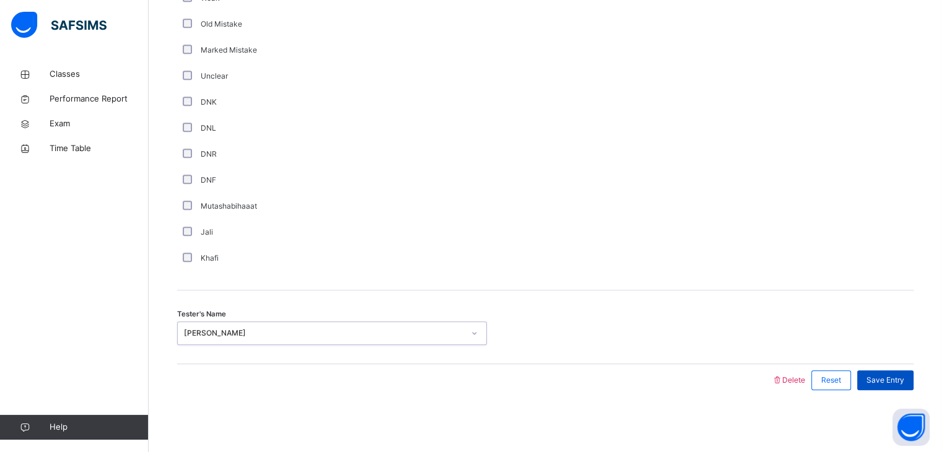
click at [895, 384] on span "Save Entry" at bounding box center [885, 380] width 38 height 11
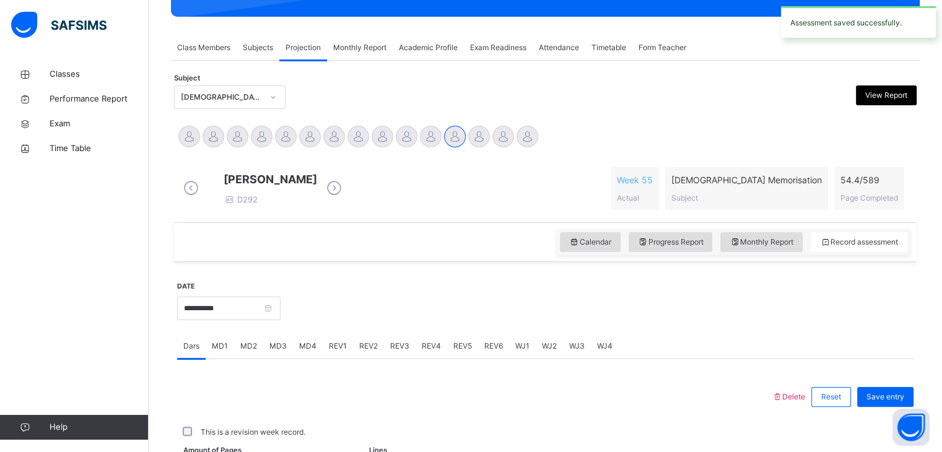
scroll to position [478, 0]
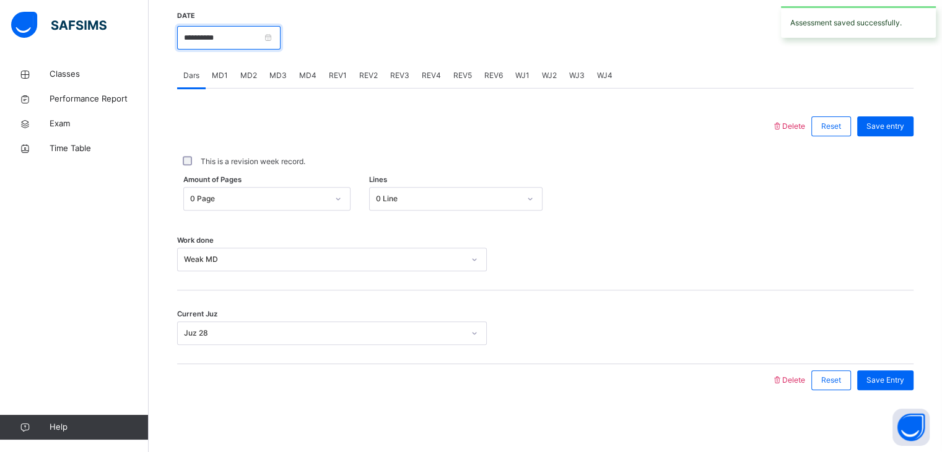
click at [270, 46] on input "**********" at bounding box center [228, 38] width 103 height 24
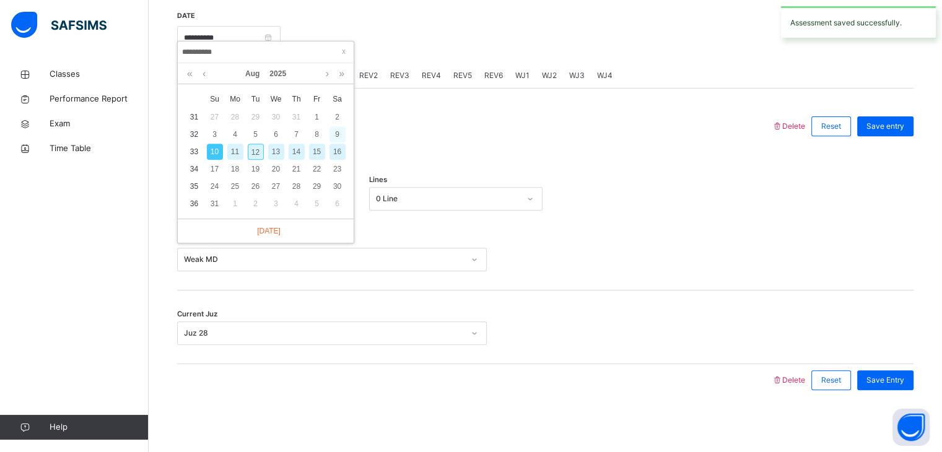
click at [336, 128] on div "9" at bounding box center [337, 134] width 16 height 16
type input "**********"
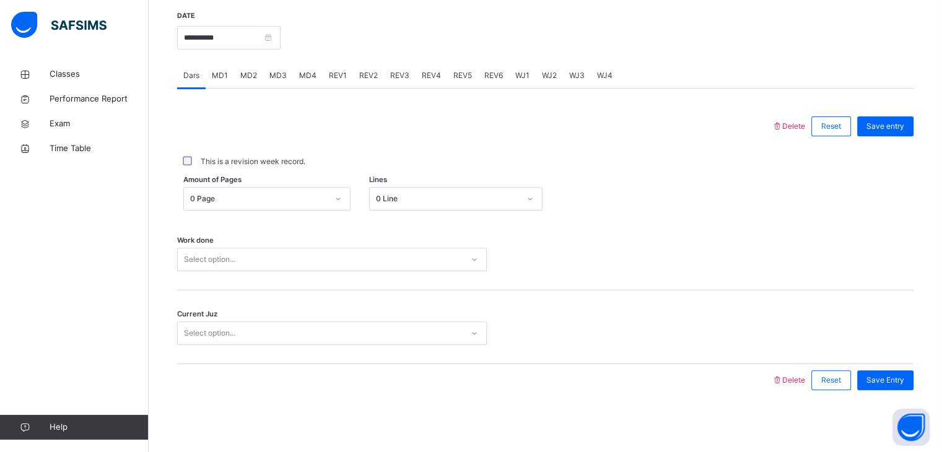
click at [297, 256] on div "Select option..." at bounding box center [320, 259] width 285 height 19
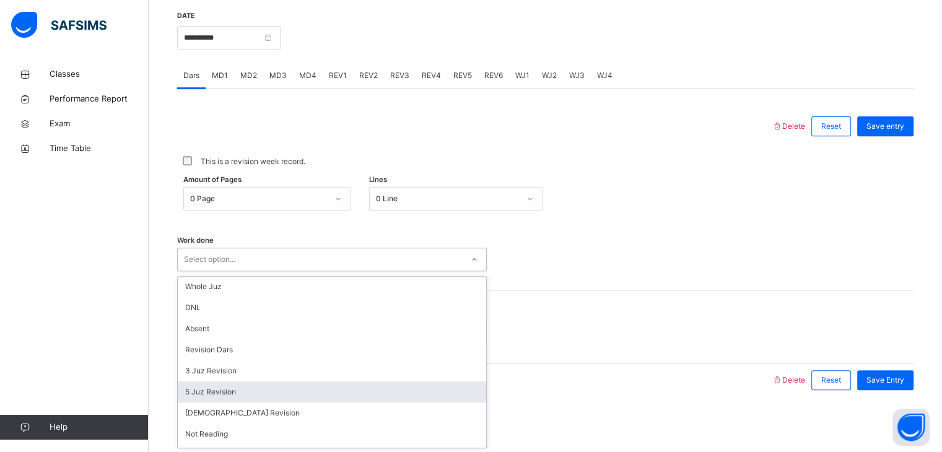
scroll to position [0, 0]
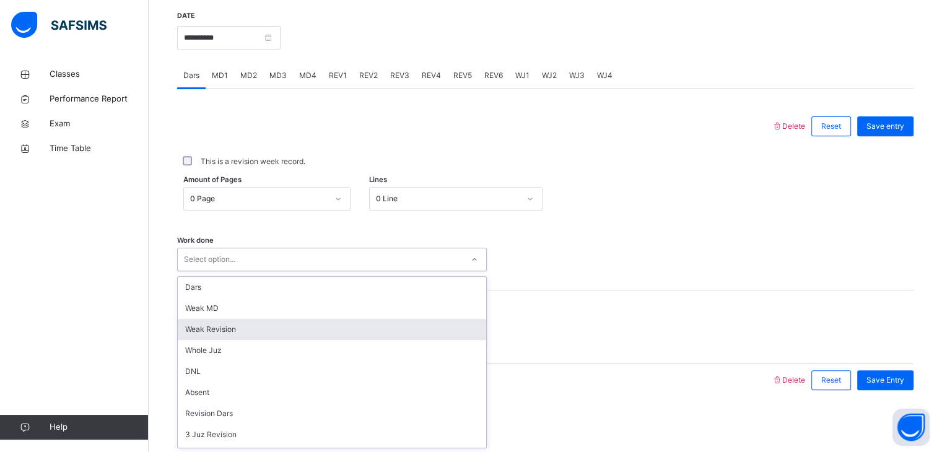
click at [219, 331] on div "Weak Revision" at bounding box center [332, 329] width 308 height 21
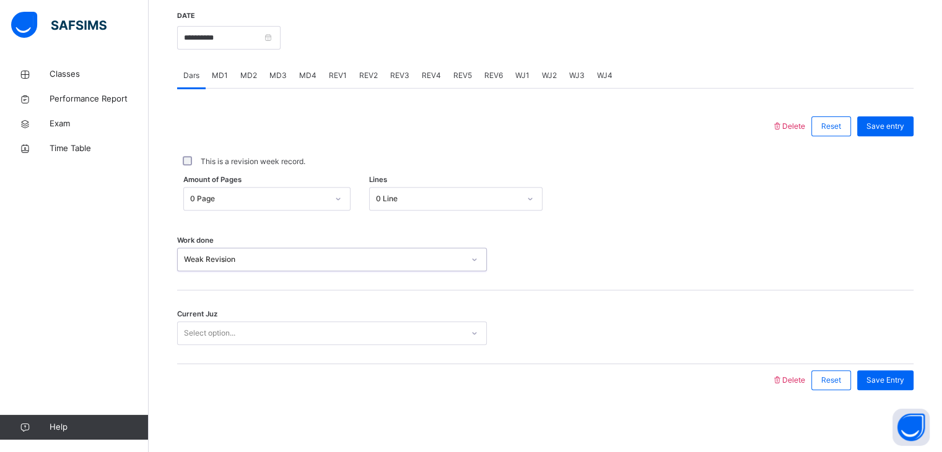
click at [284, 330] on div "Select option..." at bounding box center [320, 333] width 285 height 19
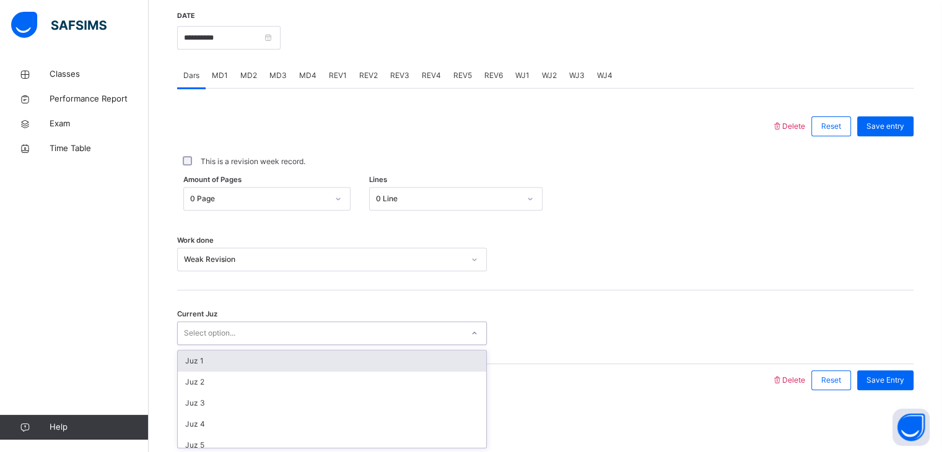
scroll to position [534, 0]
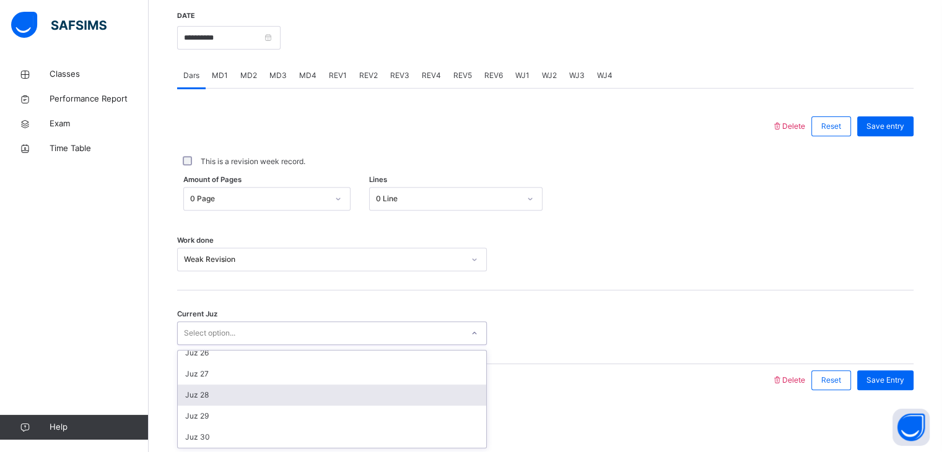
click at [278, 395] on div "Juz 28" at bounding box center [332, 394] width 308 height 21
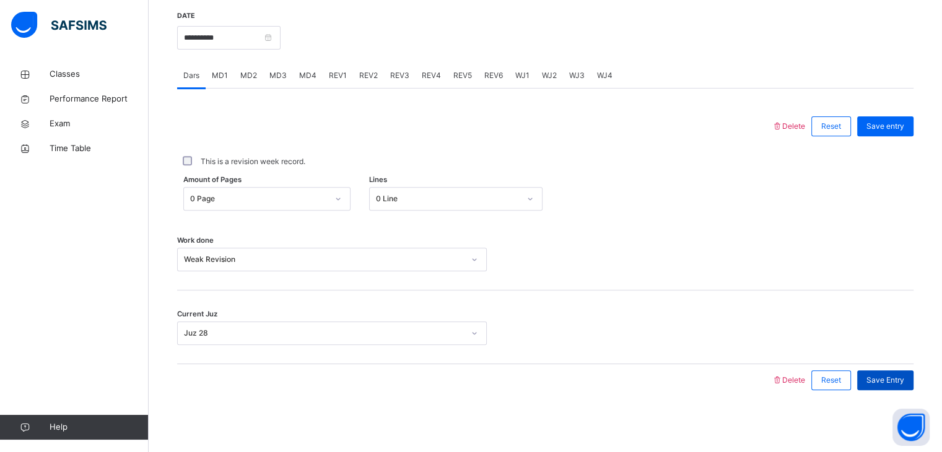
click at [881, 381] on span "Save Entry" at bounding box center [885, 380] width 38 height 11
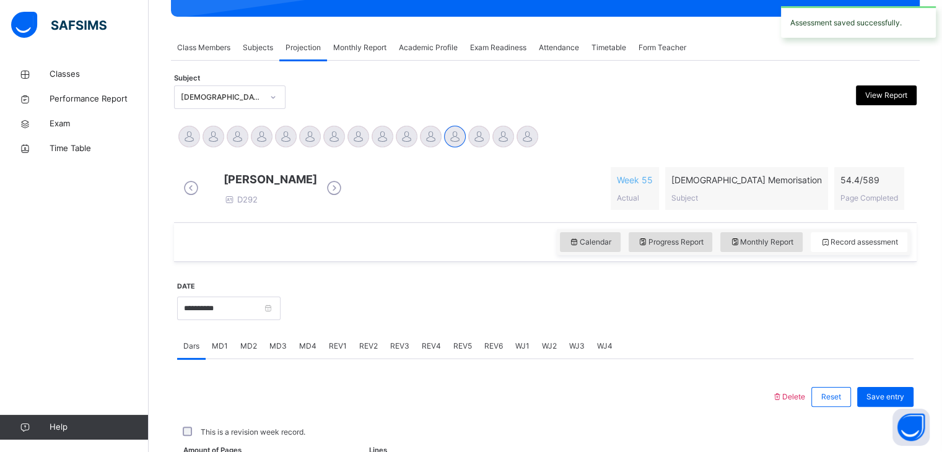
scroll to position [478, 0]
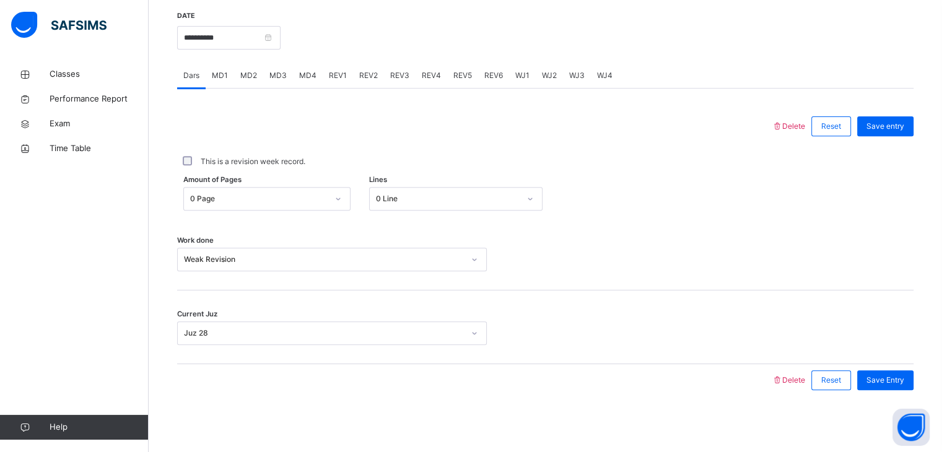
click at [219, 74] on span "MD1" at bounding box center [220, 75] width 16 height 11
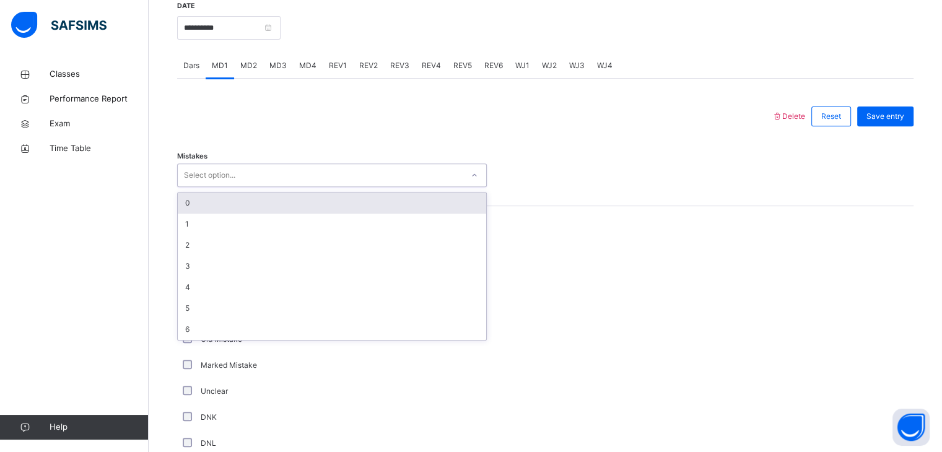
click at [228, 176] on div "Select option..." at bounding box center [209, 175] width 51 height 24
click at [227, 209] on div "0" at bounding box center [332, 203] width 308 height 21
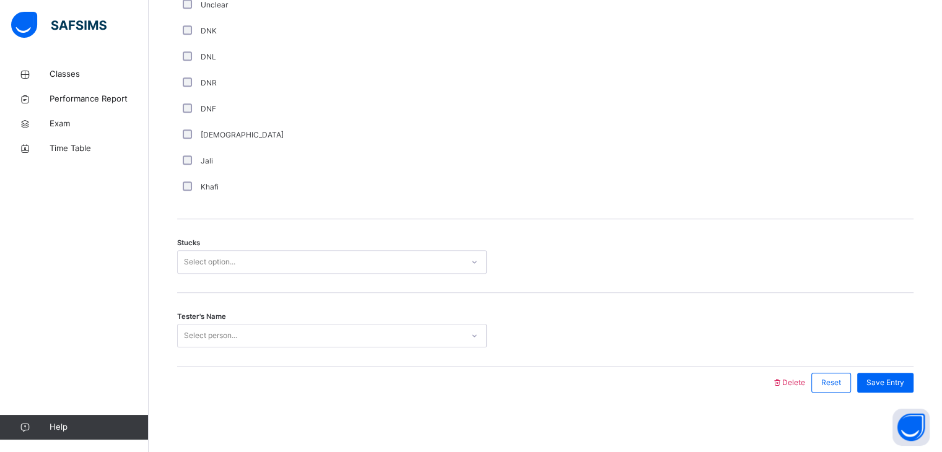
scroll to position [865, 0]
click at [227, 272] on div "Select option..." at bounding box center [209, 261] width 51 height 24
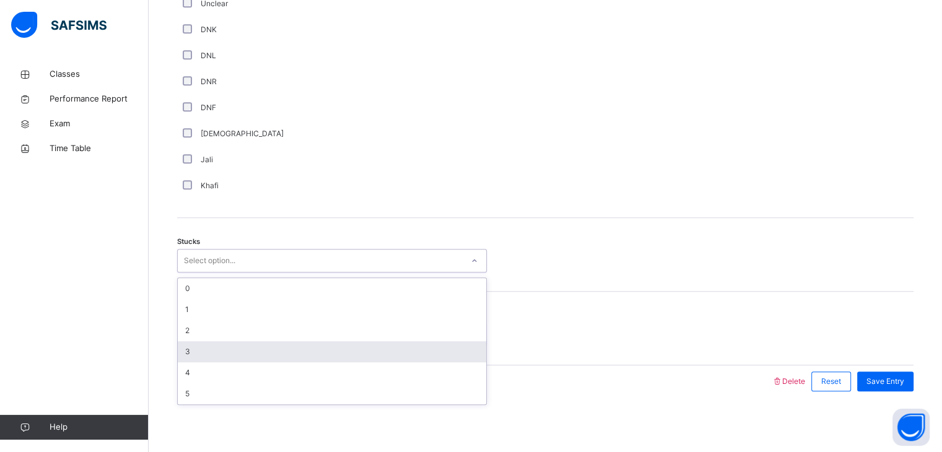
click at [222, 360] on div "3" at bounding box center [332, 351] width 308 height 21
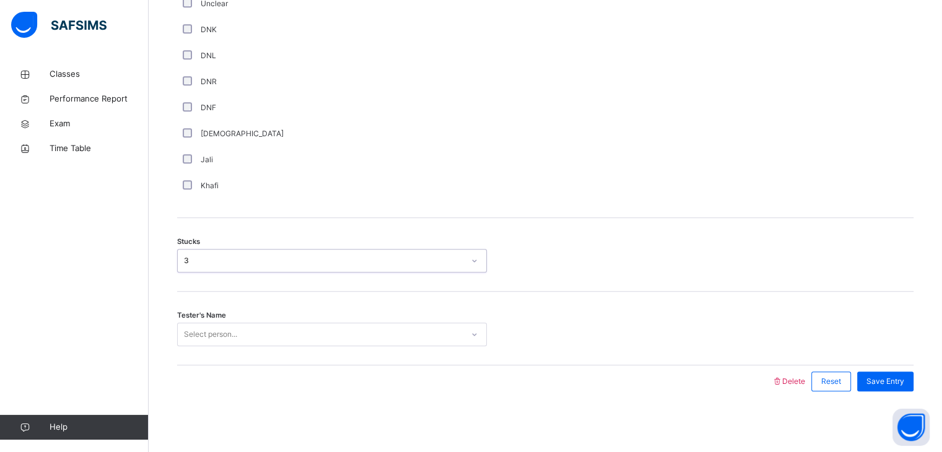
scroll to position [876, 0]
click at [238, 342] on div "Select person..." at bounding box center [332, 333] width 310 height 24
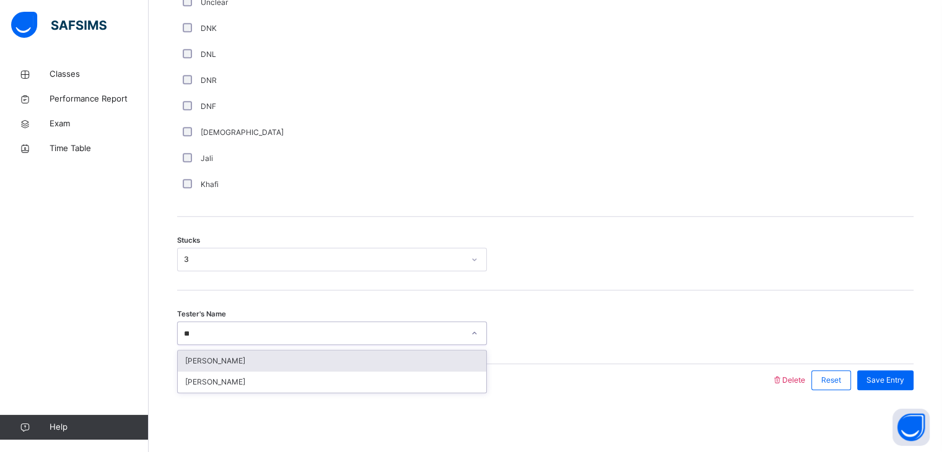
type input "***"
click at [246, 352] on div "[PERSON_NAME]" at bounding box center [332, 360] width 308 height 21
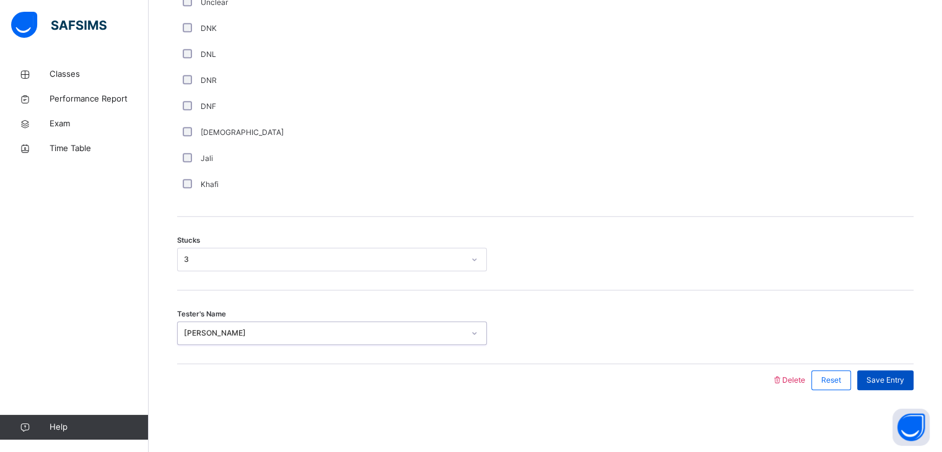
click at [884, 384] on span "Save Entry" at bounding box center [885, 380] width 38 height 11
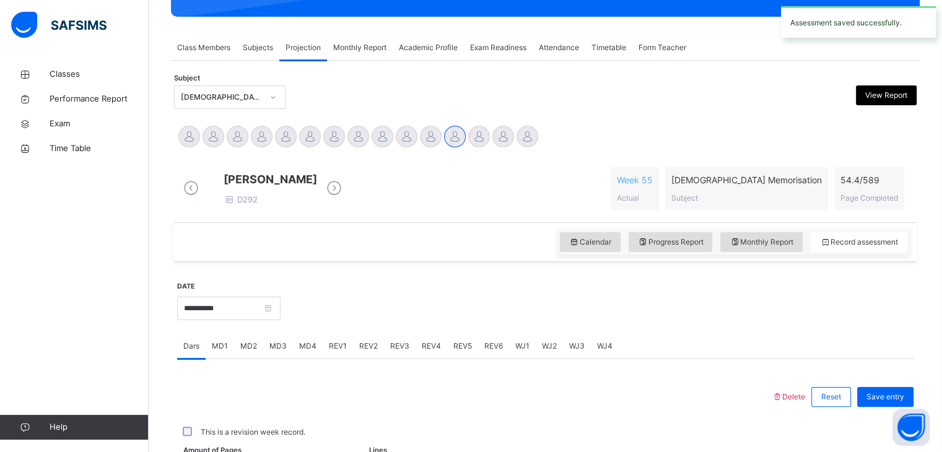
scroll to position [478, 0]
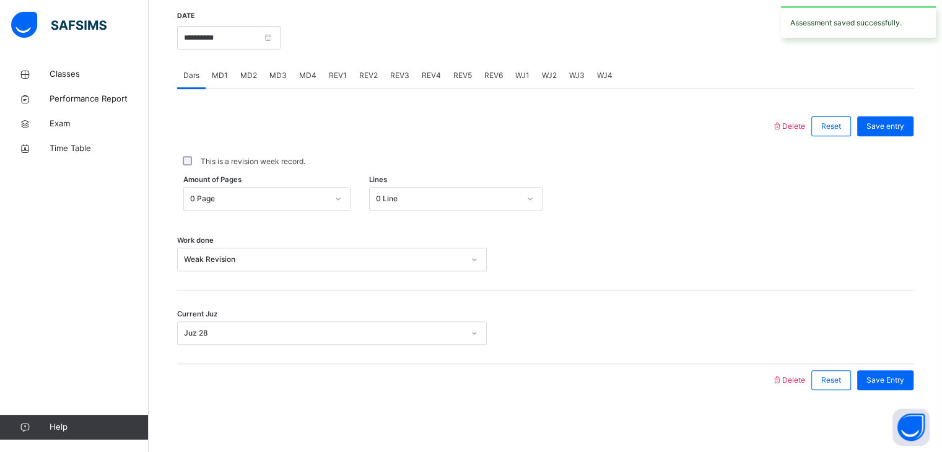
click at [303, 72] on span "MD4" at bounding box center [307, 75] width 17 height 11
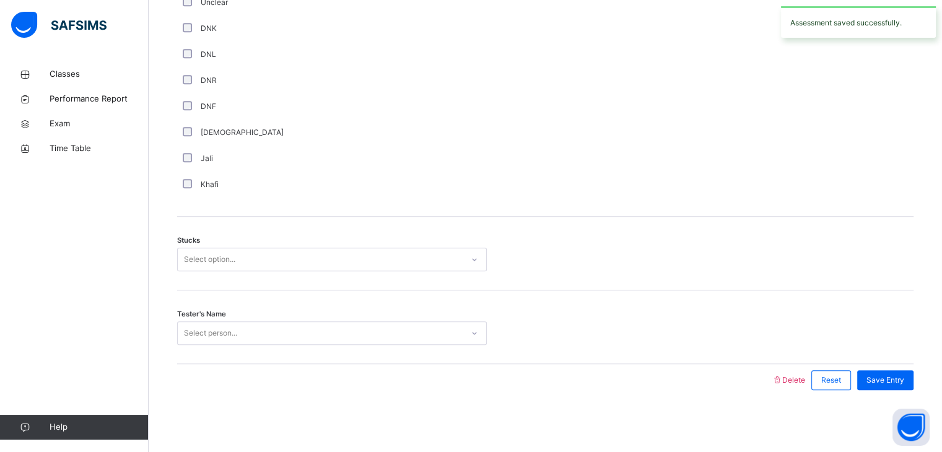
click at [273, 145] on div "Jali" at bounding box center [332, 158] width 310 height 26
drag, startPoint x: 273, startPoint y: 145, endPoint x: 236, endPoint y: 258, distance: 118.6
click at [236, 258] on div "Select option..." at bounding box center [320, 259] width 285 height 19
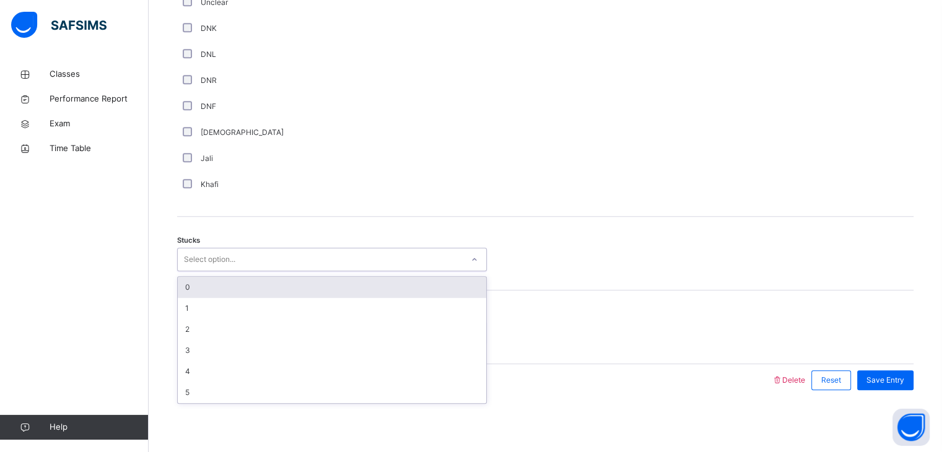
click at [227, 288] on div "0" at bounding box center [332, 287] width 308 height 21
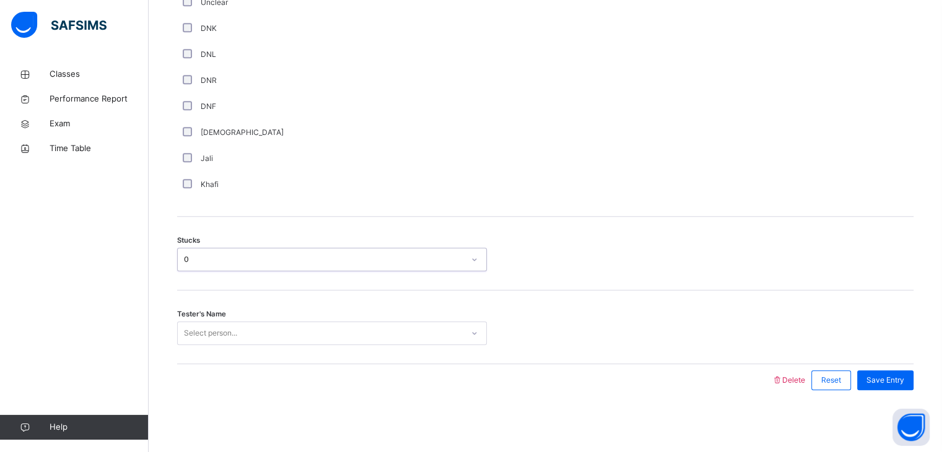
click at [228, 326] on div "Select person..." at bounding box center [210, 333] width 53 height 24
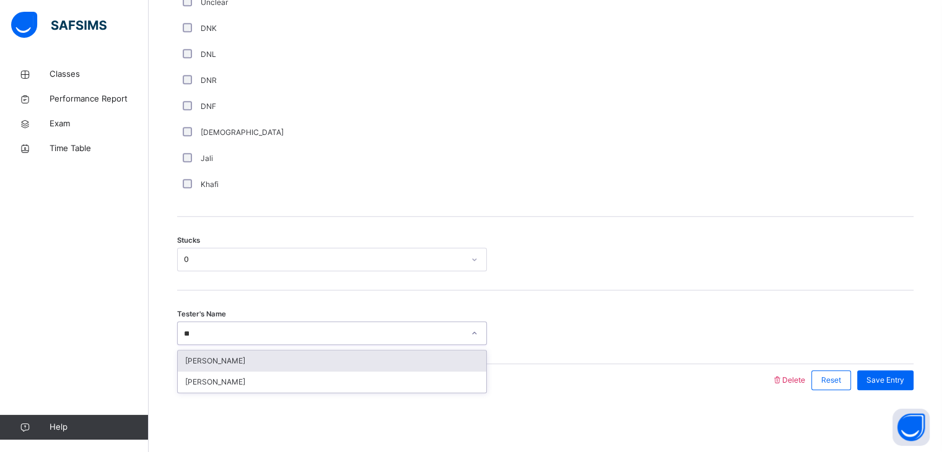
type input "***"
click at [240, 358] on div "[PERSON_NAME]" at bounding box center [332, 360] width 308 height 21
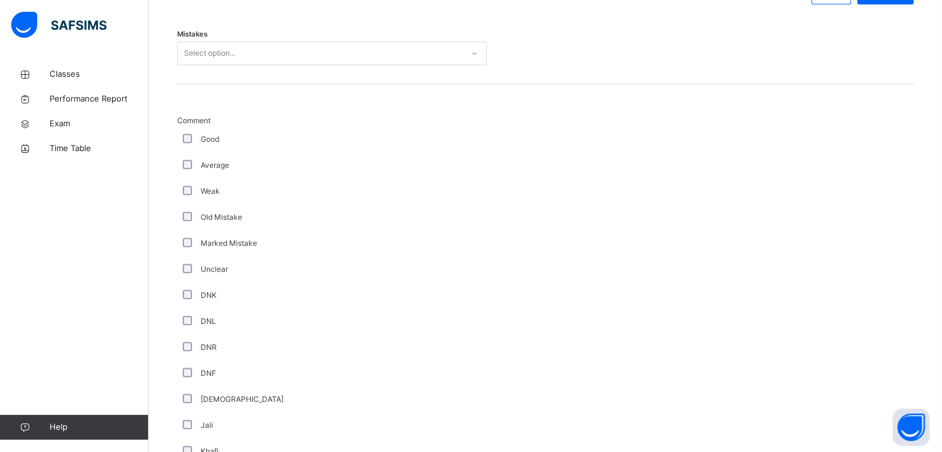
scroll to position [576, 0]
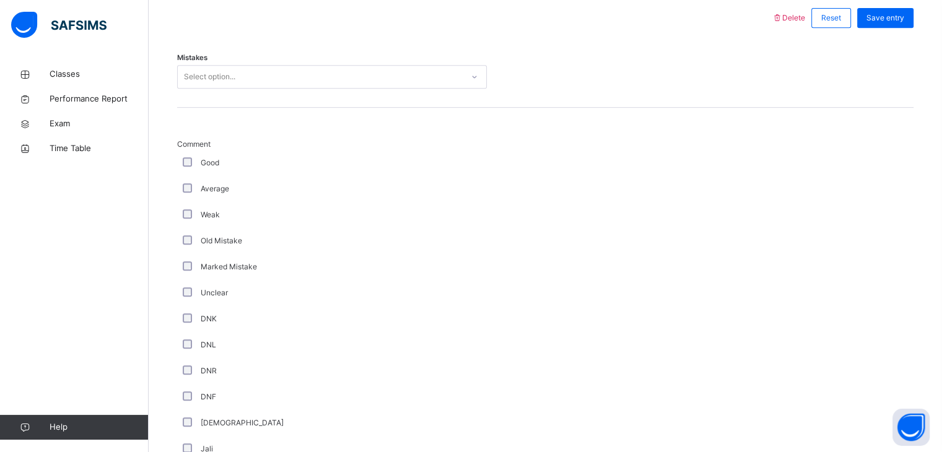
click at [225, 100] on div "Mistakes Select option..." at bounding box center [545, 71] width 736 height 74
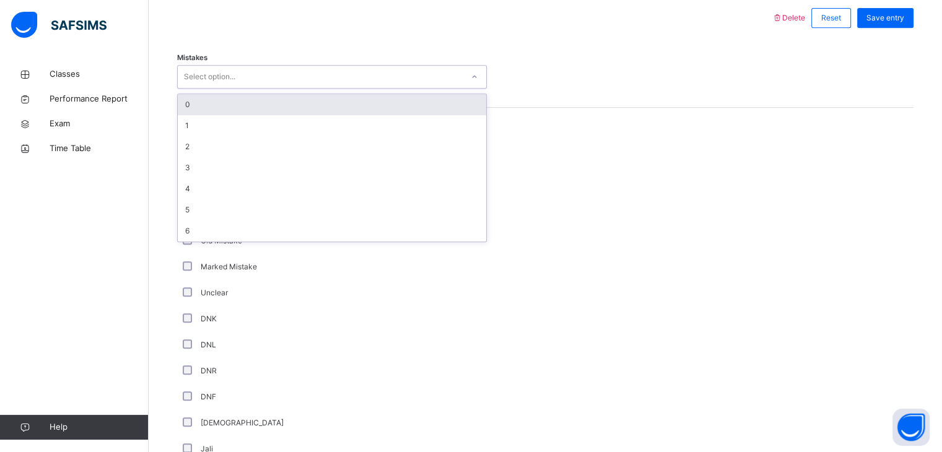
click at [225, 89] on div "Select option..." at bounding box center [209, 77] width 51 height 24
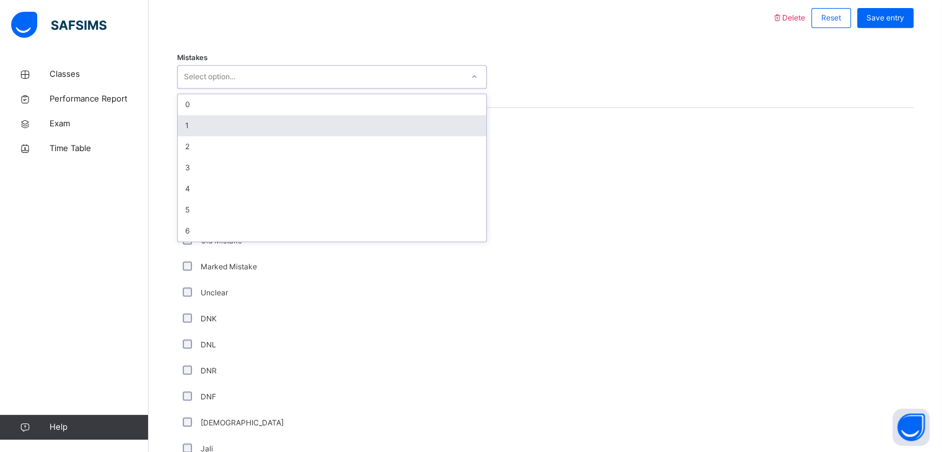
click at [220, 136] on div "1" at bounding box center [332, 125] width 308 height 21
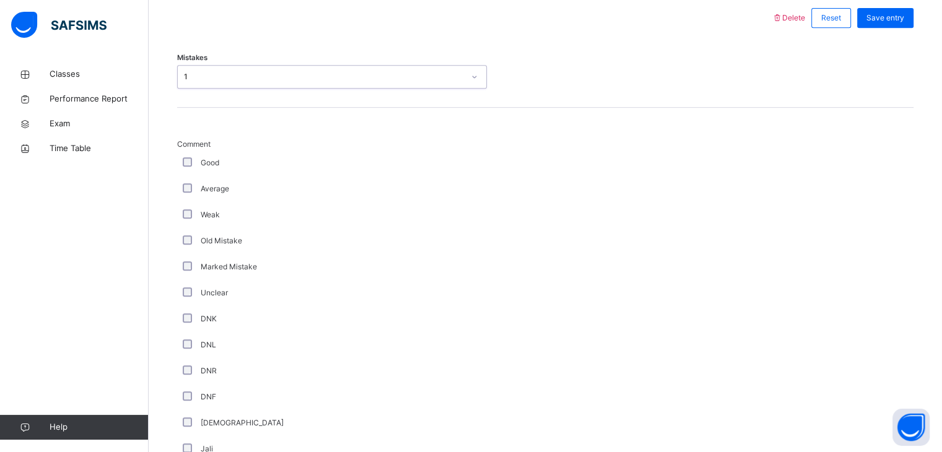
click at [238, 82] on div "1" at bounding box center [324, 76] width 280 height 11
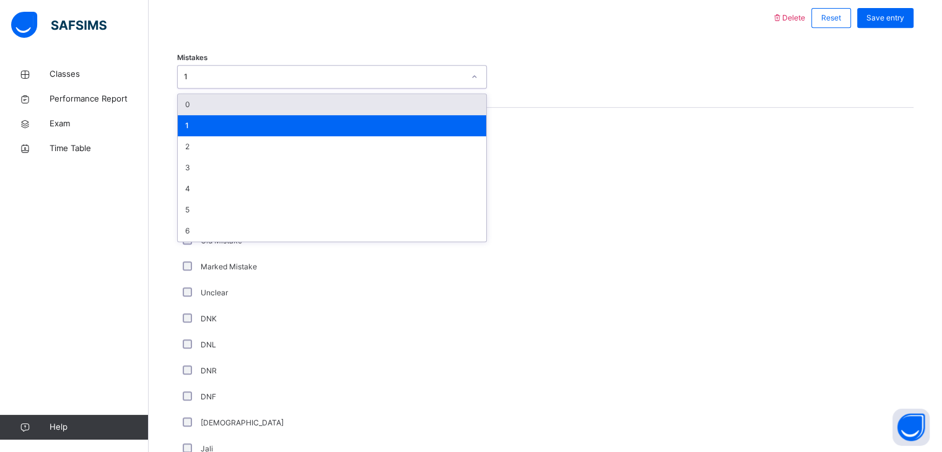
click at [241, 106] on div "0" at bounding box center [332, 104] width 308 height 21
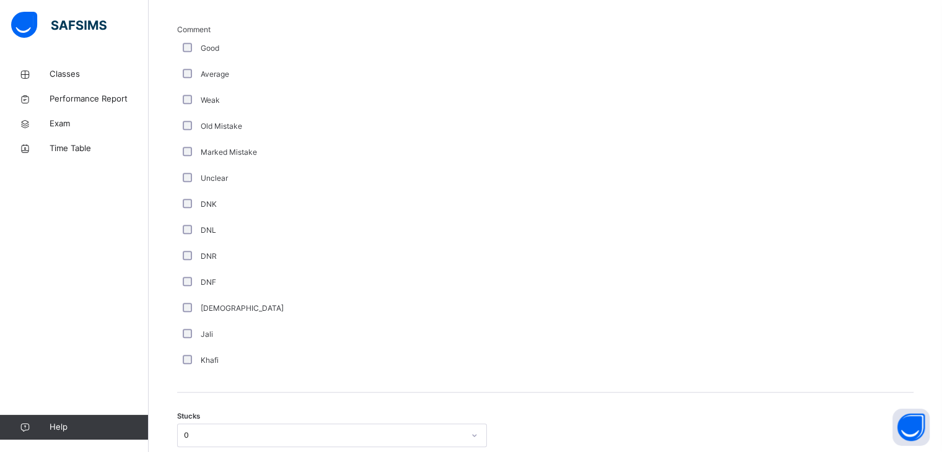
scroll to position [743, 0]
click at [225, 385] on div "0" at bounding box center [332, 383] width 310 height 24
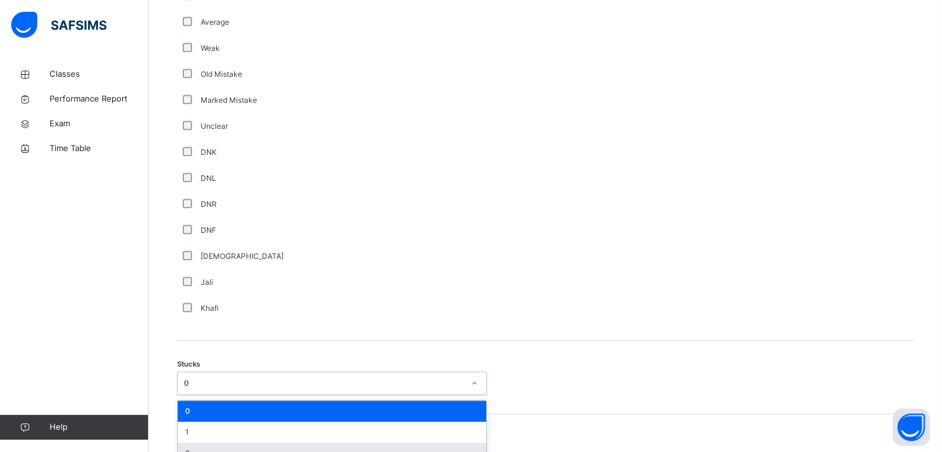
scroll to position [832, 0]
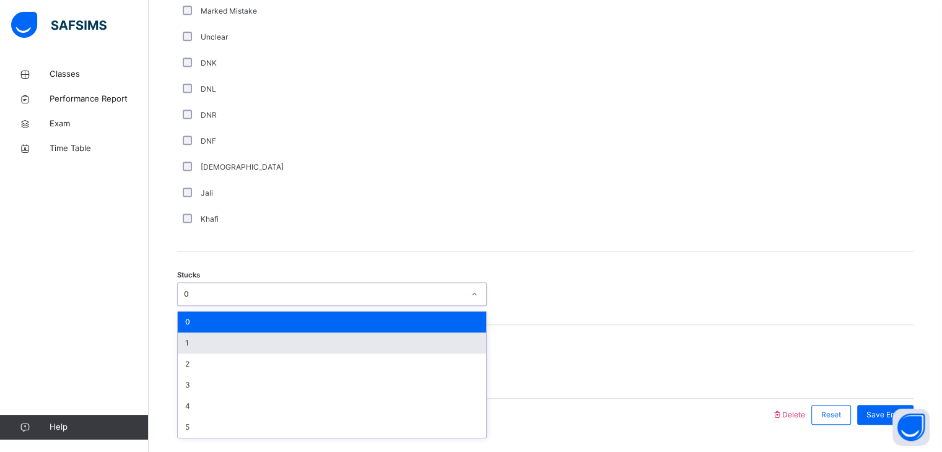
click at [226, 352] on div "1" at bounding box center [332, 342] width 308 height 21
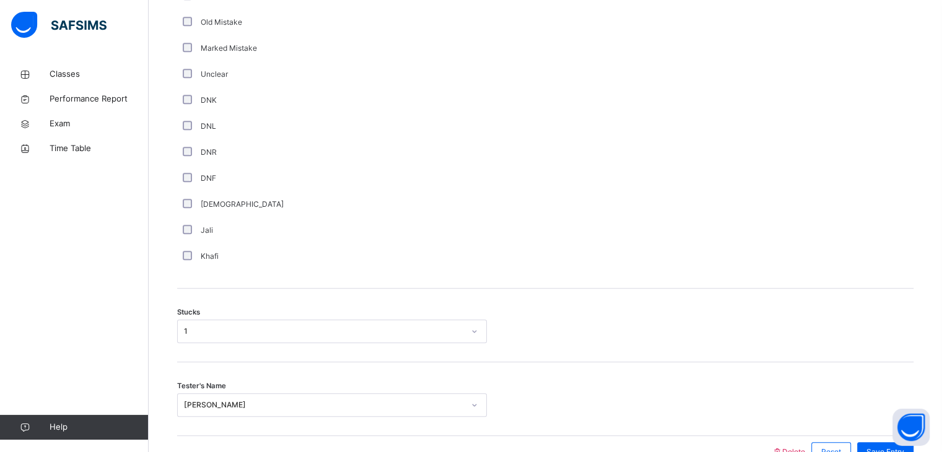
scroll to position [867, 0]
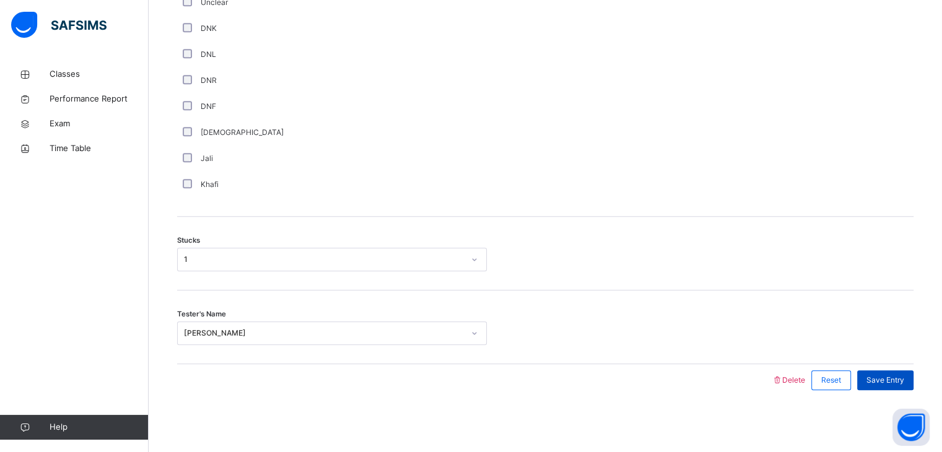
click at [887, 386] on span "Save Entry" at bounding box center [885, 380] width 38 height 11
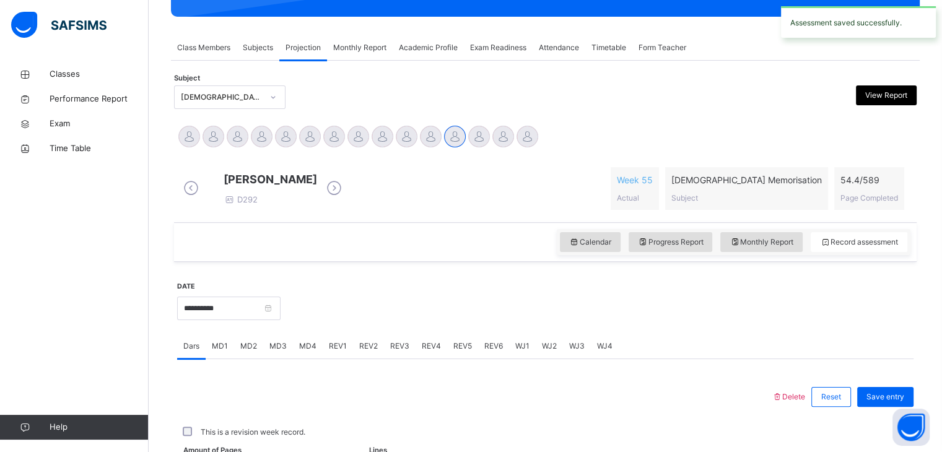
scroll to position [478, 0]
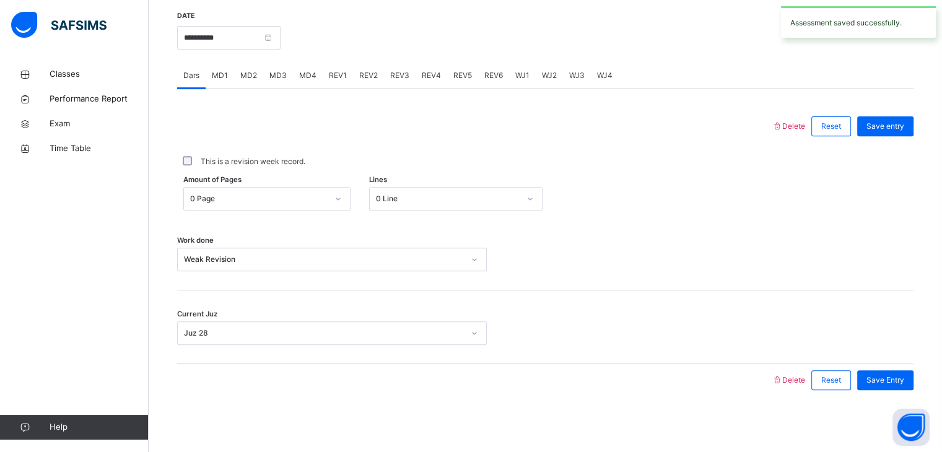
click at [311, 76] on span "MD4" at bounding box center [307, 75] width 17 height 11
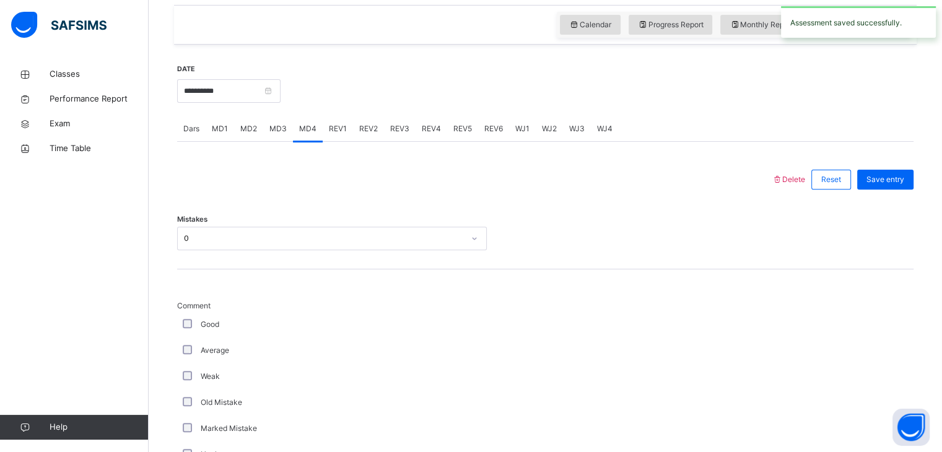
scroll to position [380, 0]
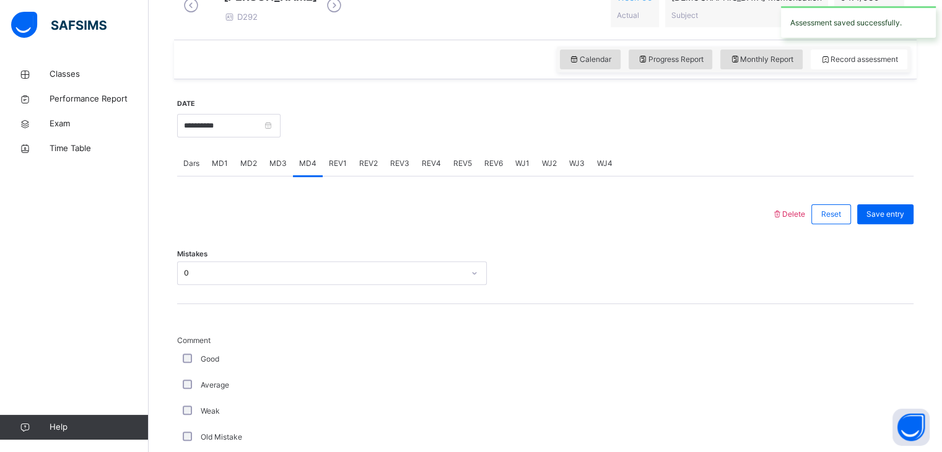
click at [333, 176] on div "REV1" at bounding box center [338, 163] width 30 height 25
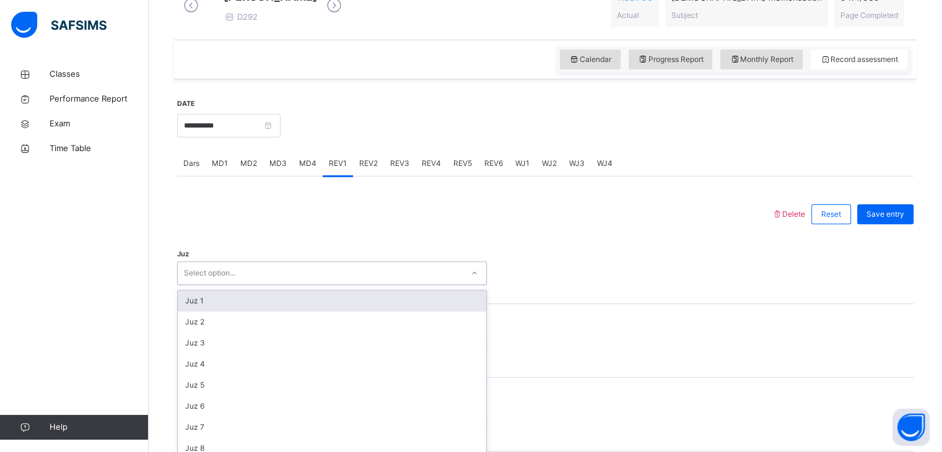
click at [256, 282] on div "option Juz 1 focused, 1 of 30. 30 results available. Use Up and Down to choose …" at bounding box center [332, 273] width 310 height 24
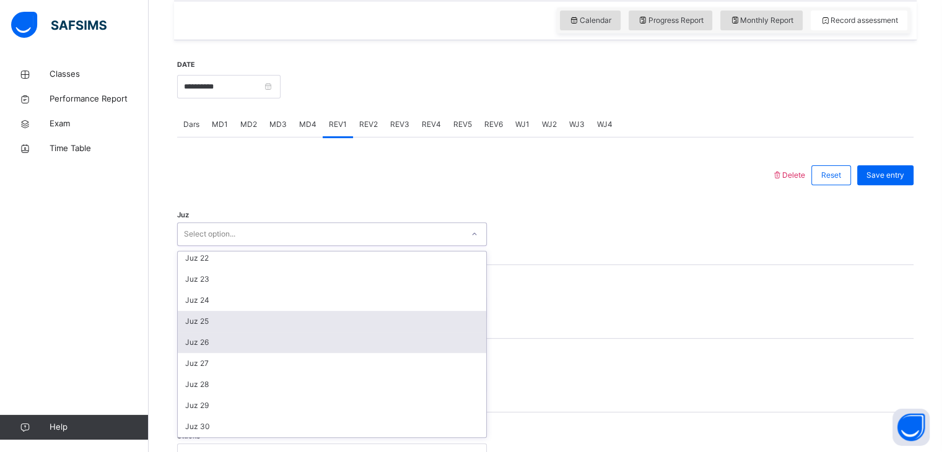
scroll to position [445, 0]
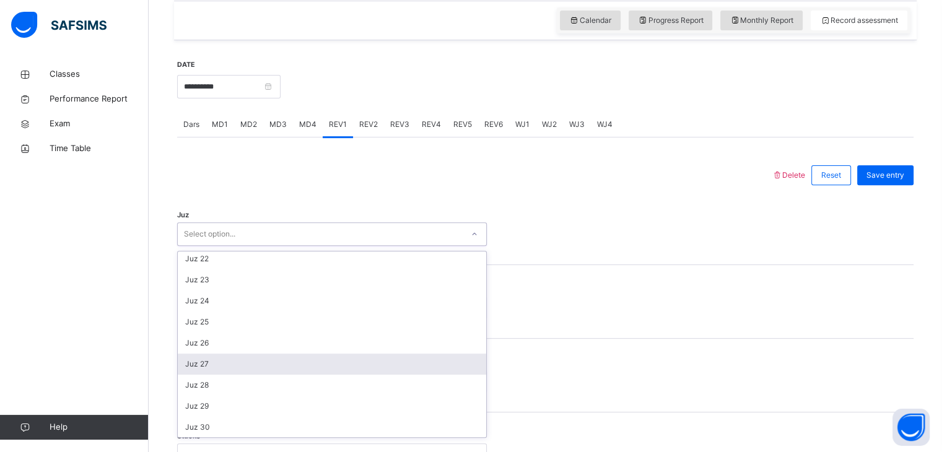
click at [248, 375] on div "Juz 27" at bounding box center [332, 363] width 308 height 21
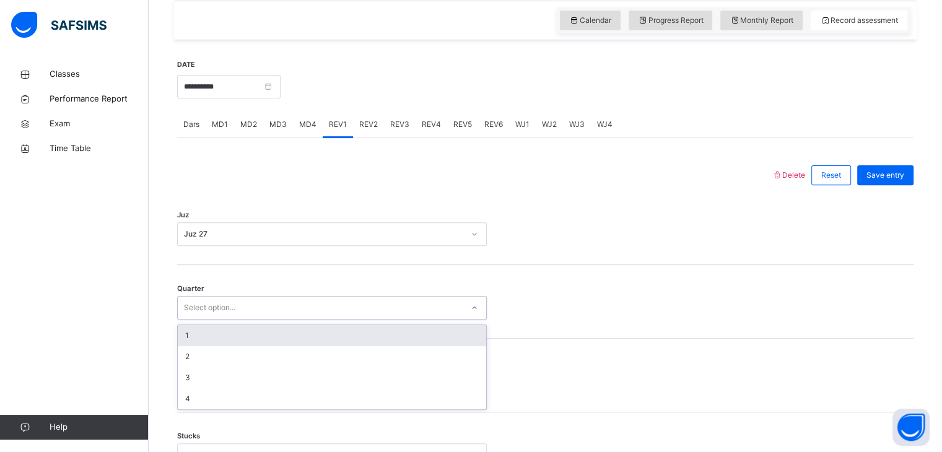
click at [237, 310] on div "Select option..." at bounding box center [320, 307] width 285 height 19
click at [230, 346] on div "1" at bounding box center [332, 335] width 308 height 21
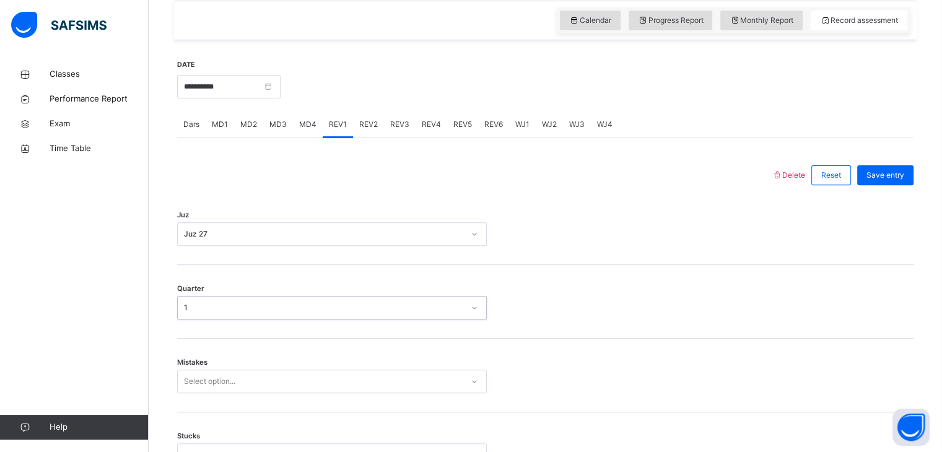
click at [240, 382] on div "Select option..." at bounding box center [332, 382] width 310 height 24
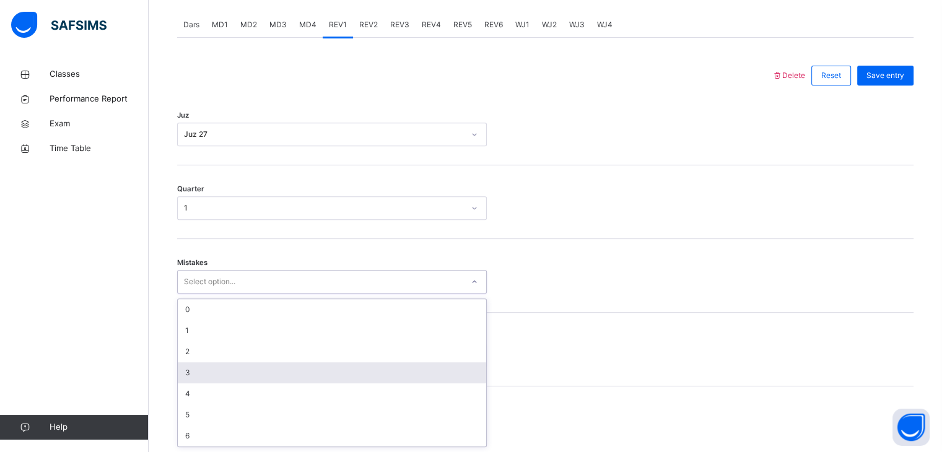
scroll to position [527, 0]
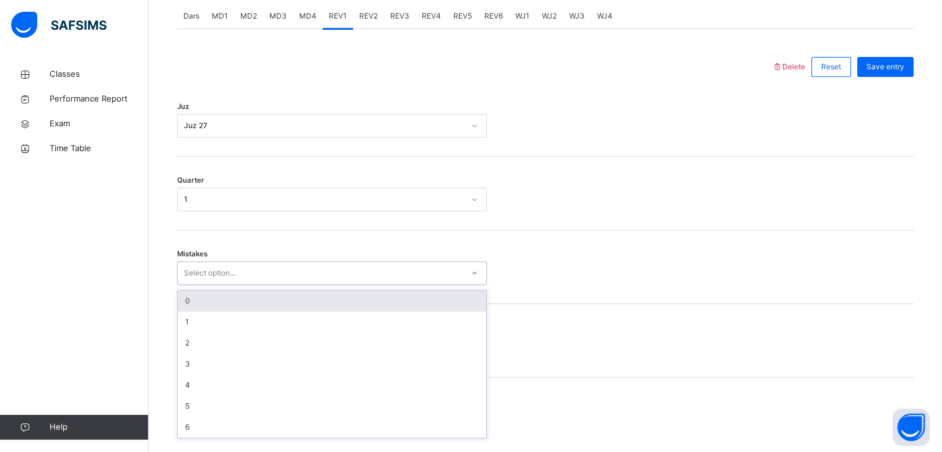
click at [236, 308] on div "0" at bounding box center [332, 300] width 308 height 21
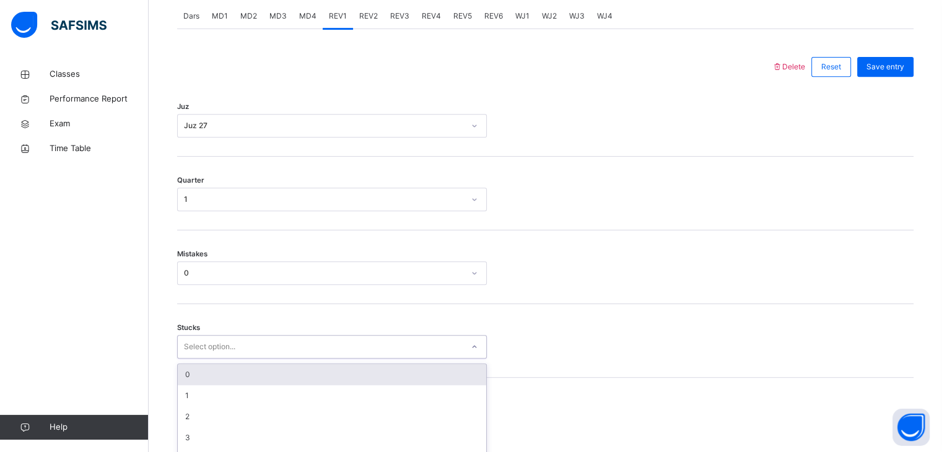
click at [238, 352] on div "option 0 focused, 1 of 6. 6 results available. Use Up and Down to choose option…" at bounding box center [332, 347] width 310 height 24
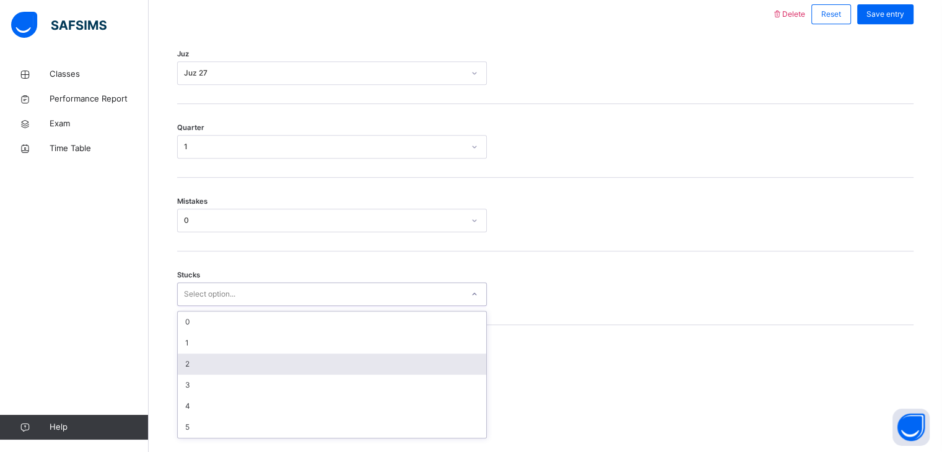
click at [238, 373] on div "2" at bounding box center [332, 363] width 308 height 21
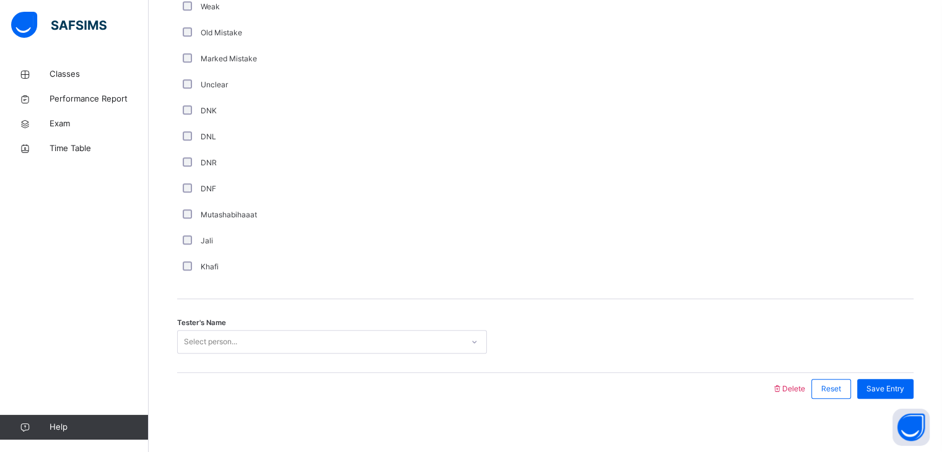
scroll to position [1023, 0]
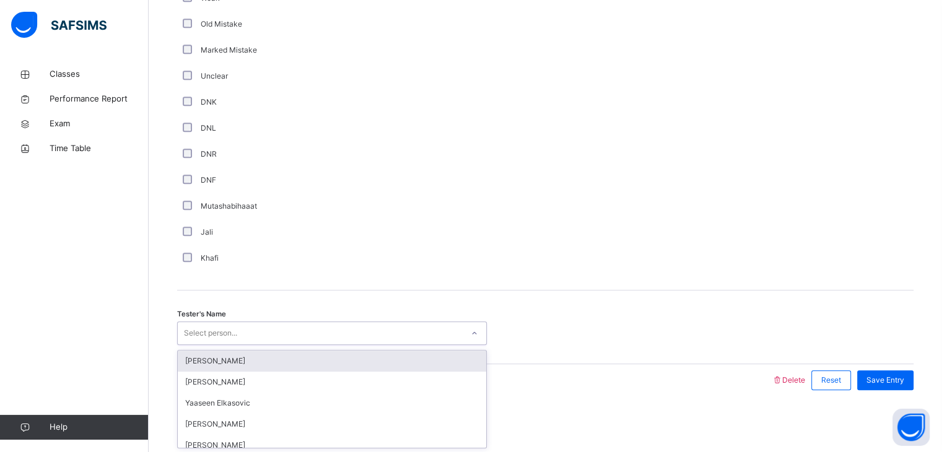
click at [236, 323] on div "Select person..." at bounding box center [332, 333] width 310 height 24
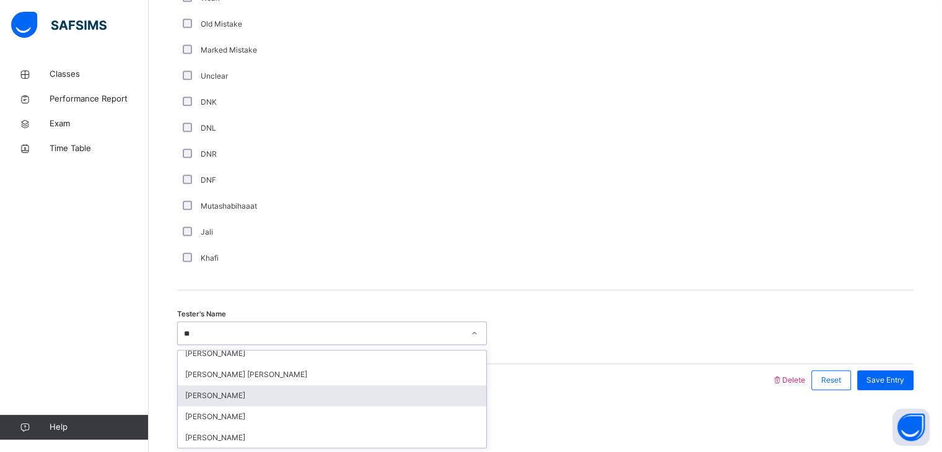
scroll to position [92, 0]
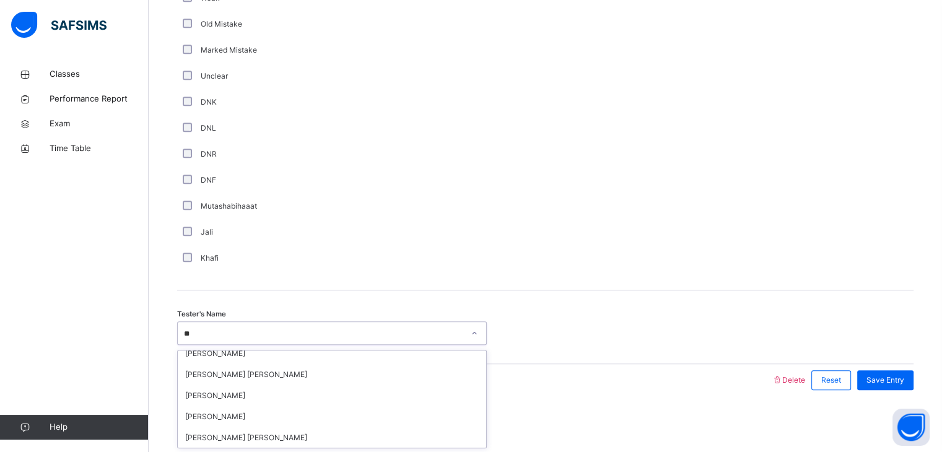
type input "***"
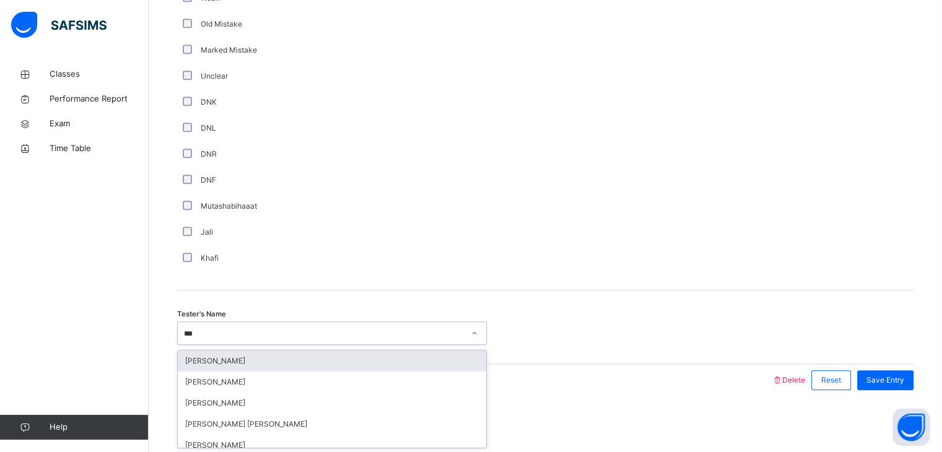
click at [289, 363] on div "[PERSON_NAME]" at bounding box center [332, 360] width 308 height 21
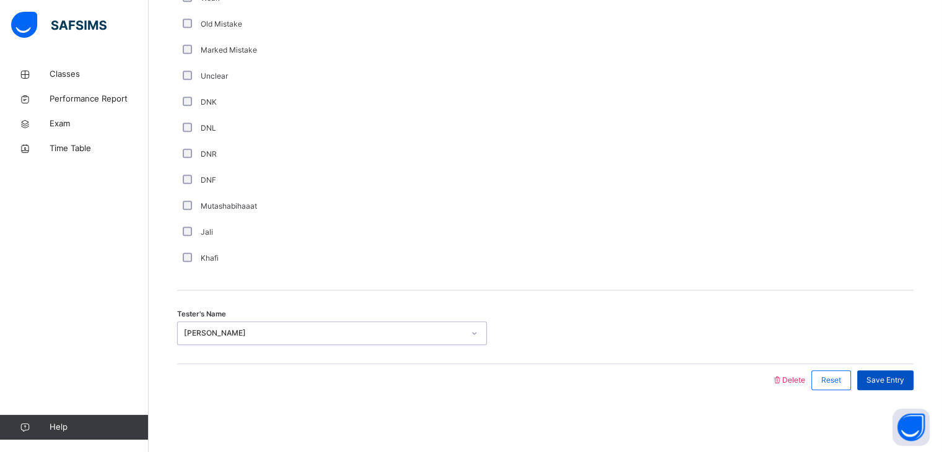
click at [904, 370] on div "Save Entry" at bounding box center [885, 380] width 56 height 20
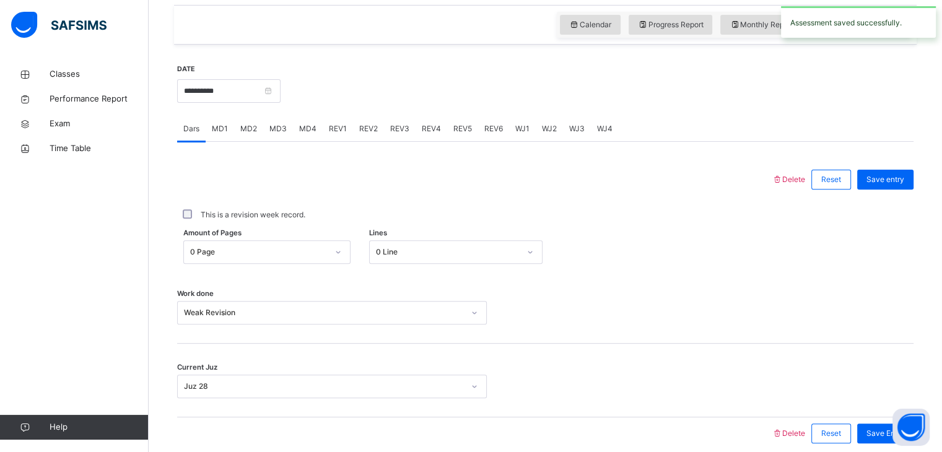
scroll to position [410, 0]
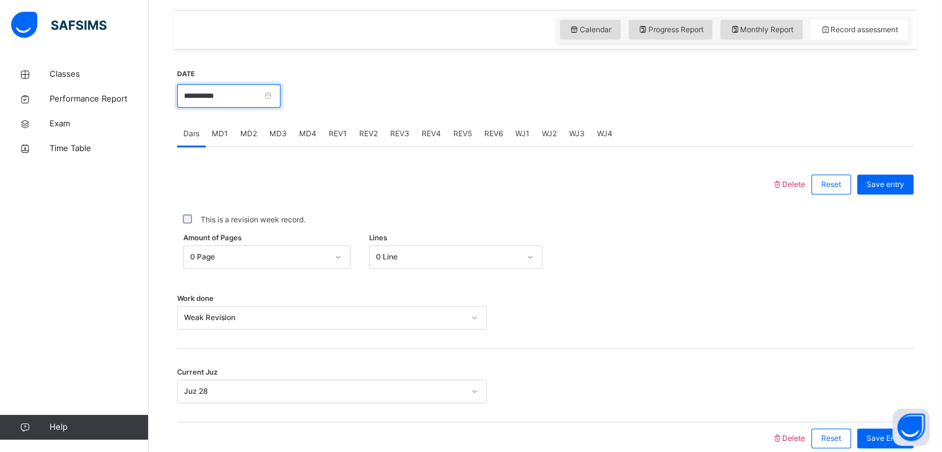
click at [261, 104] on input "**********" at bounding box center [228, 96] width 103 height 24
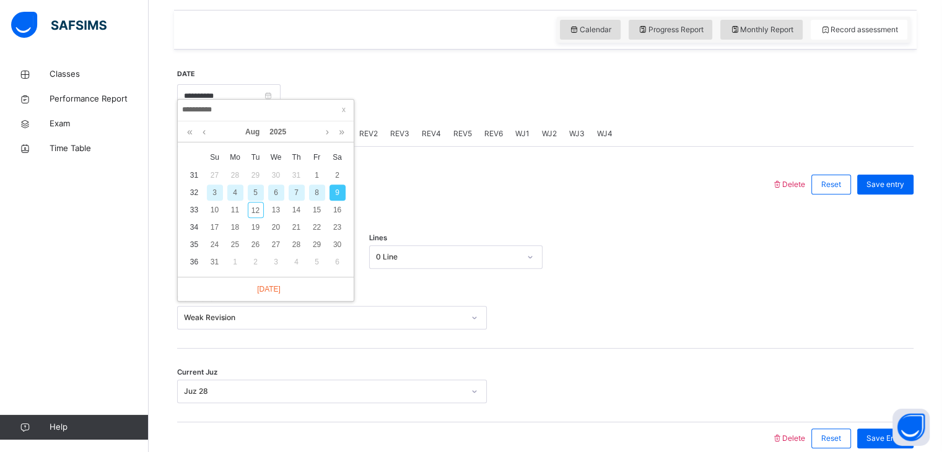
click at [300, 194] on div "7" at bounding box center [296, 192] width 16 height 16
type input "**********"
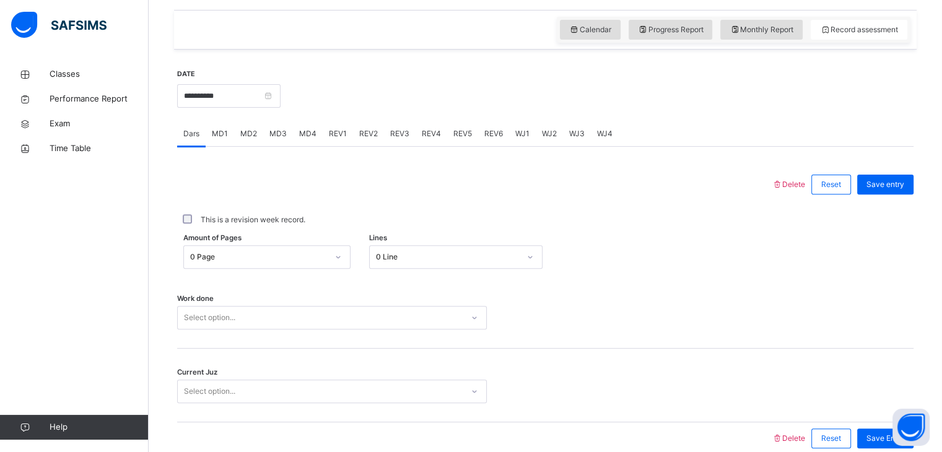
click at [291, 320] on div "Select option..." at bounding box center [332, 318] width 310 height 24
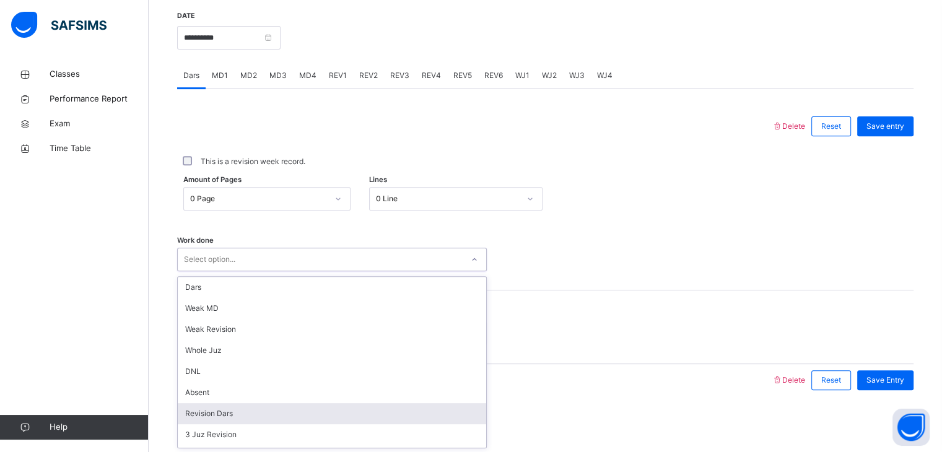
click at [277, 409] on div "Revision Dars" at bounding box center [332, 413] width 308 height 21
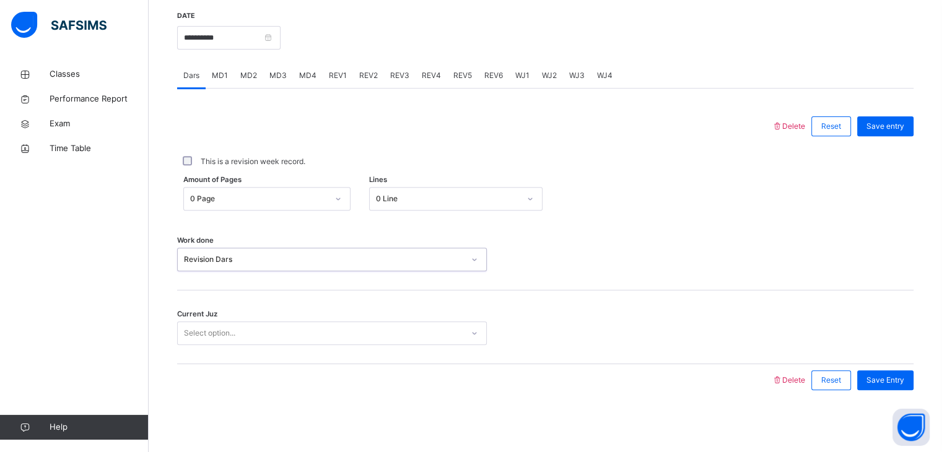
click at [431, 187] on div "0 Line" at bounding box center [455, 199] width 173 height 24
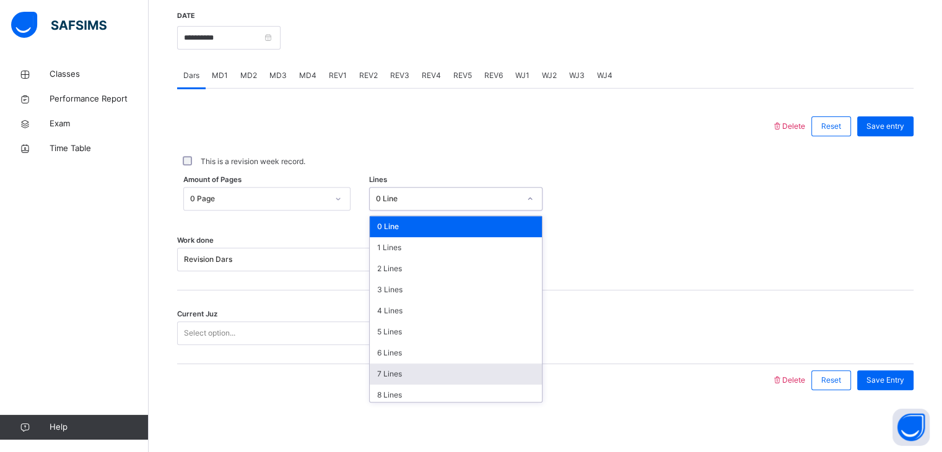
click at [417, 366] on div "7 Lines" at bounding box center [456, 373] width 172 height 21
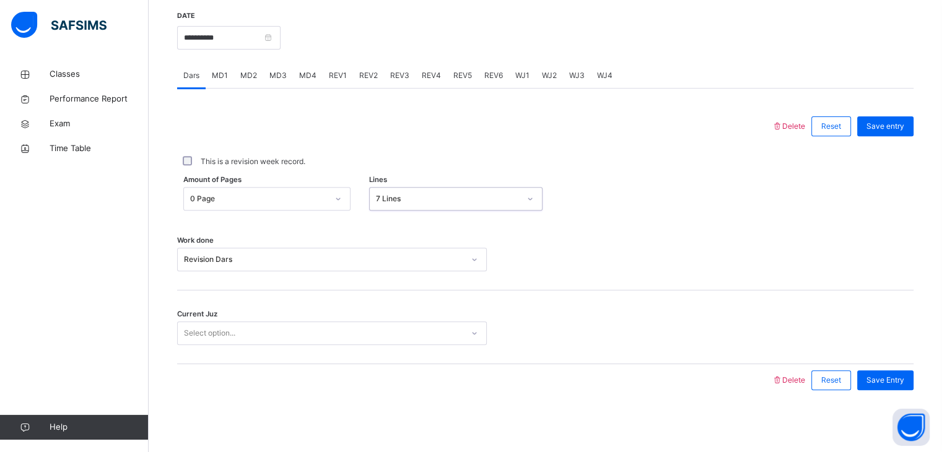
click at [385, 342] on div "Select option..." at bounding box center [320, 333] width 285 height 19
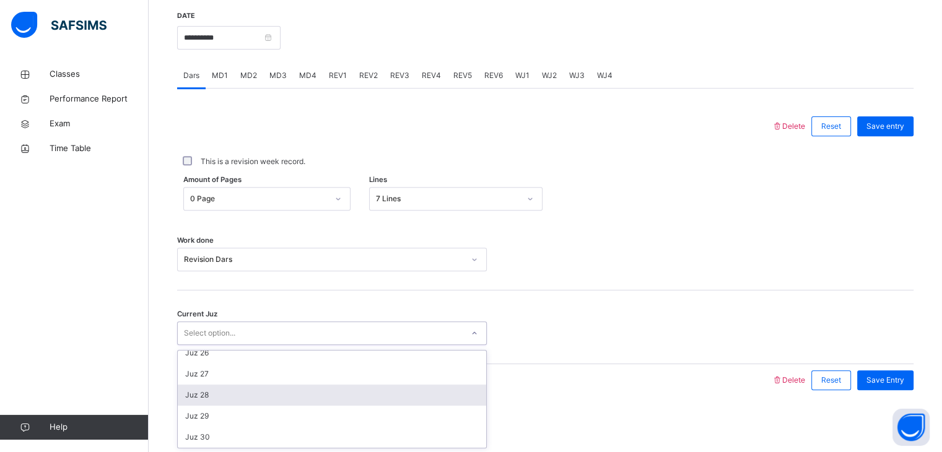
click at [354, 402] on div "Juz 28" at bounding box center [332, 394] width 308 height 21
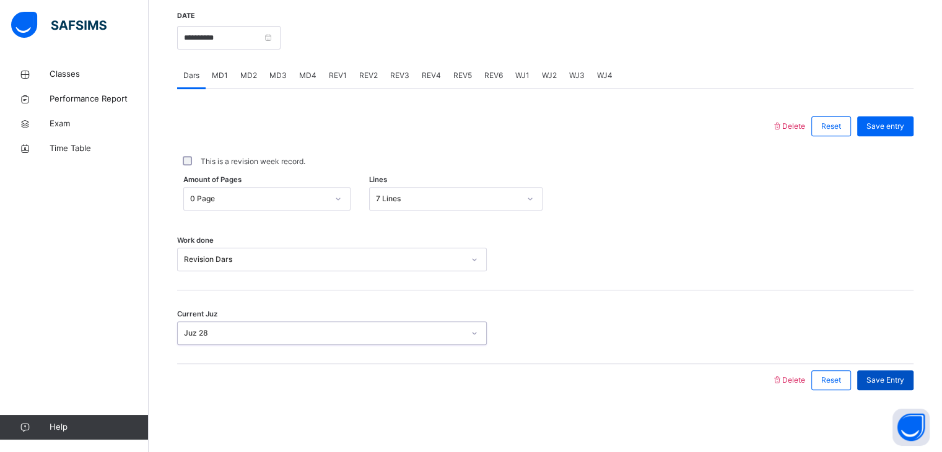
click at [886, 383] on span "Save Entry" at bounding box center [885, 380] width 38 height 11
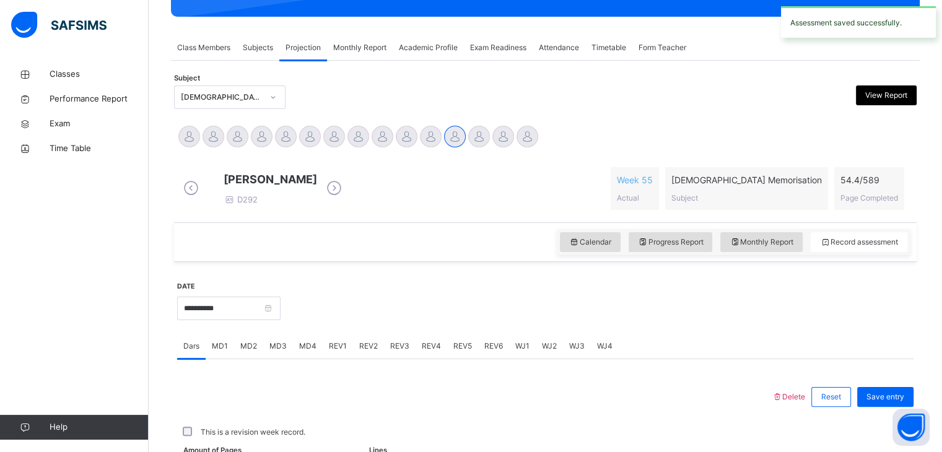
scroll to position [478, 0]
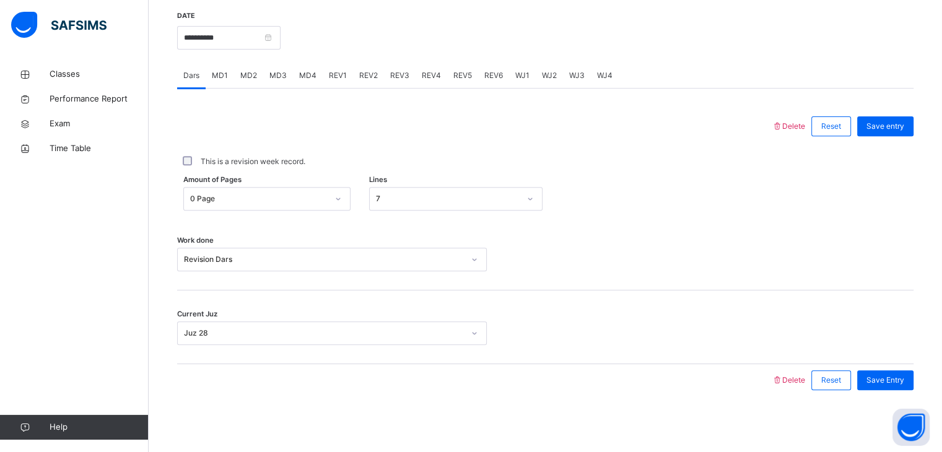
click at [249, 67] on div "MD2" at bounding box center [248, 75] width 29 height 25
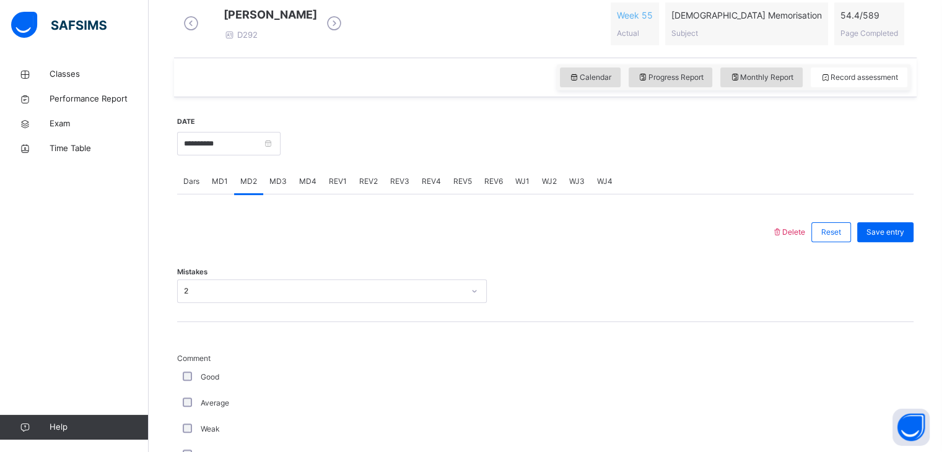
scroll to position [362, 0]
